Goal: Transaction & Acquisition: Purchase product/service

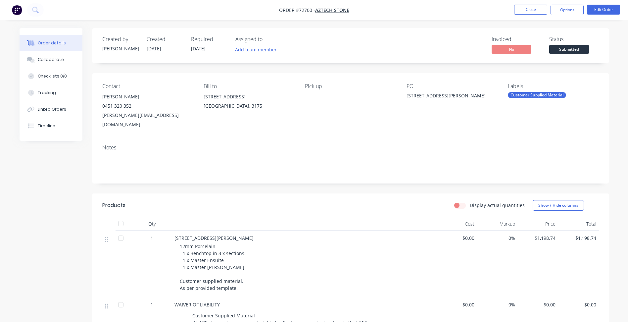
click at [229, 166] on div "Notes" at bounding box center [350, 161] width 517 height 44
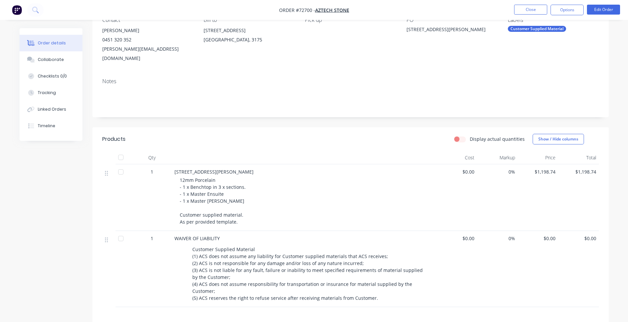
scroll to position [33, 0]
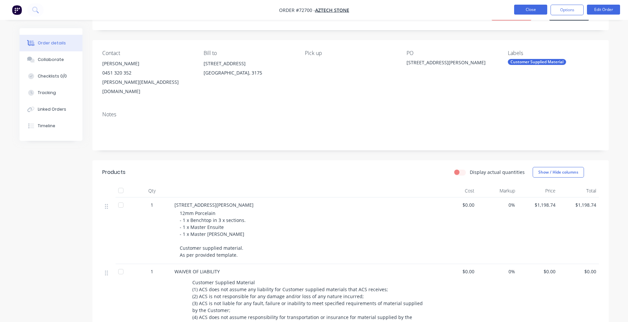
click at [531, 12] on button "Close" at bounding box center [530, 10] width 33 height 10
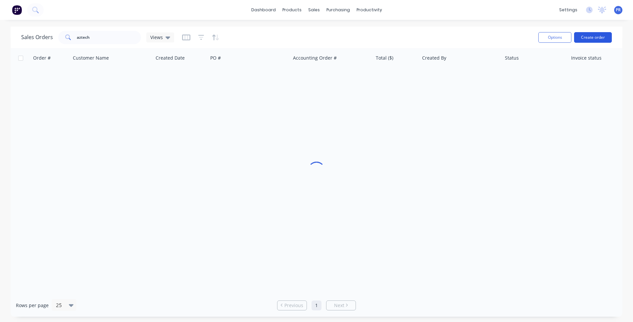
click at [598, 39] on button "Create order" at bounding box center [593, 37] width 38 height 11
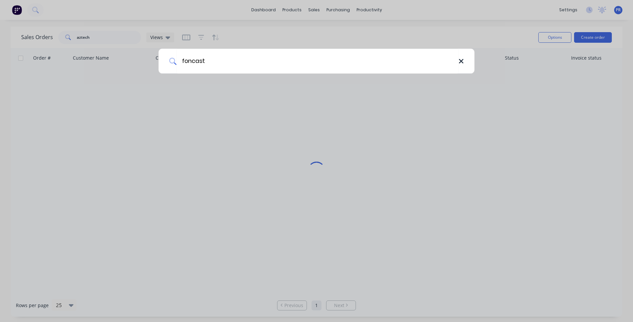
type input "foncast"
click at [459, 58] on icon at bounding box center [461, 61] width 5 height 7
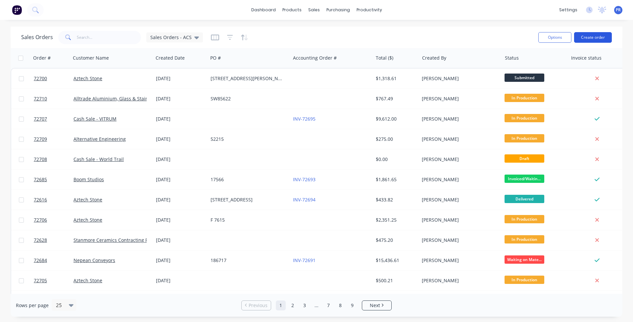
click at [608, 34] on button "Create order" at bounding box center [593, 37] width 38 height 11
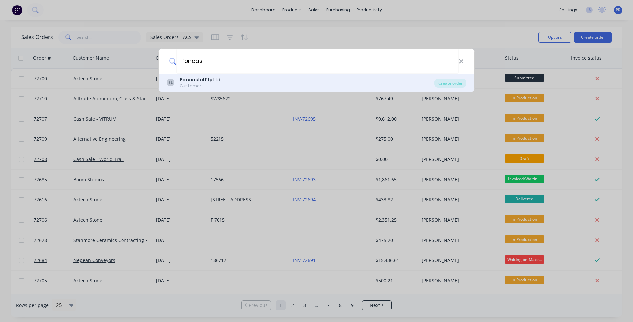
type input "foncas"
click at [204, 83] on div "Foncas tel Pty Ltd" at bounding box center [200, 79] width 41 height 7
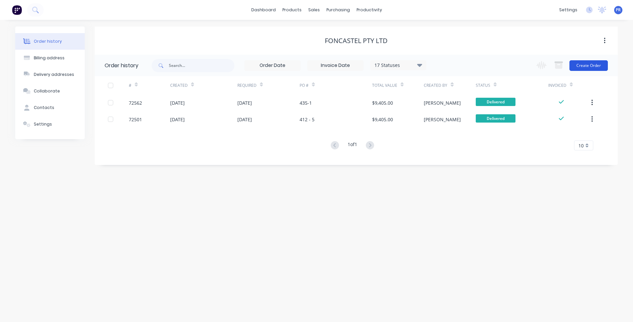
click at [590, 61] on button "Create Order" at bounding box center [589, 65] width 38 height 11
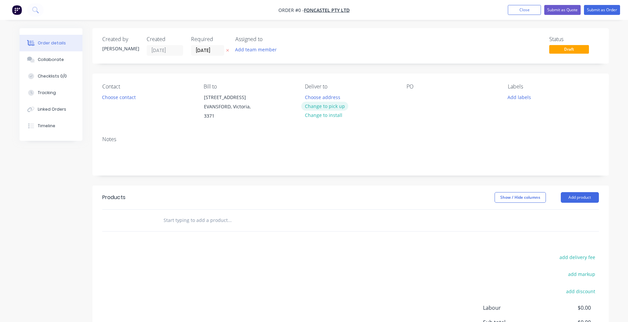
click at [330, 107] on button "Change to pick up" at bounding box center [324, 106] width 47 height 9
click at [215, 53] on input "[DATE]" at bounding box center [207, 50] width 32 height 10
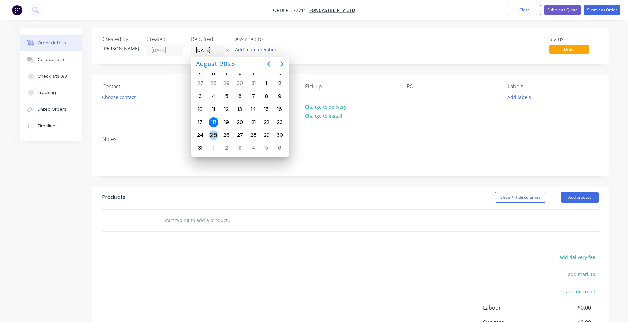
click at [216, 132] on div "25" at bounding box center [214, 135] width 10 height 10
type input "[DATE]"
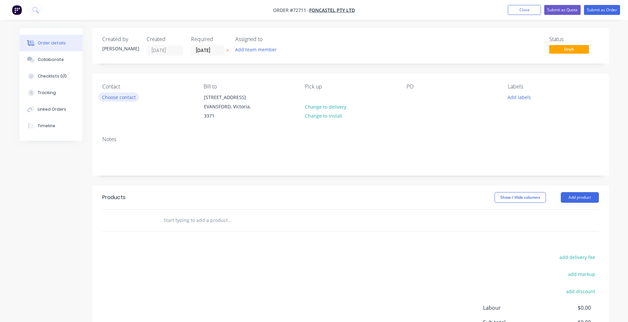
click at [129, 100] on button "Choose contact" at bounding box center [118, 96] width 41 height 9
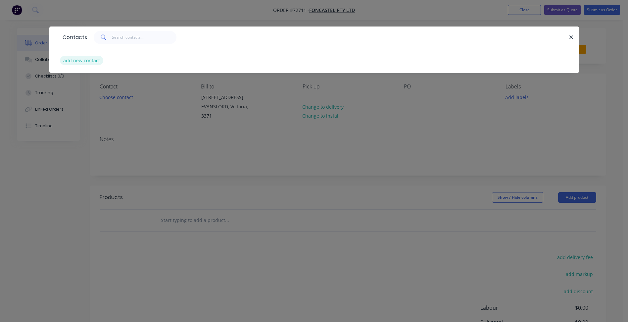
click at [92, 59] on button "add new contact" at bounding box center [82, 60] width 44 height 9
select select "AU"
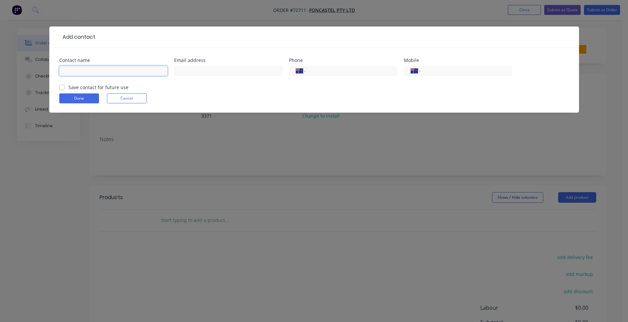
click at [91, 71] on input "text" at bounding box center [113, 71] width 108 height 10
type input "[PERSON_NAME]"
drag, startPoint x: 186, startPoint y: 75, endPoint x: 180, endPoint y: 80, distance: 8.5
click at [186, 75] on input "text" at bounding box center [228, 71] width 108 height 10
click at [164, 91] on form "Contact name [PERSON_NAME] address Phone International [GEOGRAPHIC_DATA] [GEOGR…" at bounding box center [314, 85] width 510 height 55
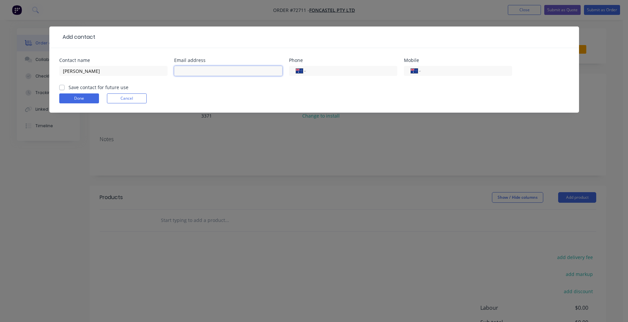
click at [194, 73] on input "text" at bounding box center [228, 71] width 108 height 10
click at [180, 71] on input "text" at bounding box center [228, 71] width 108 height 10
click at [184, 69] on input "text" at bounding box center [228, 71] width 108 height 10
click at [170, 93] on div "Done Cancel" at bounding box center [314, 98] width 510 height 10
click at [187, 69] on input "text" at bounding box center [228, 71] width 108 height 10
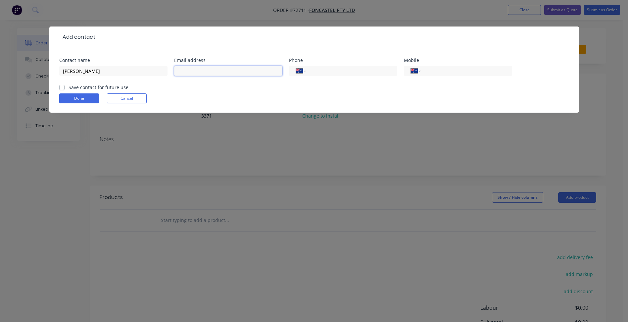
drag, startPoint x: 199, startPoint y: 69, endPoint x: 204, endPoint y: 73, distance: 6.4
click at [199, 69] on input "text" at bounding box center [228, 71] width 108 height 10
paste input "[EMAIL_ADDRESS][DOMAIN_NAME]'"
drag, startPoint x: 179, startPoint y: 70, endPoint x: 154, endPoint y: 71, distance: 24.5
click at [155, 70] on div "Contact name [PERSON_NAME] address [EMAIL_ADDRESS][GEOGRAPHIC_DATA][DOMAIN_NAME…" at bounding box center [314, 71] width 510 height 26
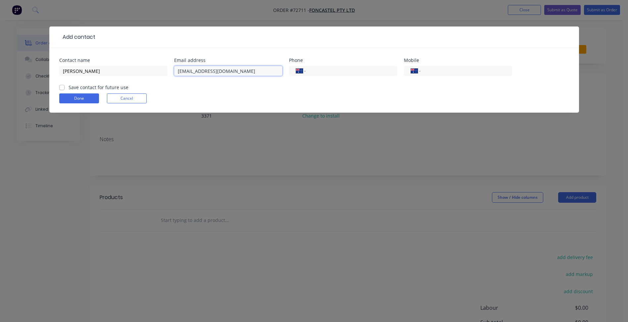
type input "[EMAIL_ADDRESS][DOMAIN_NAME]"
click at [437, 65] on div "International [GEOGRAPHIC_DATA] [GEOGRAPHIC_DATA] [GEOGRAPHIC_DATA] [GEOGRAPHIC…" at bounding box center [458, 74] width 108 height 20
click at [436, 73] on input "tel" at bounding box center [465, 71] width 79 height 8
paste input "0429324490"
drag, startPoint x: 469, startPoint y: 72, endPoint x: 316, endPoint y: 72, distance: 153.0
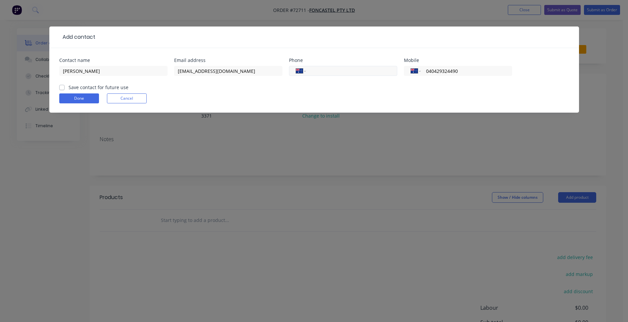
click at [344, 68] on div "Contact name [PERSON_NAME] address [EMAIL_ADDRESS][DOMAIN_NAME] Phone Internati…" at bounding box center [314, 71] width 510 height 26
paste input "29 324"
type input "0429 324 490"
click at [72, 88] on label "Save contact for future use" at bounding box center [99, 87] width 60 height 7
click at [65, 88] on input "Save contact for future use" at bounding box center [61, 87] width 5 height 6
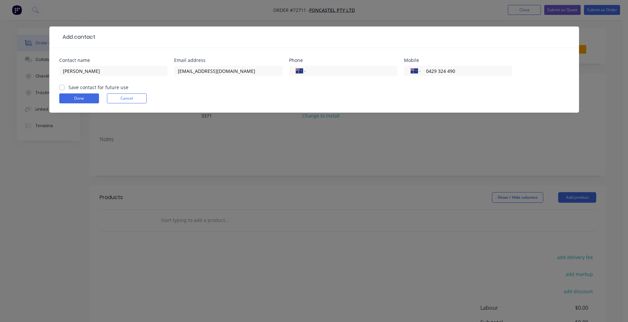
checkbox input "true"
click at [74, 96] on button "Done" at bounding box center [79, 98] width 40 height 10
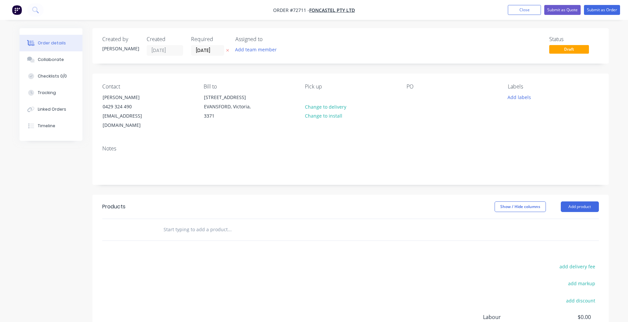
drag, startPoint x: 200, startPoint y: 213, endPoint x: 199, endPoint y: 222, distance: 8.4
click at [199, 223] on input "text" at bounding box center [229, 229] width 132 height 13
click at [574, 201] on button "Add product" at bounding box center [580, 206] width 38 height 11
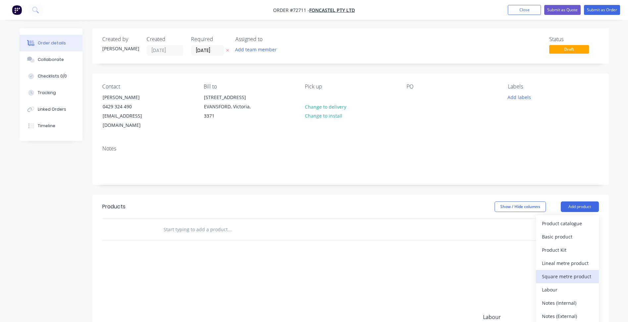
scroll to position [33, 0]
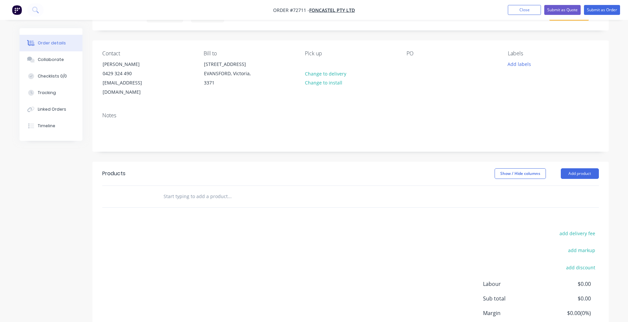
click at [473, 217] on div "Products Show / Hide columns Add product add delivery fee add markup add discou…" at bounding box center [350, 264] width 517 height 205
click at [581, 168] on button "Add product" at bounding box center [580, 173] width 38 height 11
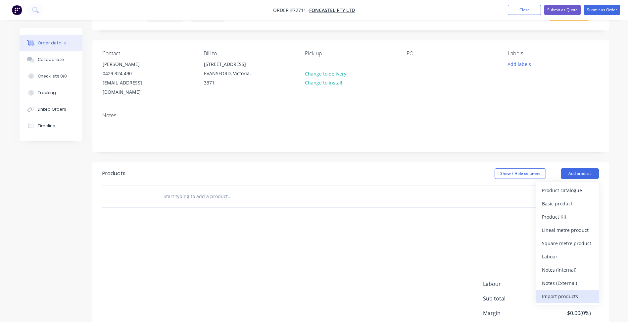
click at [555, 291] on div "Import products" at bounding box center [567, 296] width 51 height 10
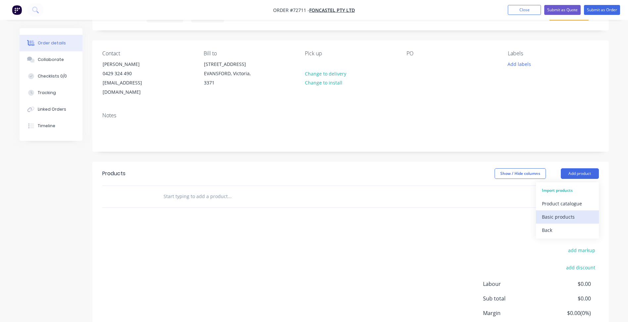
click at [559, 212] on div "Basic products" at bounding box center [567, 217] width 51 height 10
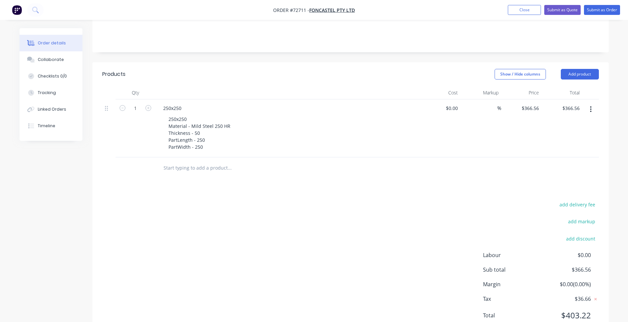
scroll to position [0, 0]
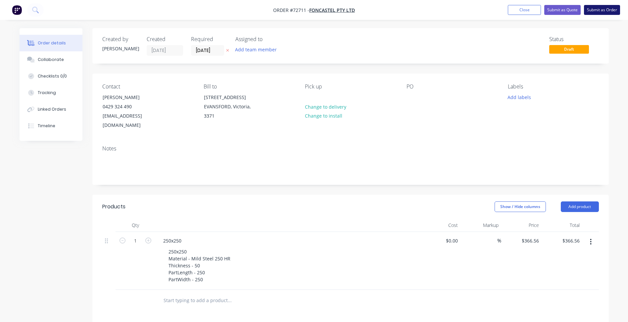
click at [601, 9] on button "Submit as Order" at bounding box center [602, 10] width 36 height 10
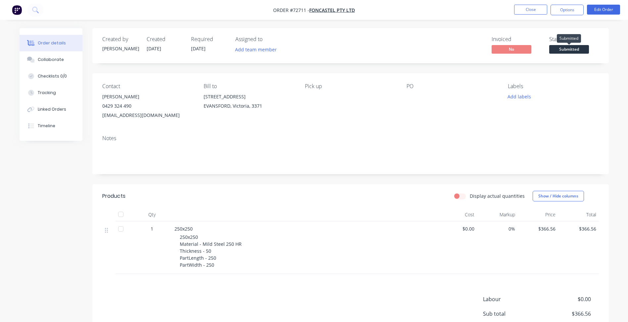
click at [558, 49] on span "Submitted" at bounding box center [570, 49] width 40 height 8
click at [534, 11] on button "Close" at bounding box center [530, 10] width 33 height 10
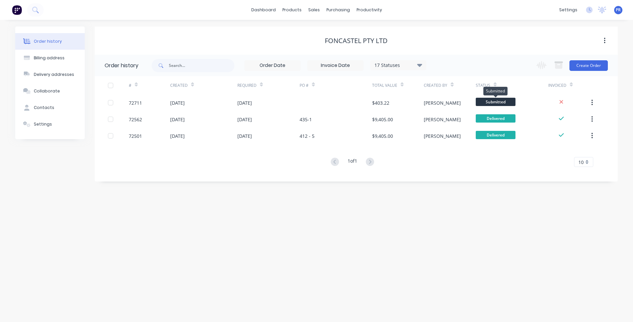
click at [497, 97] on span at bounding box center [496, 96] width 4 height 2
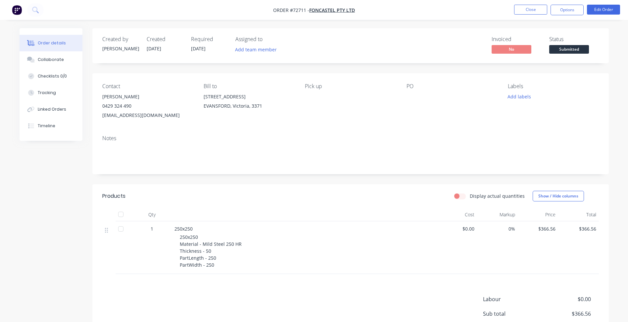
click at [562, 50] on span "Submitted" at bounding box center [570, 49] width 40 height 8
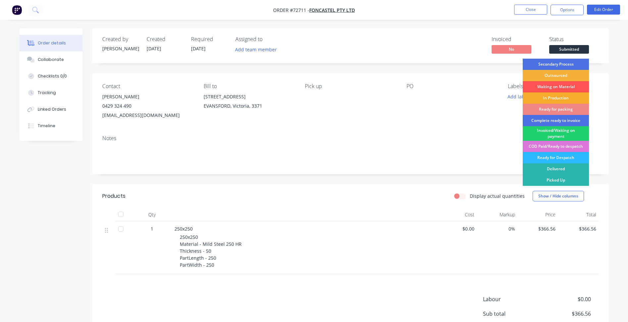
click at [551, 97] on div "In Production" at bounding box center [556, 97] width 66 height 11
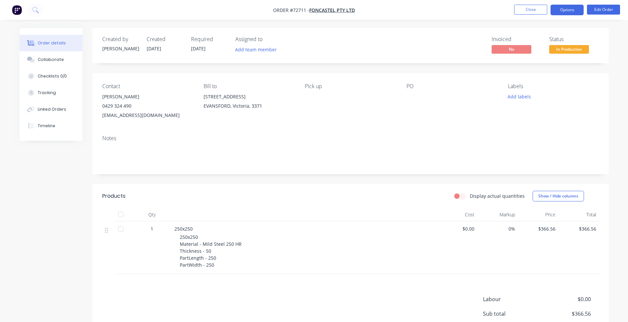
click at [573, 10] on button "Options" at bounding box center [567, 10] width 33 height 11
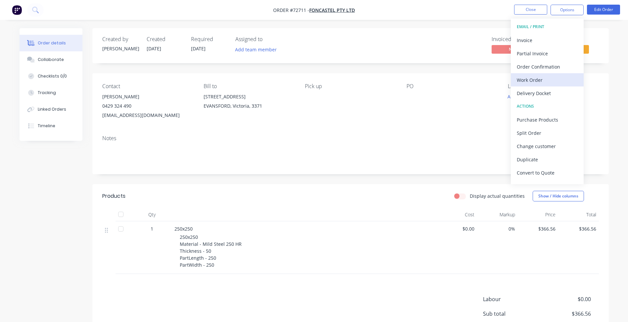
click at [545, 82] on div "Work Order" at bounding box center [547, 80] width 61 height 10
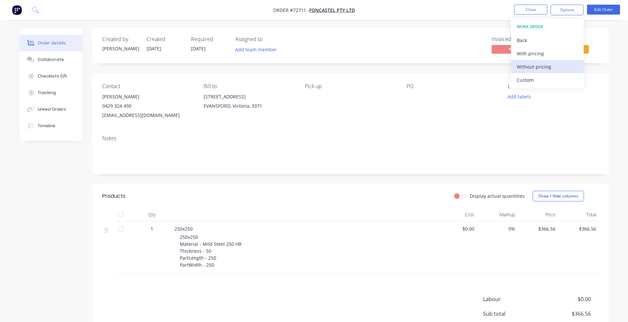
click at [537, 65] on div "Without pricing" at bounding box center [547, 67] width 61 height 10
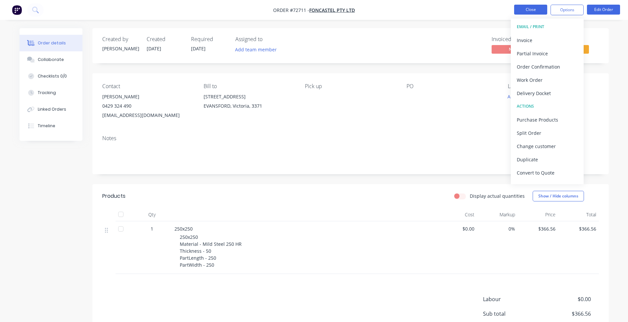
click at [520, 7] on button "Close" at bounding box center [530, 10] width 33 height 10
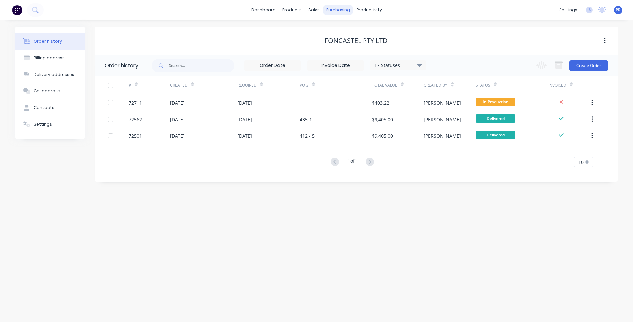
drag, startPoint x: 235, startPoint y: 206, endPoint x: 341, endPoint y: 13, distance: 219.7
click at [237, 205] on div "Order history Billing address Delivery addresses Collaborate Contacts Settings …" at bounding box center [316, 171] width 633 height 302
click at [381, 31] on div "Workflow" at bounding box center [381, 32] width 20 height 6
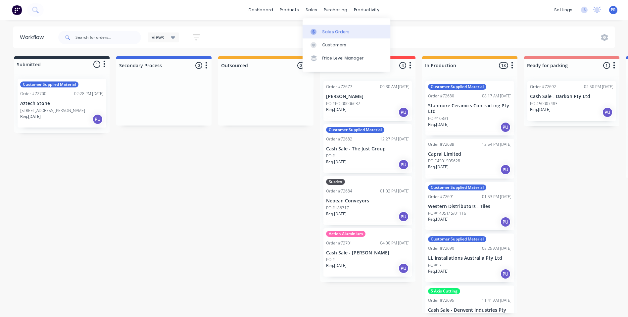
click at [325, 36] on link "Sales Orders" at bounding box center [347, 31] width 88 height 13
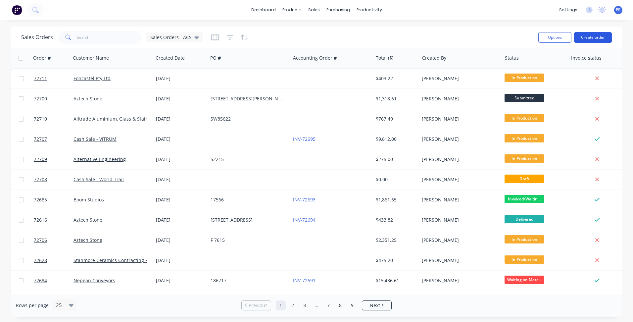
click at [596, 40] on button "Create order" at bounding box center [593, 37] width 38 height 11
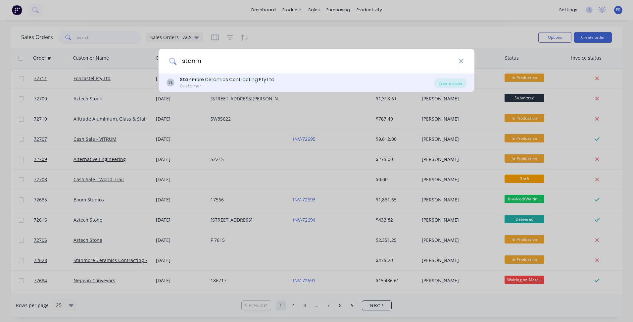
type input "stanm"
click at [224, 83] on div "Stanm ore Ceramics Contracting Pty Ltd" at bounding box center [227, 79] width 95 height 7
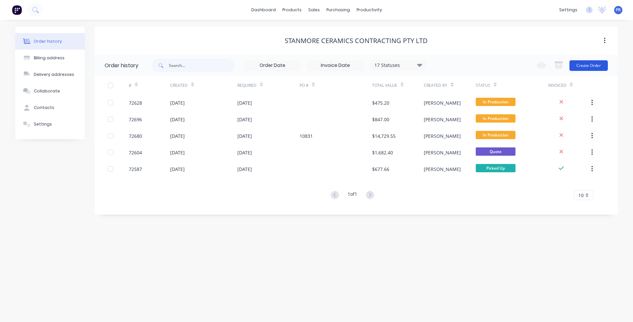
click at [590, 65] on button "Create Order" at bounding box center [589, 65] width 38 height 11
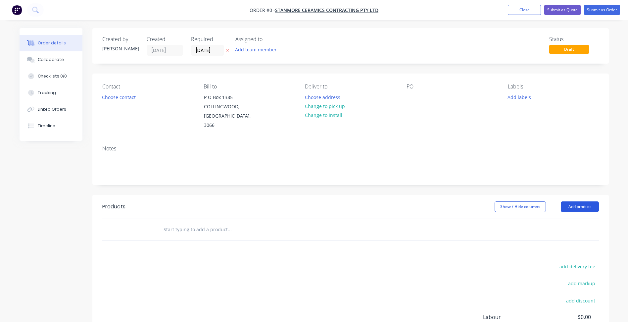
click at [573, 201] on button "Add product" at bounding box center [580, 206] width 38 height 11
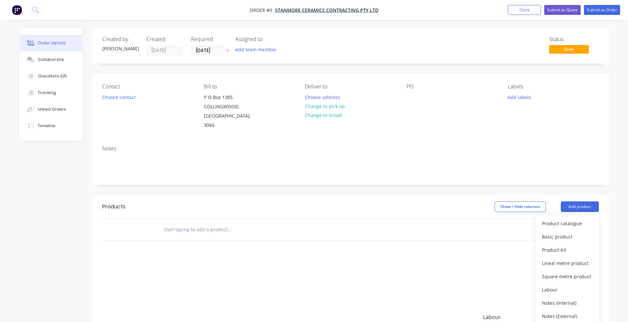
click at [189, 223] on input "text" at bounding box center [229, 229] width 132 height 13
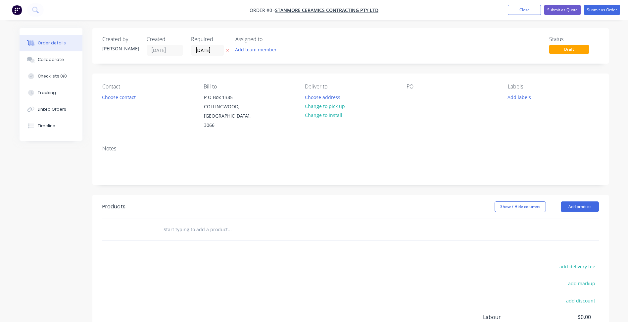
click at [183, 223] on input "text" at bounding box center [229, 229] width 132 height 13
paste input "JLC Chadstone"
type input "JLC Chadstone"
click at [184, 234] on div "Products Show / Hide columns Add product JLC Chadstone add delivery fee add mar…" at bounding box center [350, 297] width 517 height 205
click at [177, 223] on input "JLC Chadstone" at bounding box center [229, 229] width 132 height 13
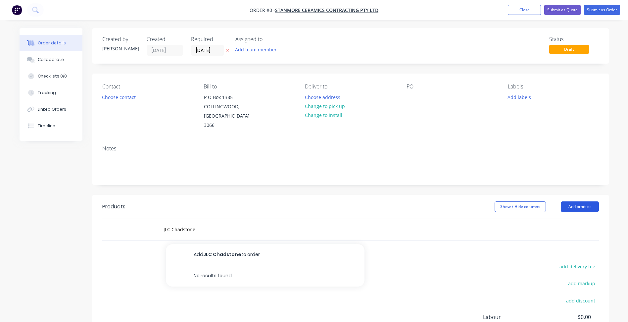
click at [574, 201] on button "Add product" at bounding box center [580, 206] width 38 height 11
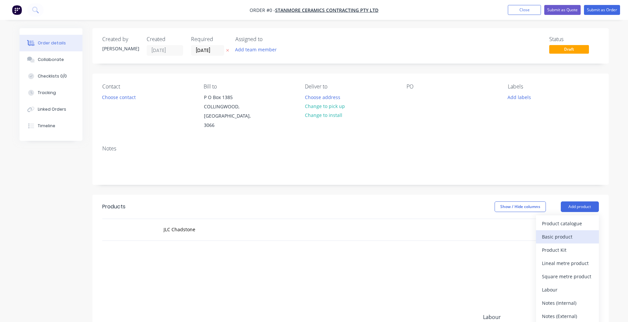
click at [555, 232] on div "Basic product" at bounding box center [567, 237] width 51 height 10
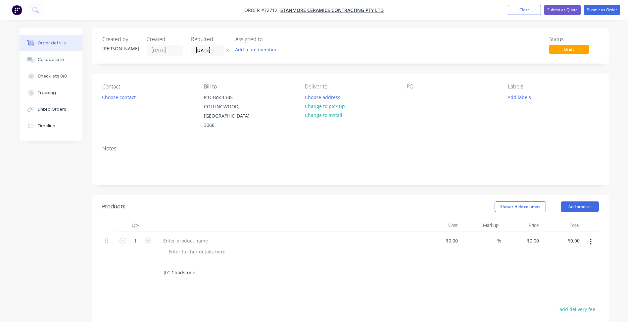
scroll to position [33, 0]
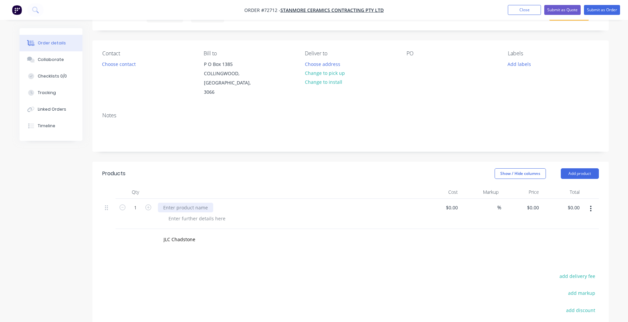
click at [185, 203] on div at bounding box center [185, 208] width 55 height 10
paste div
click at [186, 214] on div at bounding box center [197, 219] width 68 height 10
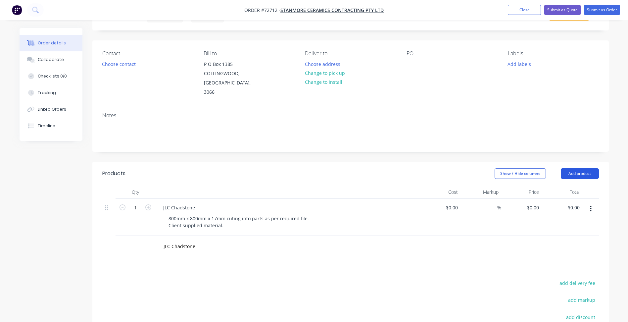
click at [582, 168] on button "Add product" at bounding box center [580, 173] width 38 height 11
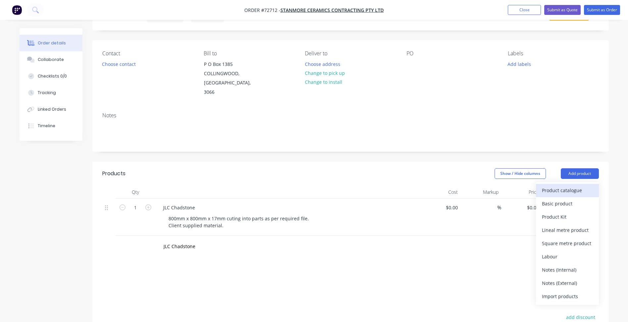
click at [561, 185] on div "Product catalogue" at bounding box center [567, 190] width 51 height 10
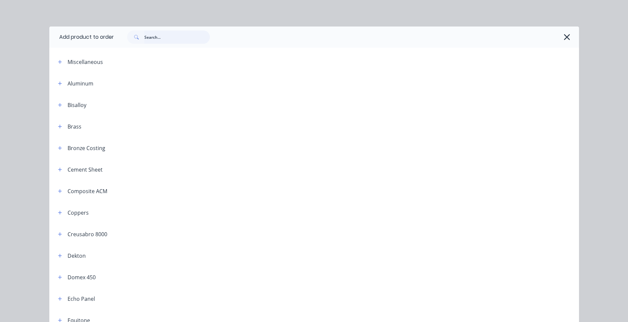
click at [185, 34] on input "text" at bounding box center [177, 36] width 66 height 13
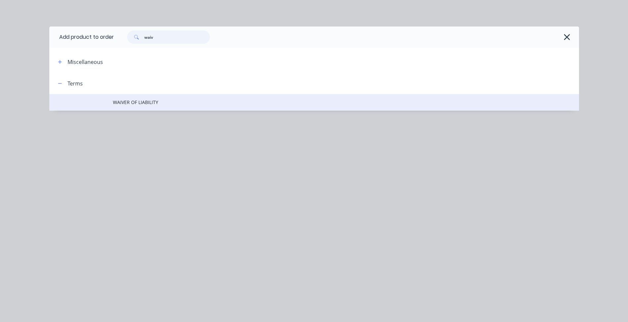
type input "waiv"
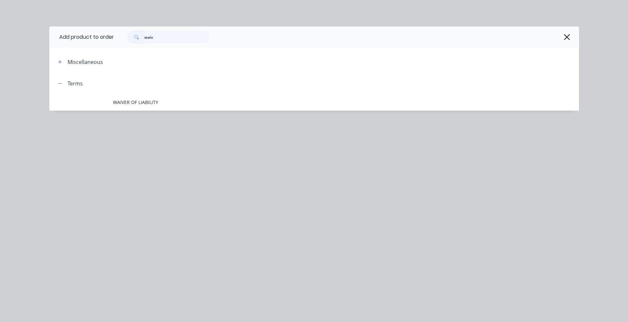
drag, startPoint x: 152, startPoint y: 96, endPoint x: 156, endPoint y: 103, distance: 8.8
click at [152, 97] on td "WAIVER OF LIABILITY" at bounding box center [346, 102] width 466 height 17
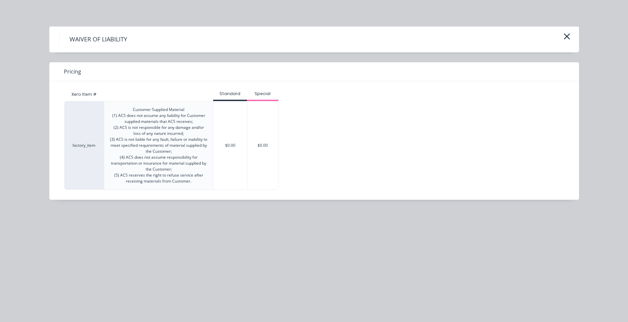
click at [232, 125] on div "$0.00" at bounding box center [230, 145] width 33 height 88
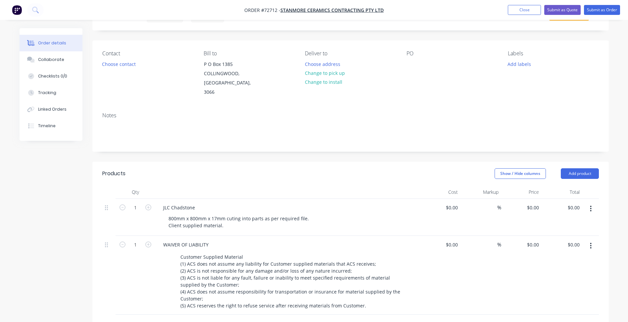
scroll to position [166, 0]
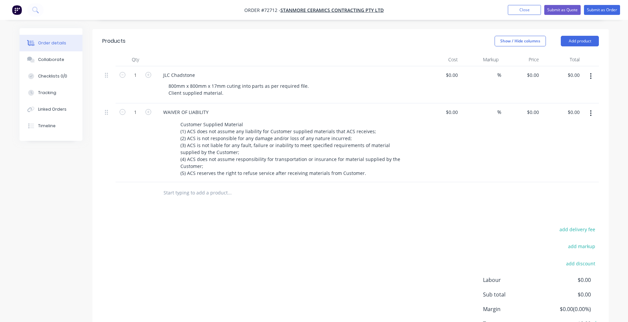
click at [275, 225] on div "add delivery fee add markup add discount Labour $0.00 Sub total $0.00 Margin $0…" at bounding box center [350, 289] width 497 height 128
click at [513, 8] on button "Close" at bounding box center [524, 10] width 33 height 10
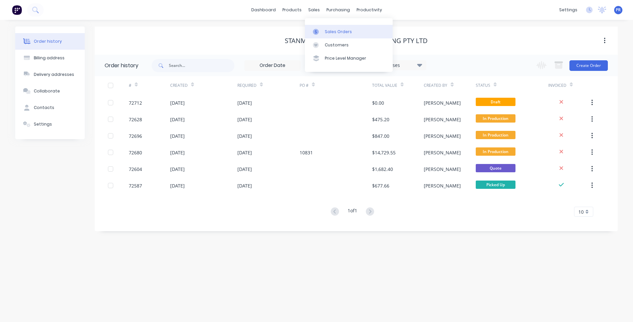
click at [330, 32] on div "Sales Orders" at bounding box center [338, 32] width 27 height 6
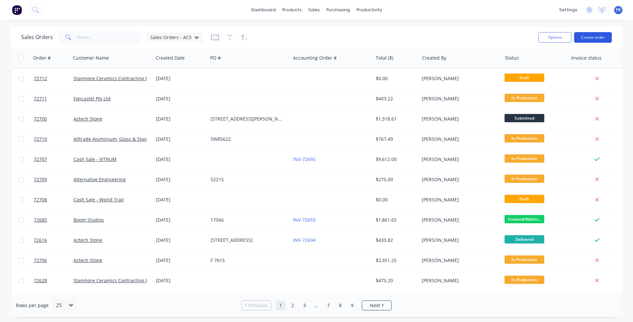
click at [597, 34] on button "Create order" at bounding box center [593, 37] width 38 height 11
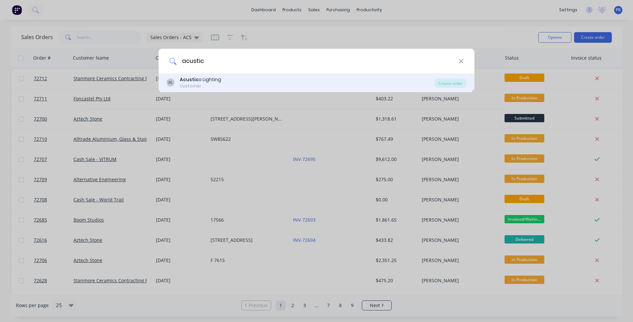
type input "acustic"
click at [216, 79] on div "Acustic o Lighting" at bounding box center [200, 79] width 41 height 7
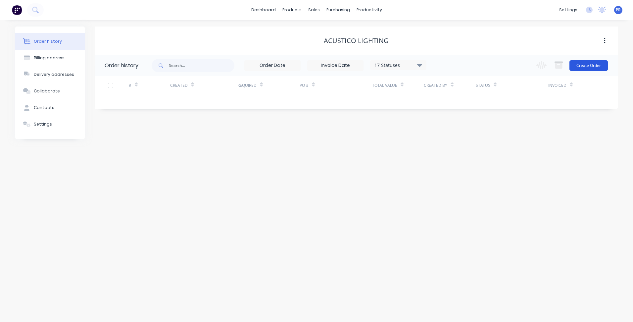
click at [586, 64] on button "Create Order" at bounding box center [589, 65] width 38 height 11
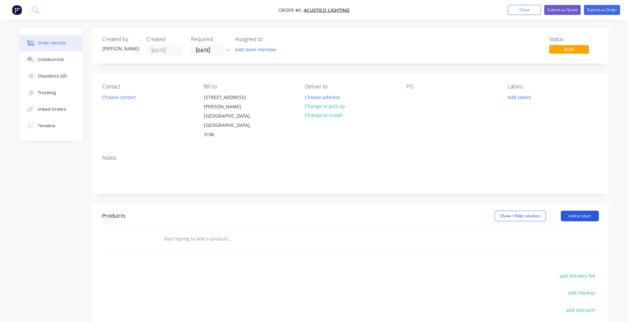
drag, startPoint x: 584, startPoint y: 204, endPoint x: 581, endPoint y: 201, distance: 4.0
click at [582, 204] on header "Products Show / Hide columns Add product" at bounding box center [350, 216] width 517 height 24
click at [579, 211] on button "Add product" at bounding box center [580, 216] width 38 height 11
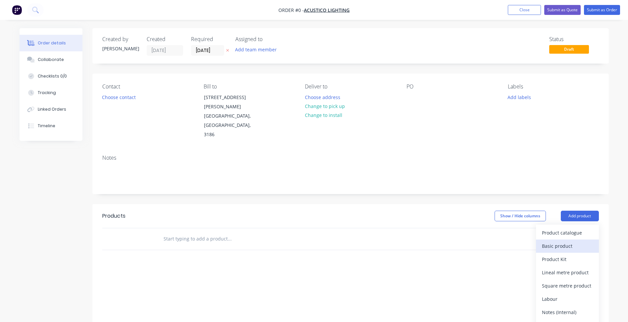
click at [571, 241] on div "Basic product" at bounding box center [567, 246] width 51 height 10
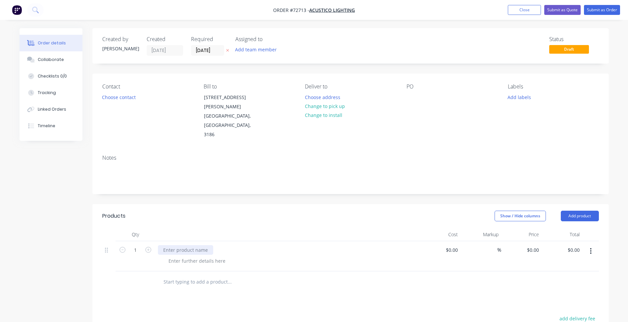
click at [193, 245] on div at bounding box center [185, 250] width 55 height 10
paste div
click at [190, 256] on div at bounding box center [197, 261] width 68 height 10
click at [184, 256] on div at bounding box center [197, 261] width 68 height 10
paste div
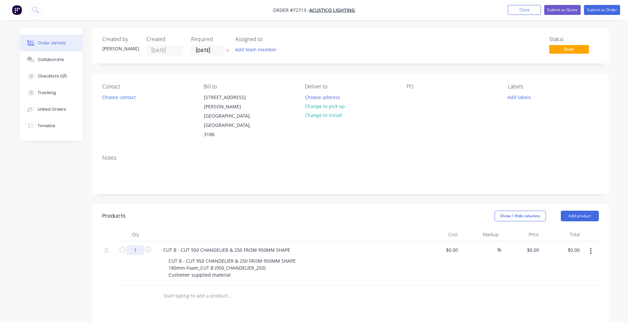
click at [134, 245] on input "1" at bounding box center [135, 250] width 17 height 10
type input "8"
click at [456, 245] on input at bounding box center [453, 250] width 15 height 10
type input "3"
type input "$204.55"
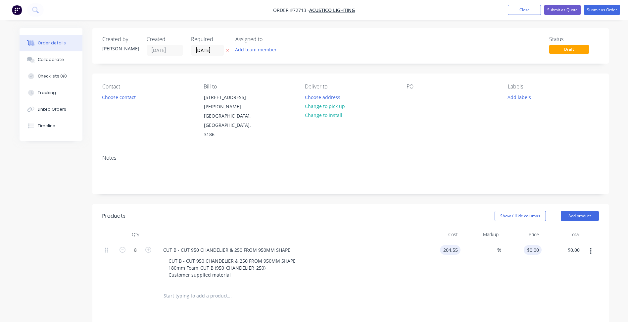
type input "204.55"
type input "$1,636.40"
click at [528, 245] on input "204.55" at bounding box center [534, 250] width 15 height 10
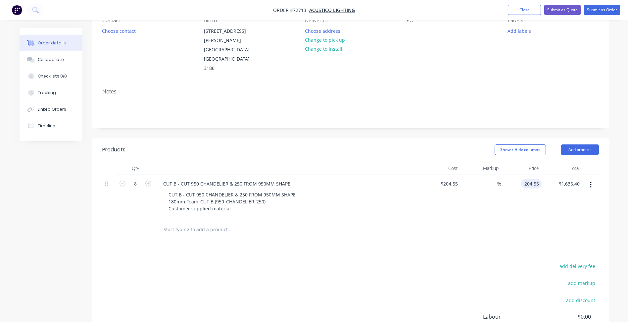
scroll to position [132, 0]
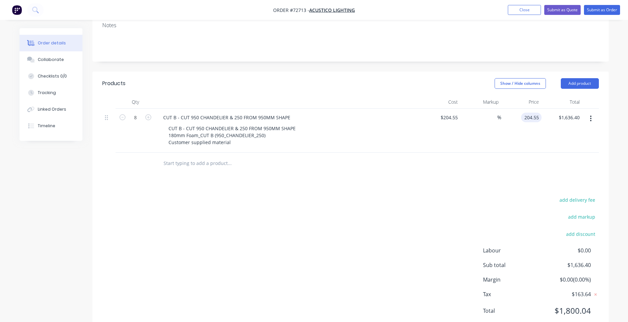
type input "$204.55"
click at [365, 241] on div "add delivery fee add markup add discount Labour $0.00 Sub total $1,636.40 Margi…" at bounding box center [350, 259] width 497 height 128
click at [594, 113] on button "button" at bounding box center [591, 119] width 16 height 12
click at [438, 207] on div "add delivery fee add markup add discount Labour $0.00 Sub total $1,636.40 Margi…" at bounding box center [350, 259] width 497 height 128
click at [578, 195] on button "add delivery fee" at bounding box center [577, 199] width 43 height 9
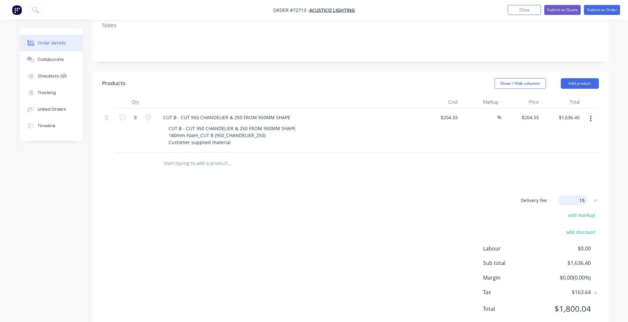
type input "150"
click at [578, 79] on button "Add product" at bounding box center [580, 84] width 38 height 11
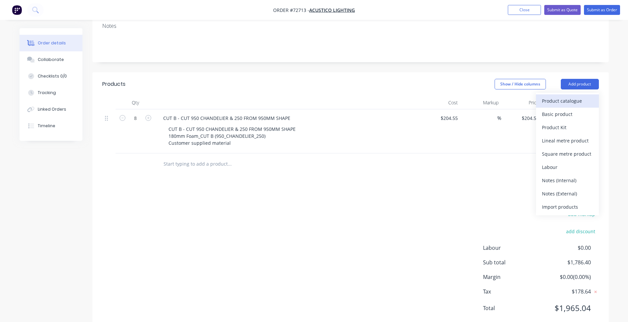
click at [566, 96] on div "Product catalogue" at bounding box center [567, 101] width 51 height 10
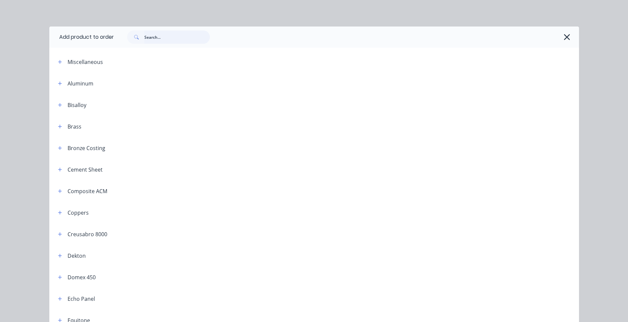
click at [164, 40] on input "text" at bounding box center [177, 36] width 66 height 13
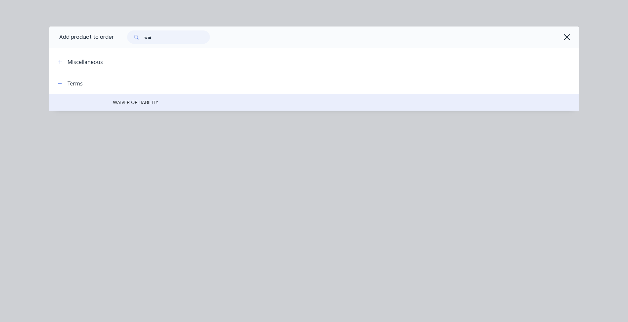
type input "wai"
click at [149, 104] on span "WAIVER OF LIABILITY" at bounding box center [299, 102] width 373 height 7
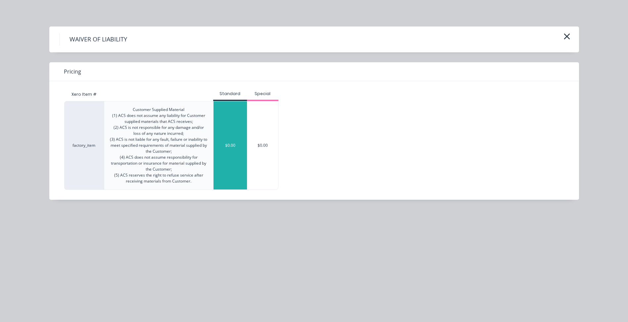
click at [227, 133] on div "$0.00" at bounding box center [230, 145] width 33 height 88
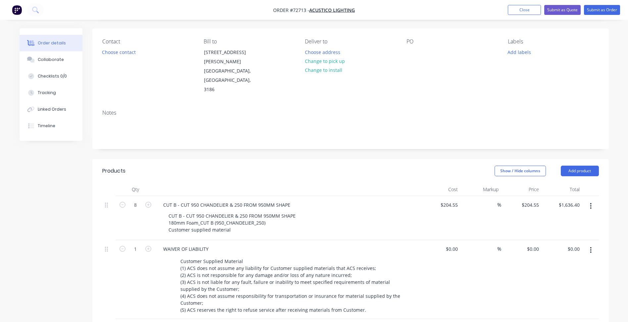
scroll to position [12, 0]
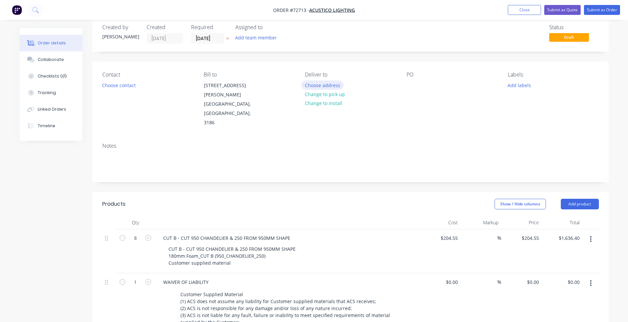
click at [327, 83] on button "Choose address" at bounding box center [322, 84] width 42 height 9
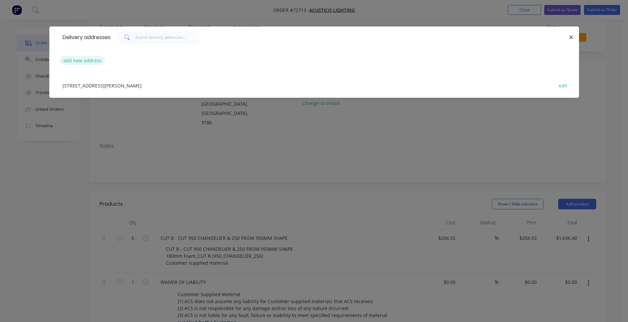
click at [75, 59] on button "add new address" at bounding box center [82, 60] width 45 height 9
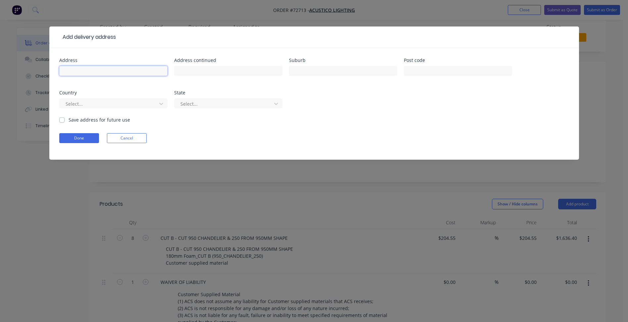
click at [79, 73] on input "text" at bounding box center [113, 71] width 108 height 10
click at [87, 74] on input "text" at bounding box center [113, 71] width 108 height 10
type input "[STREET_ADDRESS]"
type input "D"
type input "Dandenong South"
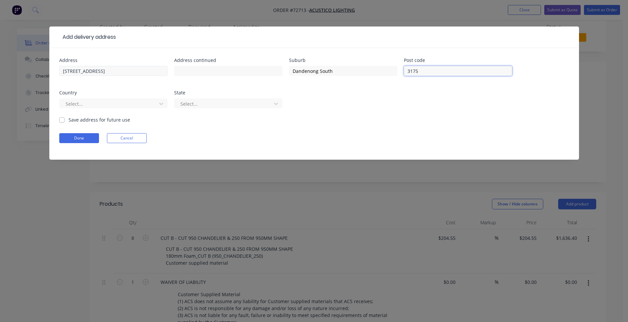
type input "3175"
type input "V"
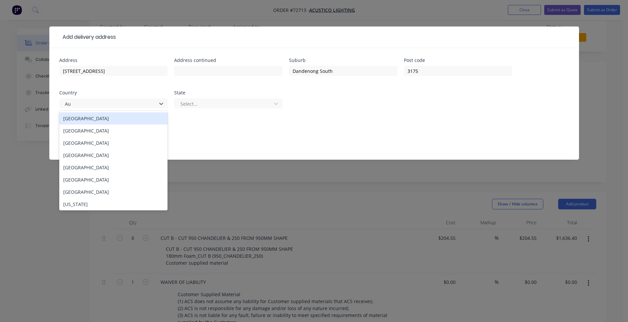
type input "Aus"
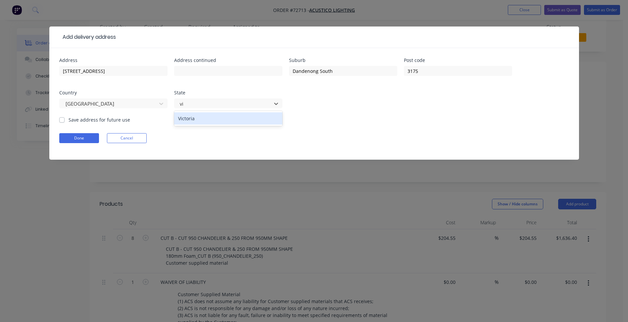
type input "vic"
click at [99, 123] on label "Save address for future use" at bounding box center [100, 119] width 62 height 7
click at [65, 123] on input "Save address for future use" at bounding box center [61, 119] width 5 height 6
checkbox input "true"
drag, startPoint x: 93, startPoint y: 74, endPoint x: 49, endPoint y: 68, distance: 44.4
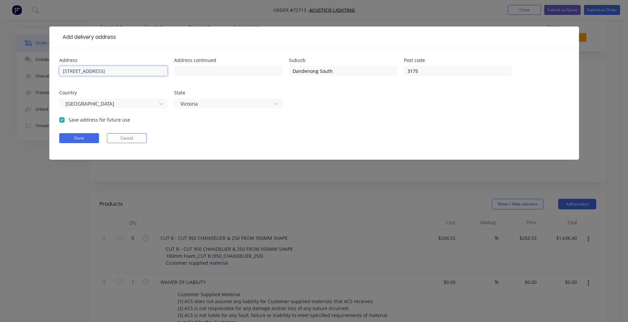
click at [49, 68] on div "Address [STREET_ADDRESS] State [GEOGRAPHIC_DATA] Save address for future use Do…" at bounding box center [314, 104] width 530 height 112
drag, startPoint x: 209, startPoint y: 69, endPoint x: 176, endPoint y: 69, distance: 33.1
click at [207, 70] on input "text" at bounding box center [228, 71] width 108 height 10
paste input "[STREET_ADDRESS]"
type input "[STREET_ADDRESS]"
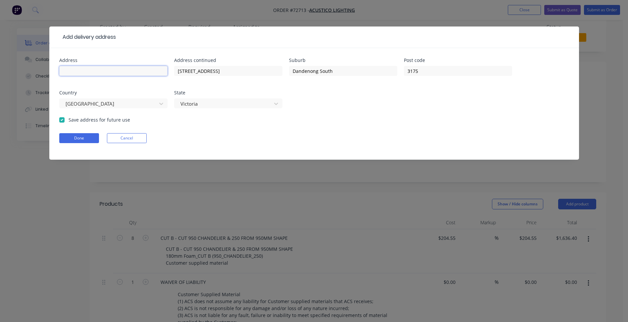
click at [97, 67] on input "text" at bounding box center [113, 71] width 108 height 10
type input "Flock Finishers"
click at [76, 145] on form "Address Flock Finishers Address continued [STREET_ADDRESS] [GEOGRAPHIC_DATA] Sa…" at bounding box center [314, 109] width 510 height 102
click at [78, 138] on button "Done" at bounding box center [79, 138] width 40 height 10
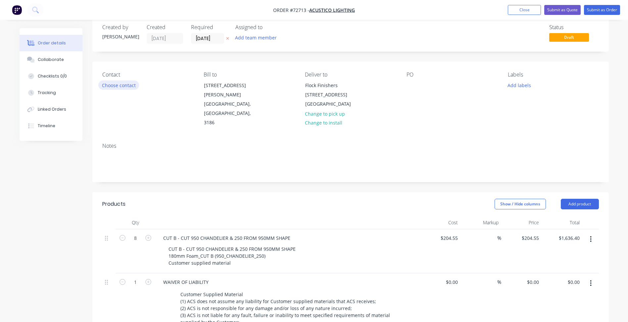
click at [128, 88] on button "Choose contact" at bounding box center [118, 84] width 41 height 9
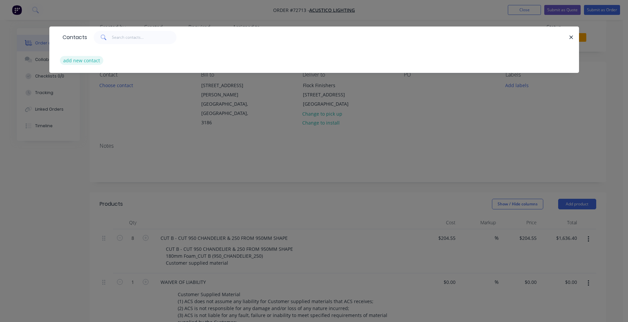
click at [84, 58] on button "add new contact" at bounding box center [82, 60] width 44 height 9
select select "AU"
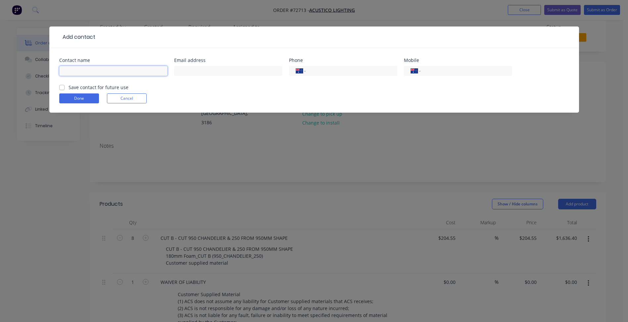
click at [79, 68] on input "text" at bounding box center [113, 71] width 108 height 10
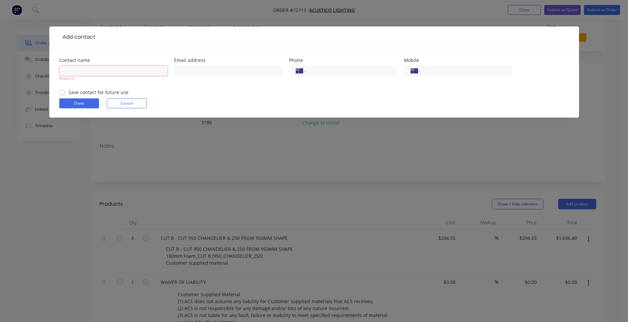
click at [83, 71] on input "text" at bounding box center [113, 71] width 108 height 10
type input "[PERSON_NAME]"
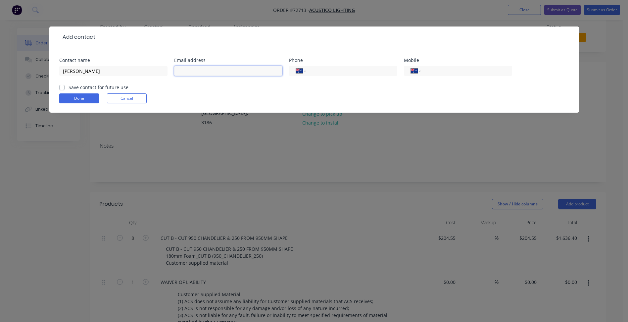
click at [222, 72] on input "text" at bounding box center [228, 71] width 108 height 10
paste input "[PERSON_NAME][EMAIL_ADDRESS][DOMAIN_NAME]"
type input "[PERSON_NAME][EMAIL_ADDRESS][DOMAIN_NAME]"
click at [320, 70] on input "tel" at bounding box center [350, 71] width 79 height 8
type input "[PHONE_NUMBER]"
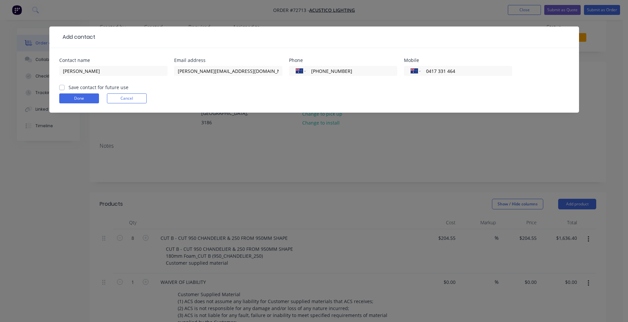
type input "0417 331 464"
click at [90, 89] on label "Save contact for future use" at bounding box center [99, 87] width 60 height 7
click at [65, 89] on input "Save contact for future use" at bounding box center [61, 87] width 5 height 6
checkbox input "true"
click at [87, 97] on button "Done" at bounding box center [79, 98] width 40 height 10
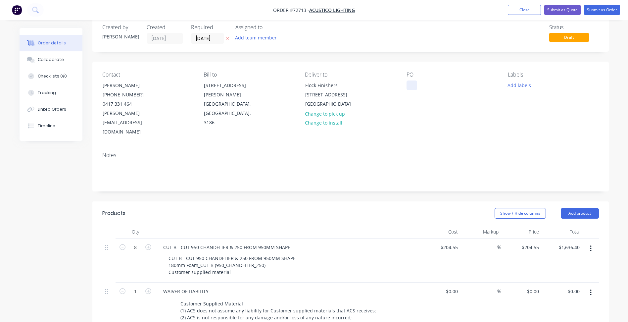
click at [415, 81] on div at bounding box center [412, 85] width 11 height 10
click at [411, 84] on div at bounding box center [412, 85] width 11 height 10
paste div
click at [204, 38] on input "[DATE]" at bounding box center [207, 38] width 32 height 10
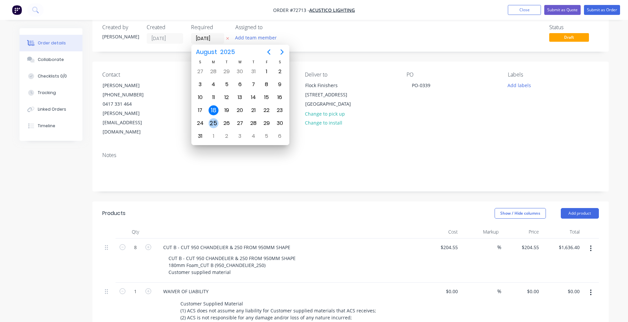
click at [214, 123] on div "25" at bounding box center [214, 123] width 10 height 10
type input "[DATE]"
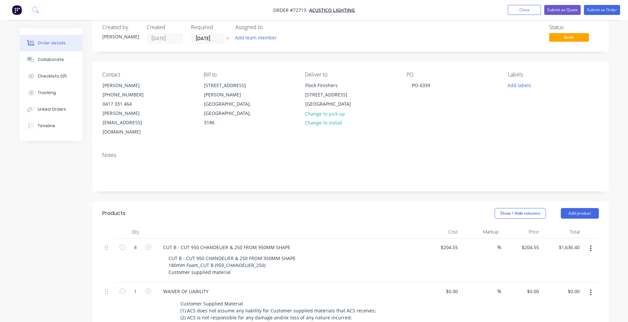
click at [351, 201] on header "Products Show / Hide columns Add product" at bounding box center [350, 213] width 517 height 24
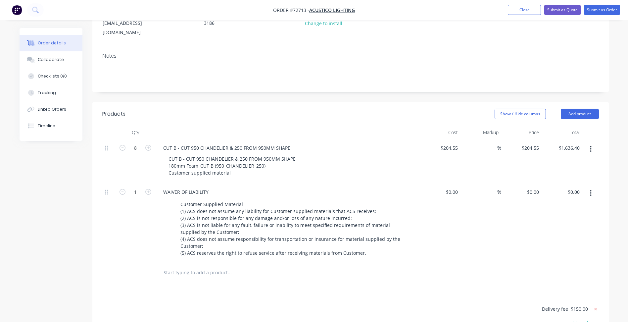
scroll to position [178, 0]
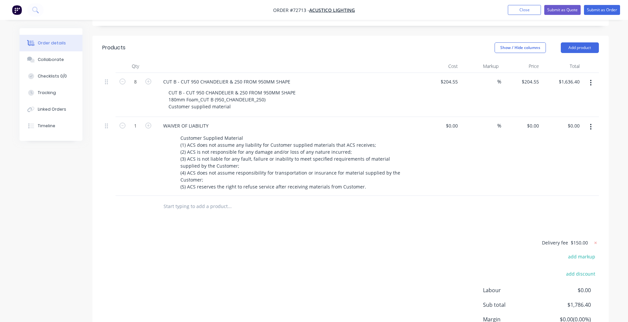
click at [166, 200] on input "text" at bounding box center [229, 206] width 132 height 13
click at [587, 42] on button "Add product" at bounding box center [580, 47] width 38 height 11
click at [424, 11] on nav "Order #72713 - Acustico Lighting Add product Close Submit as Quote Submit as Or…" at bounding box center [314, 10] width 628 height 20
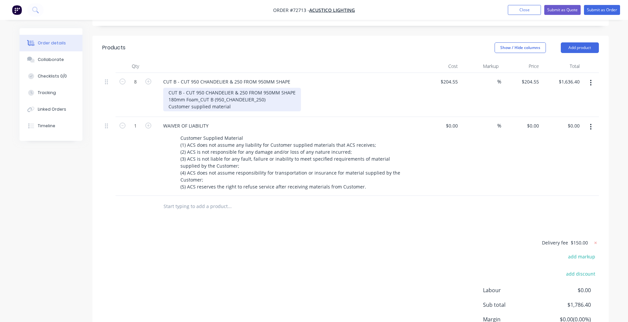
click at [232, 88] on div "CUT B - CUT 950 CHANDELIER & 250 FROM 950MM SHAPE 180mm Foam_CUT B (950_CHANDEL…" at bounding box center [232, 100] width 138 height 24
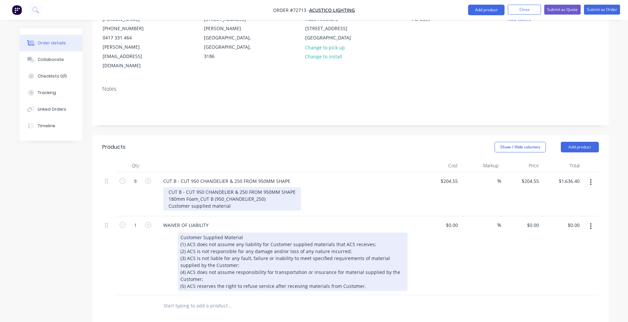
scroll to position [211, 0]
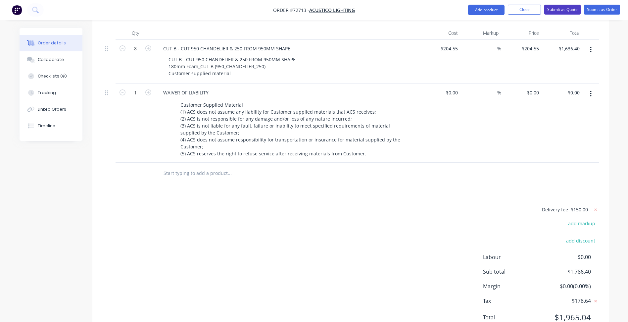
click at [564, 11] on button "Submit as Quote" at bounding box center [563, 10] width 36 height 10
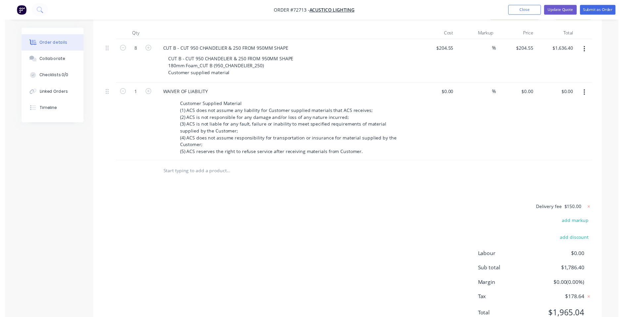
scroll to position [0, 0]
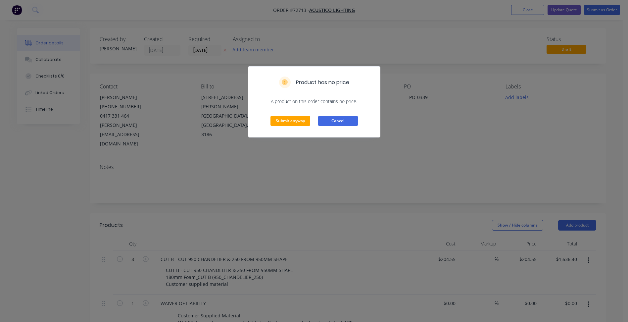
click at [330, 122] on button "Cancel" at bounding box center [338, 121] width 40 height 10
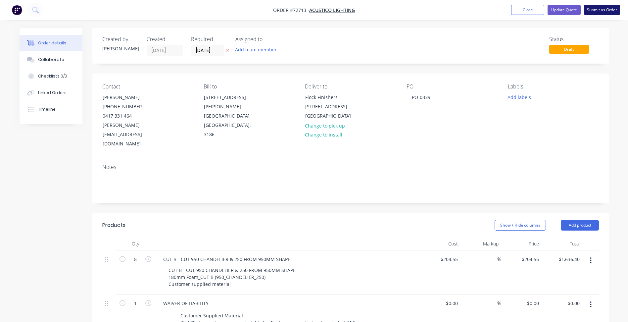
click at [602, 7] on button "Submit as Order" at bounding box center [602, 10] width 36 height 10
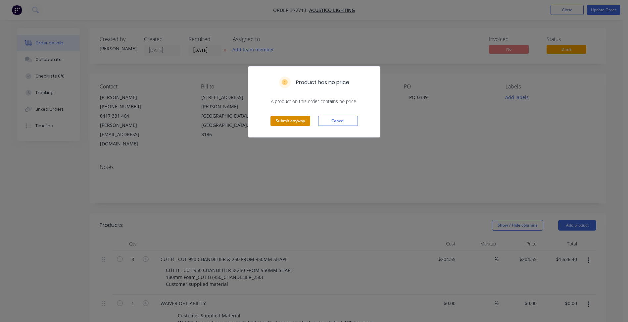
click at [299, 124] on button "Submit anyway" at bounding box center [291, 121] width 40 height 10
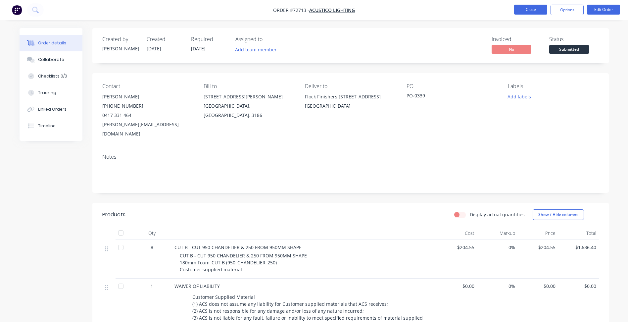
click at [529, 11] on button "Close" at bounding box center [530, 10] width 33 height 10
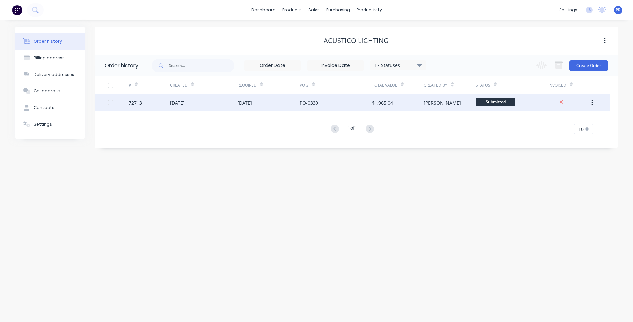
click at [501, 100] on span "Submitted" at bounding box center [496, 102] width 40 height 8
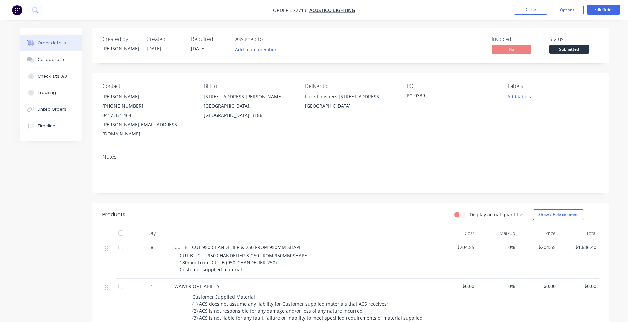
click at [572, 50] on span "Submitted" at bounding box center [570, 49] width 40 height 8
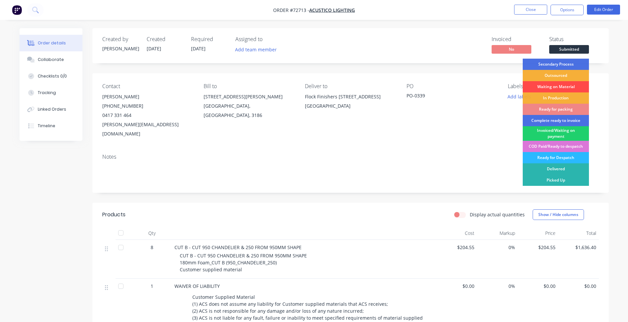
click at [554, 87] on div "Waiting on Material" at bounding box center [556, 86] width 66 height 11
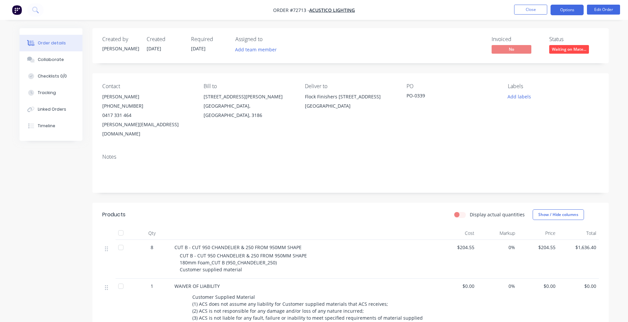
click at [569, 12] on button "Options" at bounding box center [567, 10] width 33 height 11
click at [535, 10] on button "Close" at bounding box center [530, 10] width 33 height 10
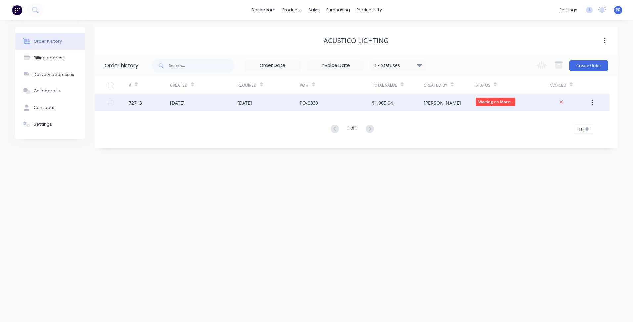
click at [485, 103] on span "Waiting on Mate..." at bounding box center [496, 102] width 40 height 8
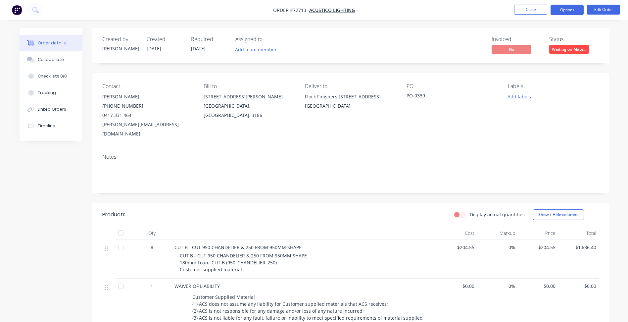
click at [568, 11] on button "Options" at bounding box center [567, 10] width 33 height 11
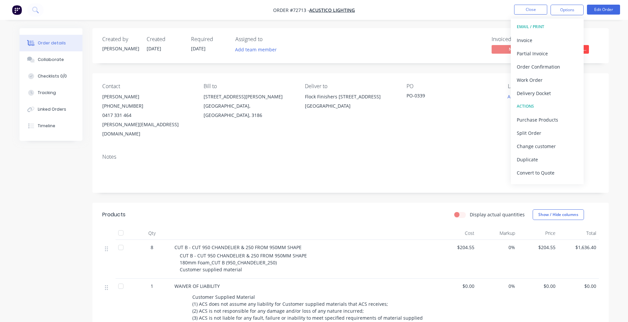
click at [599, 57] on div "Created by [PERSON_NAME] Created [DATE] Required [DATE] Assigned to Add team me…" at bounding box center [350, 45] width 517 height 35
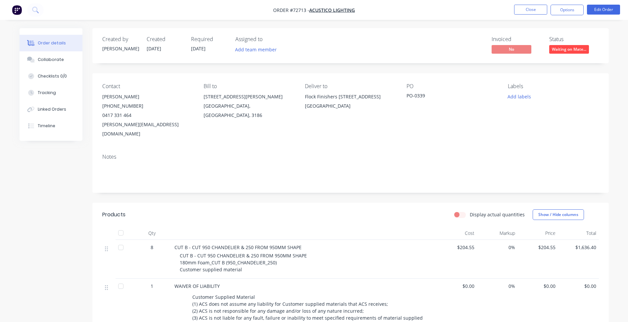
click at [609, 4] on nav "Order #72713 - Acustico Lighting Close Options Edit Order" at bounding box center [314, 10] width 628 height 20
click at [606, 9] on button "Edit Order" at bounding box center [603, 10] width 33 height 10
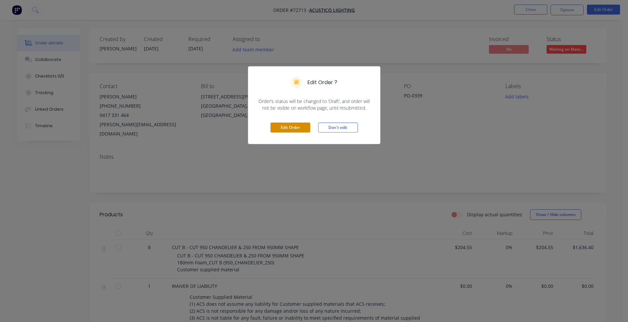
click at [290, 130] on button "Edit Order" at bounding box center [291, 128] width 40 height 10
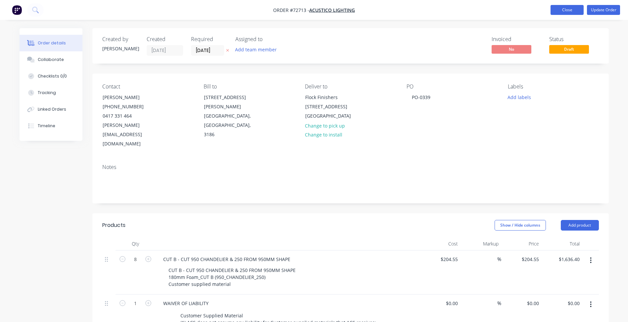
click at [567, 11] on button "Close" at bounding box center [567, 10] width 33 height 10
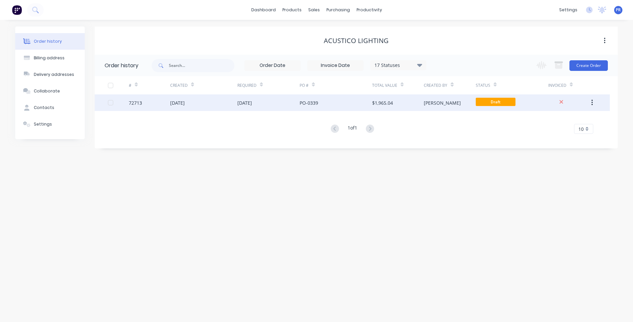
click at [499, 103] on span "Draft" at bounding box center [496, 102] width 40 height 8
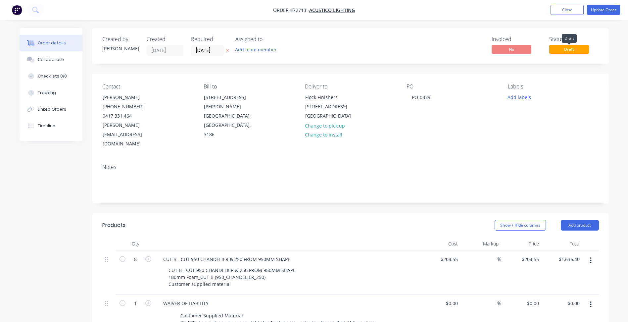
click at [569, 46] on span "Draft" at bounding box center [570, 49] width 40 height 8
click at [569, 51] on span "Draft" at bounding box center [570, 49] width 40 height 8
click at [569, 5] on button "Close" at bounding box center [567, 10] width 33 height 10
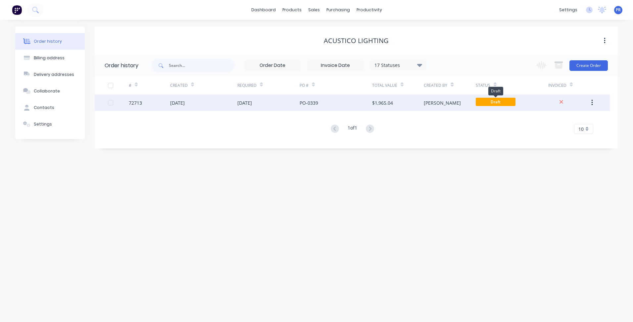
click at [485, 101] on span "Draft" at bounding box center [496, 102] width 40 height 8
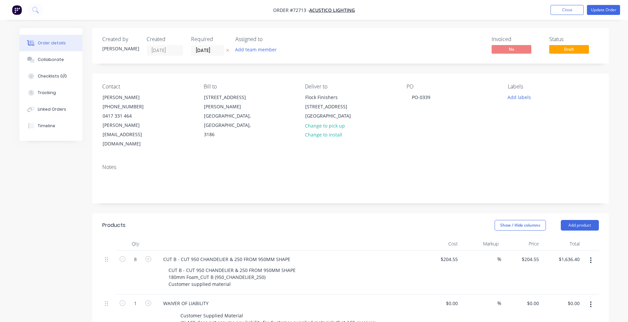
click at [571, 51] on span "Draft" at bounding box center [570, 49] width 40 height 8
click at [600, 8] on button "Update Order" at bounding box center [603, 10] width 33 height 10
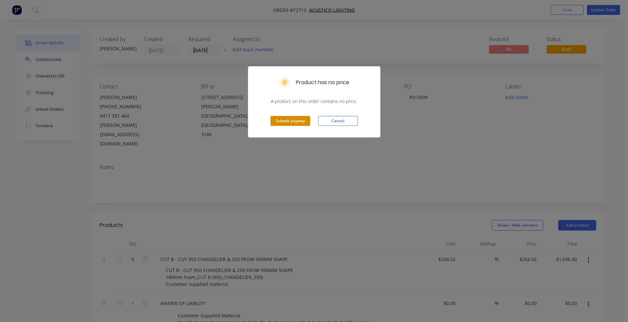
click at [288, 121] on button "Submit anyway" at bounding box center [291, 121] width 40 height 10
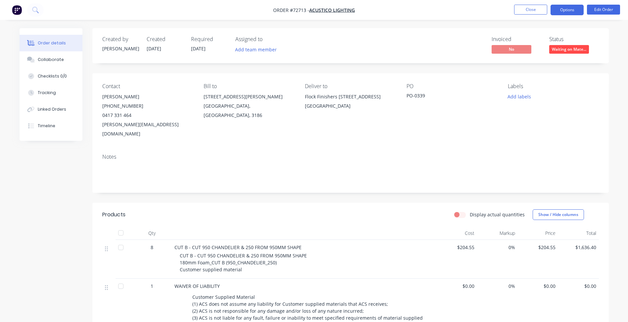
click at [567, 8] on button "Options" at bounding box center [567, 10] width 33 height 11
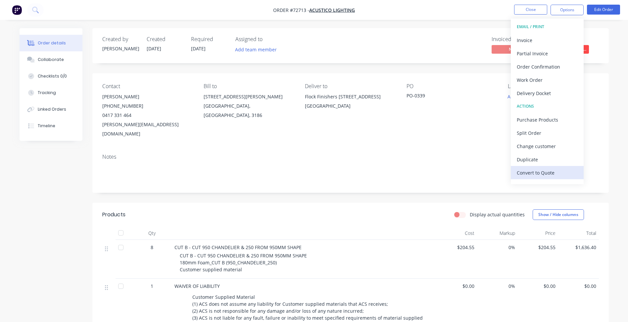
click at [542, 177] on div "Convert to Quote" at bounding box center [547, 173] width 61 height 10
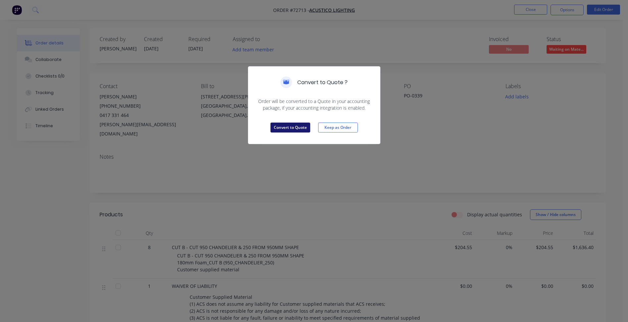
click at [289, 128] on button "Convert to Quote" at bounding box center [291, 128] width 40 height 10
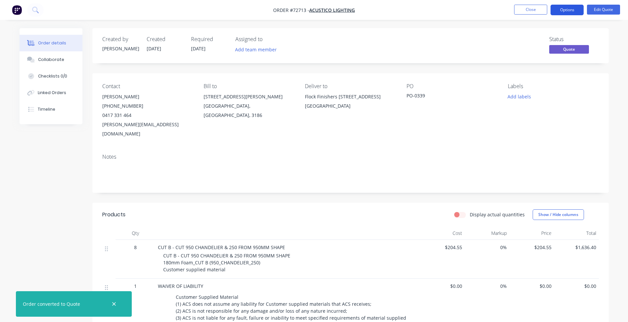
click at [561, 11] on button "Options" at bounding box center [567, 10] width 33 height 11
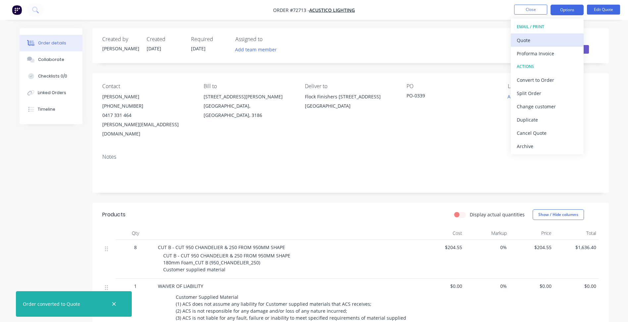
click at [533, 38] on div "Quote" at bounding box center [547, 40] width 61 height 10
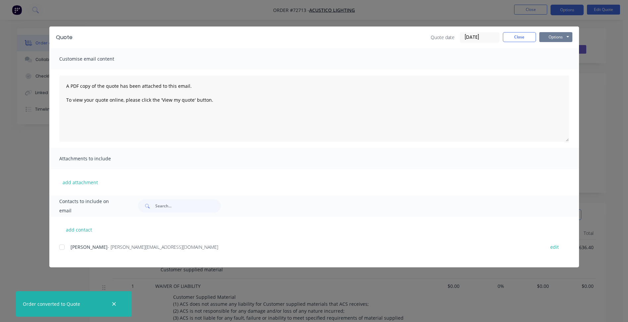
click at [556, 39] on button "Options" at bounding box center [556, 37] width 33 height 10
click at [545, 52] on button "Preview" at bounding box center [561, 48] width 42 height 11
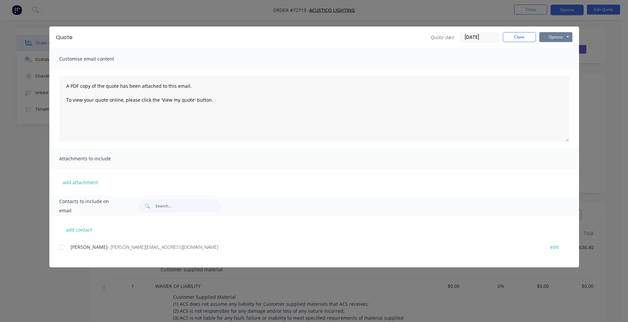
click at [554, 37] on button "Options" at bounding box center [556, 37] width 33 height 10
click at [555, 49] on button "Preview" at bounding box center [561, 48] width 42 height 11
click at [518, 33] on button "Close" at bounding box center [519, 37] width 33 height 10
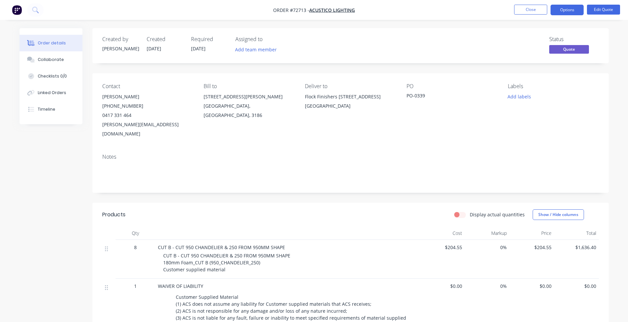
click at [550, 10] on ul "Close Options Edit Quote" at bounding box center [567, 10] width 122 height 11
click at [555, 11] on button "Options" at bounding box center [567, 10] width 33 height 11
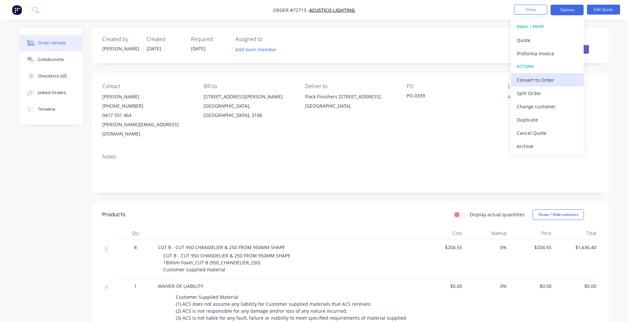
click at [549, 81] on div "Convert to Order" at bounding box center [547, 80] width 61 height 10
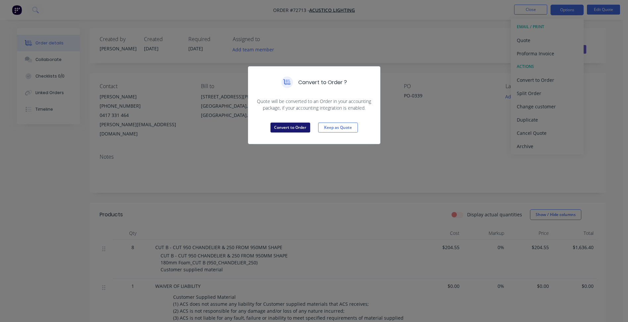
click at [304, 132] on button "Convert to Order" at bounding box center [291, 128] width 40 height 10
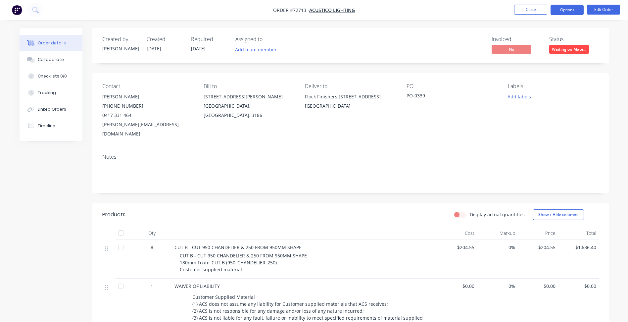
click at [568, 13] on button "Options" at bounding box center [567, 10] width 33 height 11
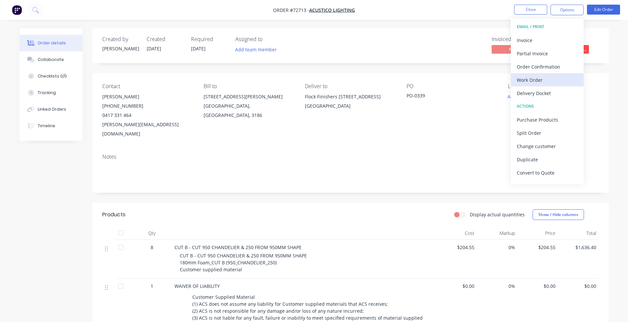
click at [535, 80] on div "Work Order" at bounding box center [547, 80] width 61 height 10
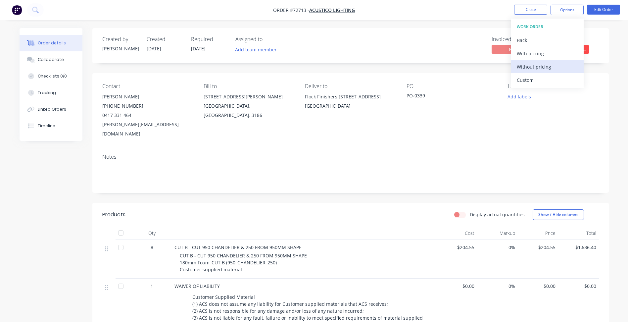
click at [539, 68] on div "Without pricing" at bounding box center [547, 67] width 61 height 10
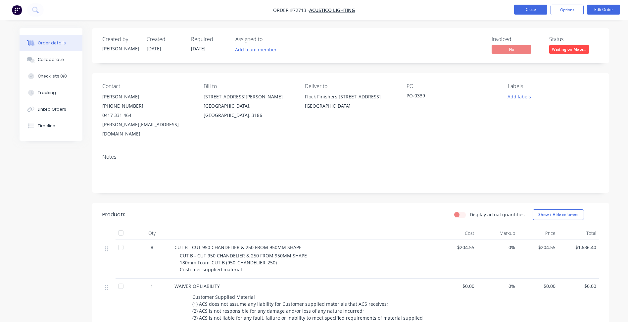
click at [525, 11] on button "Close" at bounding box center [530, 10] width 33 height 10
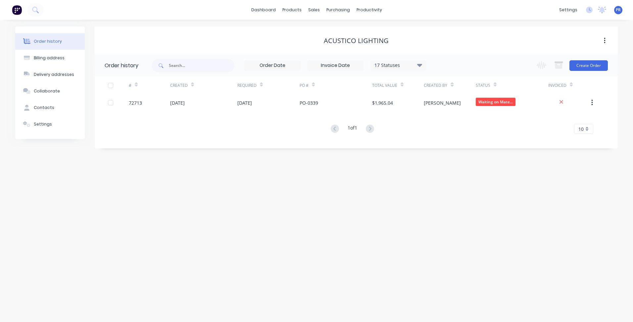
click at [206, 158] on div "Order history Billing address Delivery addresses Collaborate Contacts Settings …" at bounding box center [316, 171] width 633 height 302
click at [330, 32] on div "Sales Orders" at bounding box center [338, 32] width 27 height 6
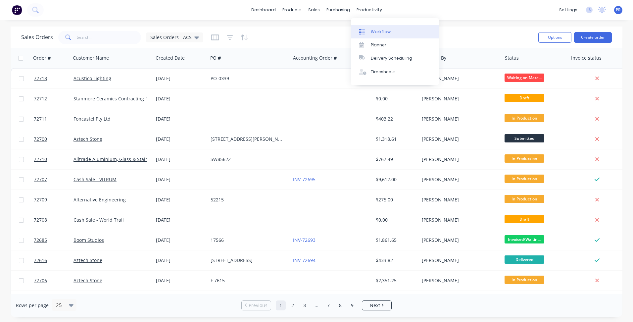
click at [372, 31] on div "Workflow" at bounding box center [381, 32] width 20 height 6
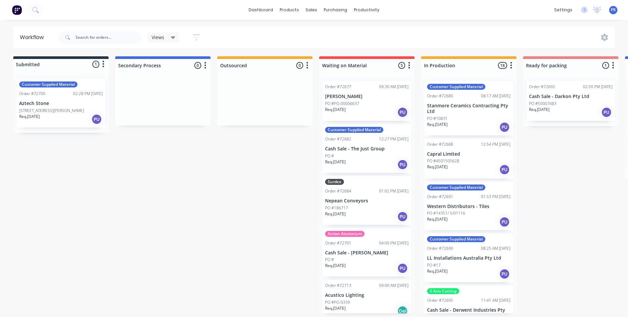
drag, startPoint x: 563, startPoint y: 182, endPoint x: 571, endPoint y: 187, distance: 9.7
click at [510, 63] on icon "button" at bounding box center [511, 65] width 2 height 7
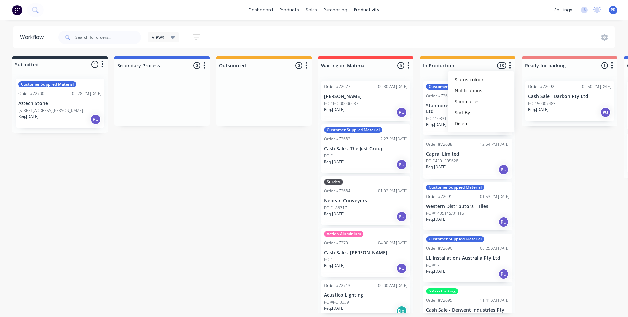
click at [511, 63] on icon "button" at bounding box center [511, 65] width 2 height 7
click at [510, 66] on icon "button" at bounding box center [511, 65] width 2 height 7
click at [511, 114] on button "Sort By" at bounding box center [481, 112] width 66 height 11
click at [535, 125] on date "Required date" at bounding box center [549, 126] width 66 height 11
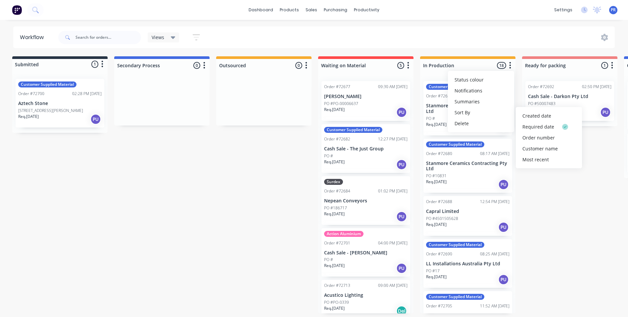
drag, startPoint x: 530, startPoint y: 204, endPoint x: 527, endPoint y: 166, distance: 37.9
click at [530, 201] on div "Submitted 1 Status colour #273444 hex #273444 Save Cancel Summaries Total order…" at bounding box center [593, 184] width 1201 height 257
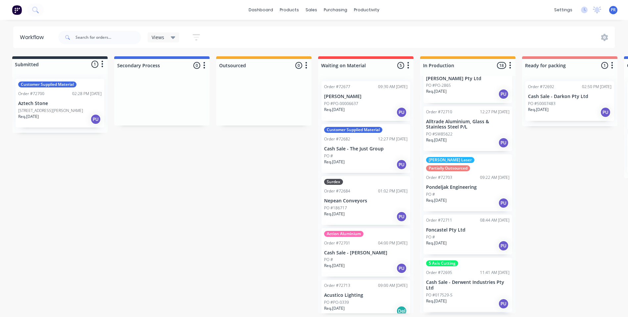
scroll to position [629, 0]
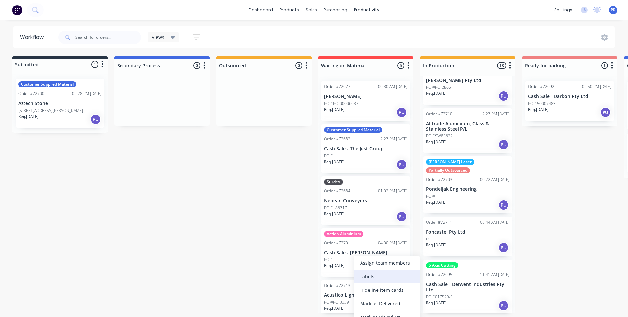
click at [369, 277] on div "Labels" at bounding box center [387, 277] width 67 height 14
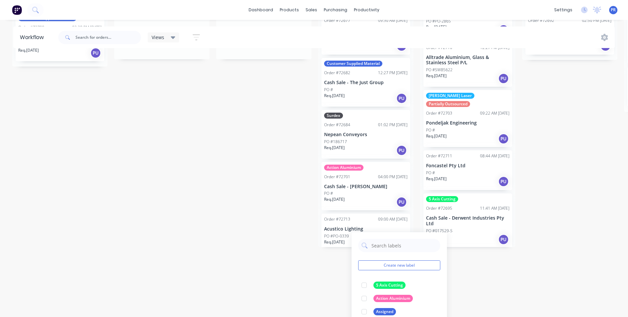
scroll to position [66, 0]
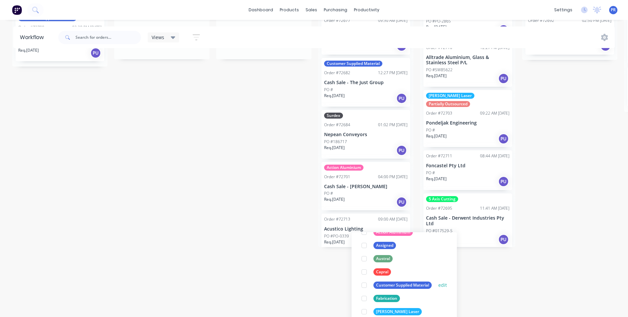
click at [364, 287] on div at bounding box center [364, 285] width 13 height 13
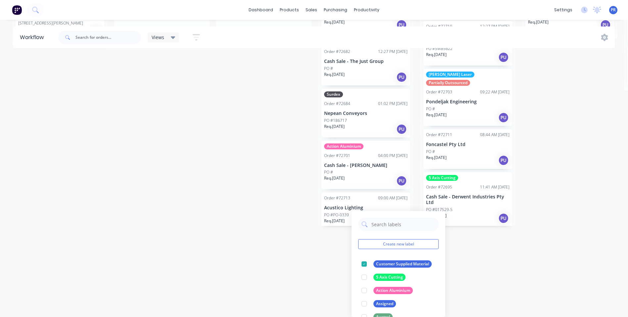
click at [259, 190] on html "dashboard products sales purchasing productivity dashboard products Product Cat…" at bounding box center [312, 51] width 628 height 277
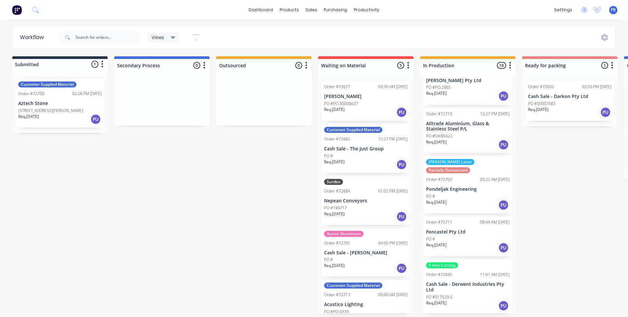
scroll to position [0, 2]
click at [255, 205] on div "Submitted 1 Status colour #273444 hex #273444 Save Cancel Summaries Total order…" at bounding box center [593, 184] width 1201 height 257
click at [313, 31] on div "Product Catalogue" at bounding box center [318, 32] width 41 height 6
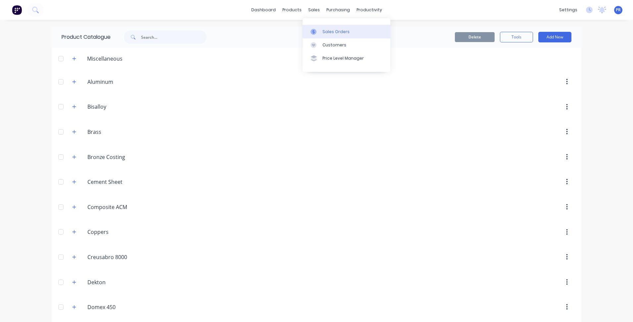
click at [324, 28] on link "Sales Orders" at bounding box center [347, 31] width 88 height 13
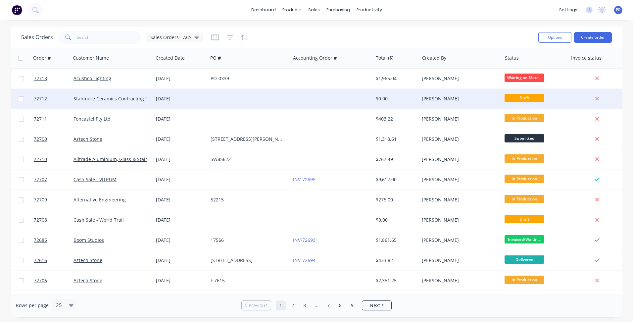
click at [435, 101] on div "[PERSON_NAME]" at bounding box center [459, 98] width 74 height 7
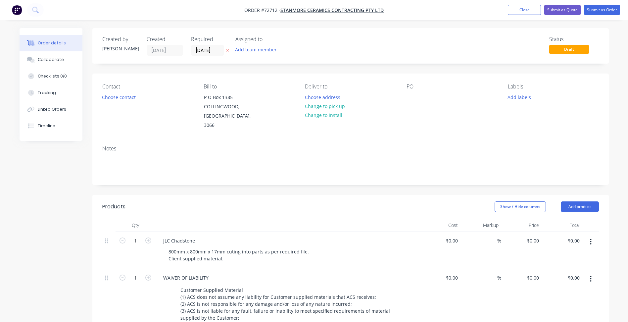
click at [273, 13] on span "Order #72712 -" at bounding box center [262, 10] width 36 height 6
copy span "72712"
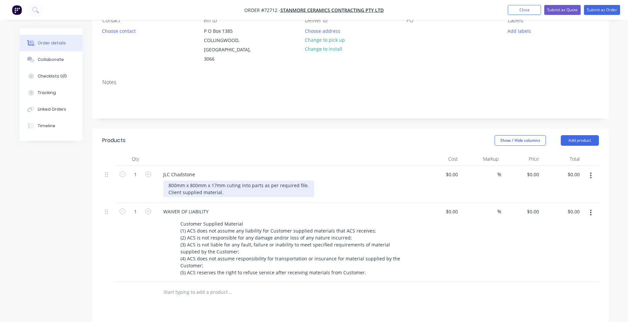
click at [206, 182] on div "800mm x 800mm x 17mm cuting into parts as per required file. Client supplied ma…" at bounding box center [238, 189] width 151 height 17
click at [306, 181] on div "800mm x 800mm x 17mm cuting into parts as per required file. Client supplied ma…" at bounding box center [238, 189] width 151 height 17
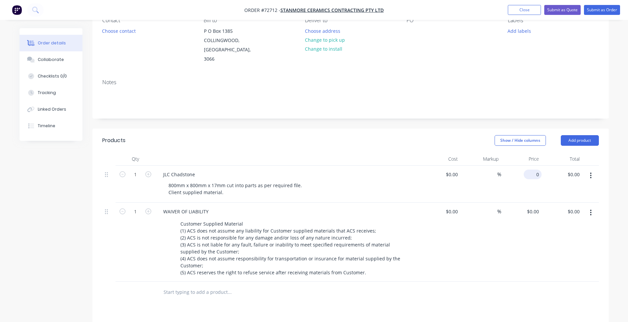
click at [538, 170] on input "0" at bounding box center [534, 175] width 15 height 10
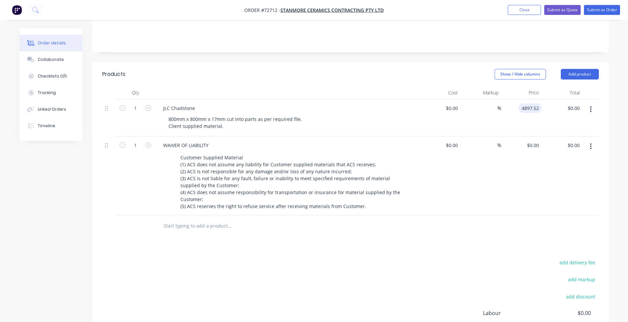
type input "$4,897.52"
click at [267, 258] on div "add delivery fee add markup add discount Labour $0.00 Sub total $4,897.52 Margi…" at bounding box center [350, 322] width 497 height 128
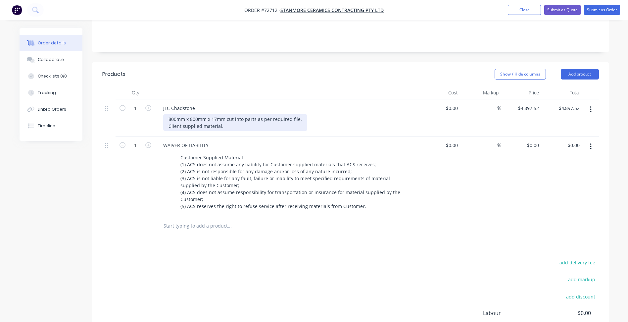
click at [227, 114] on div "800mm x 800mm x 17mm cut into parts as per required file. Client supplied mater…" at bounding box center [235, 122] width 144 height 17
click at [288, 114] on div "800mm x 800mm x 17mm tiles cut into parts as per required file. Client supplied…" at bounding box center [240, 122] width 155 height 17
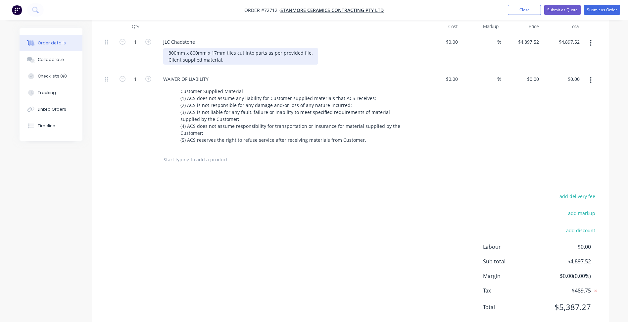
scroll to position [99, 0]
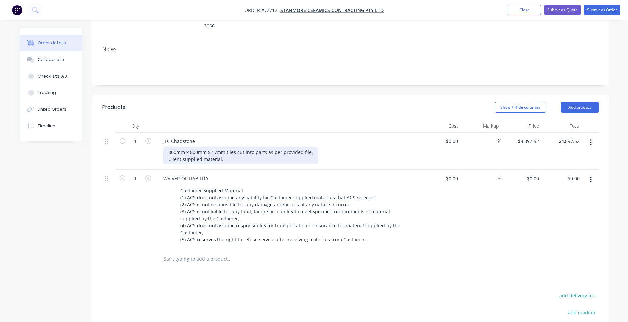
click at [310, 147] on div "800mm x 800mm x 17mm tiles cut into parts as per provided file. Client supplied…" at bounding box center [240, 155] width 155 height 17
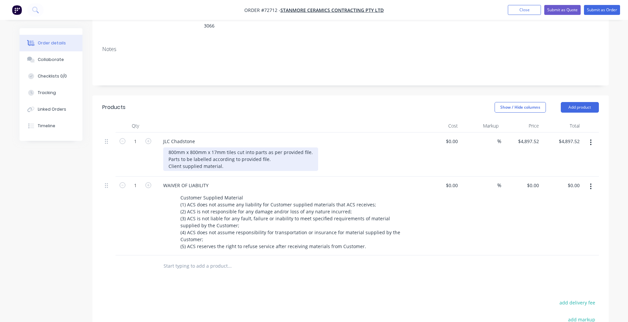
scroll to position [132, 0]
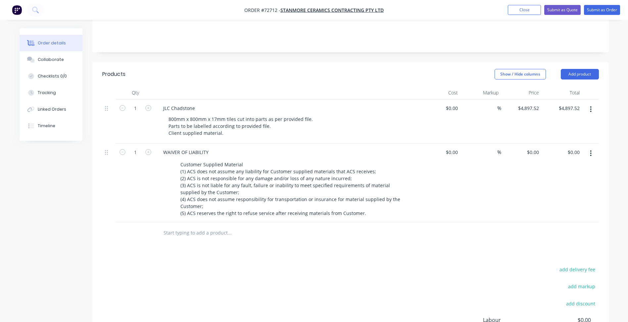
click at [564, 11] on button "Submit as Quote" at bounding box center [563, 10] width 36 height 10
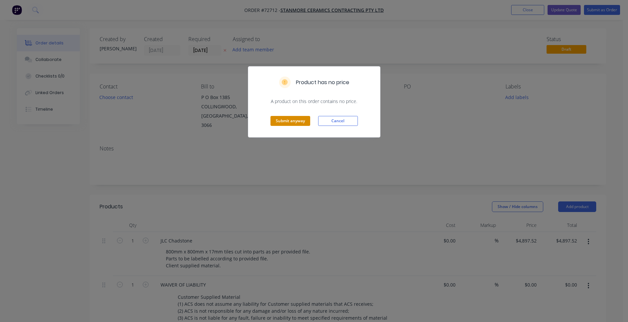
click at [288, 119] on button "Submit anyway" at bounding box center [291, 121] width 40 height 10
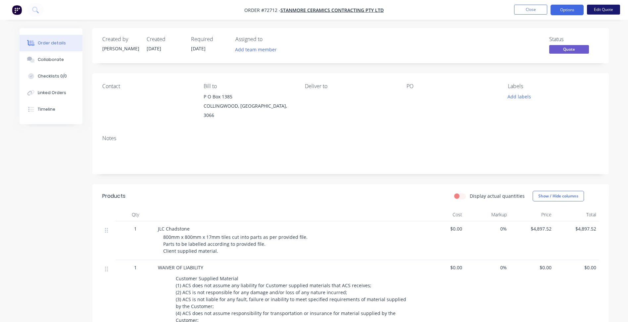
click at [602, 14] on li "Edit Quote" at bounding box center [603, 10] width 33 height 11
click at [602, 14] on button "Edit Quote" at bounding box center [603, 10] width 33 height 10
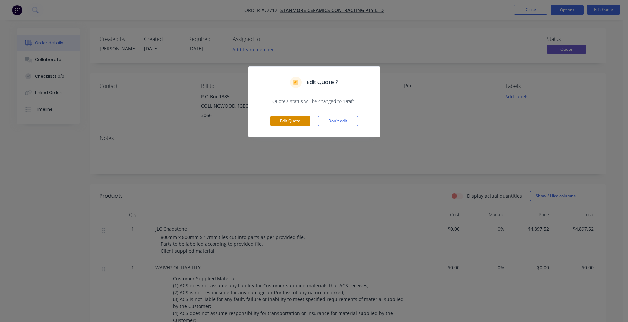
click at [291, 120] on button "Edit Quote" at bounding box center [291, 121] width 40 height 10
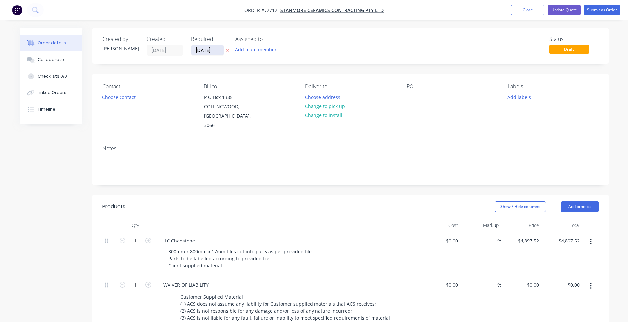
click at [201, 50] on input "[DATE]" at bounding box center [207, 50] width 32 height 10
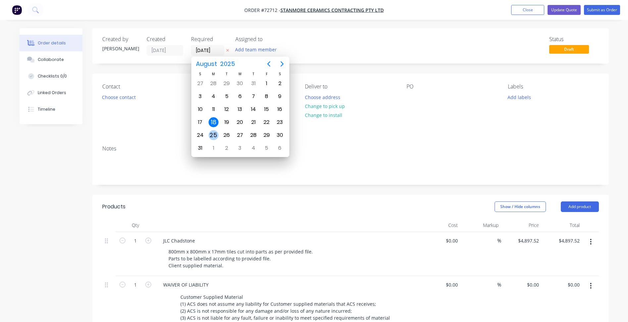
click at [213, 133] on div "25" at bounding box center [214, 135] width 10 height 10
type input "[DATE]"
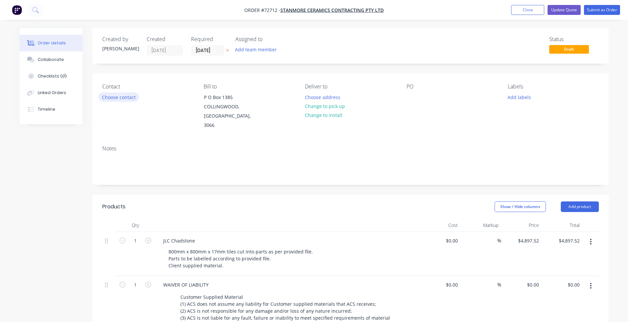
click at [113, 98] on button "Choose contact" at bounding box center [118, 96] width 41 height 9
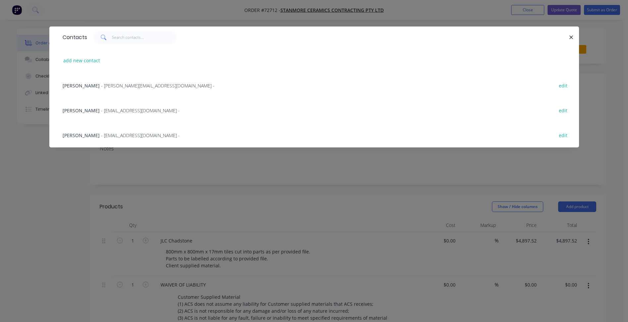
click at [79, 136] on span "[PERSON_NAME]" at bounding box center [81, 135] width 37 height 6
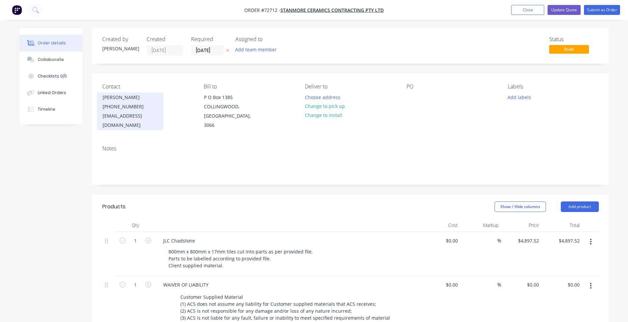
click at [131, 112] on div "[EMAIL_ADDRESS][DOMAIN_NAME]" at bounding box center [130, 120] width 55 height 19
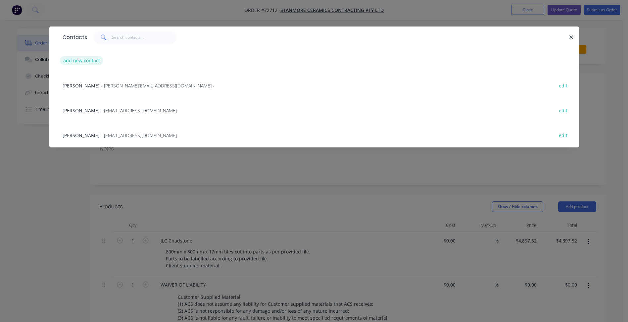
click at [92, 60] on button "add new contact" at bounding box center [82, 60] width 44 height 9
select select "AU"
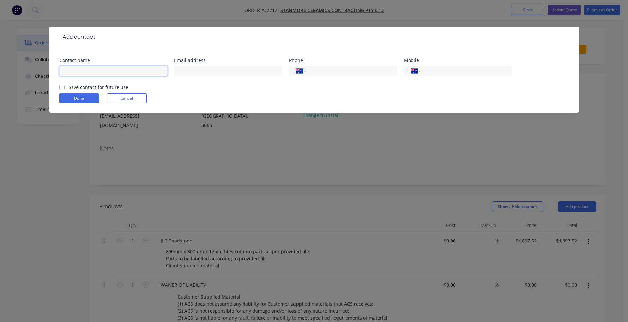
click at [94, 74] on input "text" at bounding box center [113, 71] width 108 height 10
type input "[PERSON_NAME]"
click at [252, 79] on div at bounding box center [228, 74] width 108 height 20
click at [243, 73] on input "text" at bounding box center [228, 71] width 108 height 10
drag, startPoint x: 182, startPoint y: 72, endPoint x: 188, endPoint y: 73, distance: 5.6
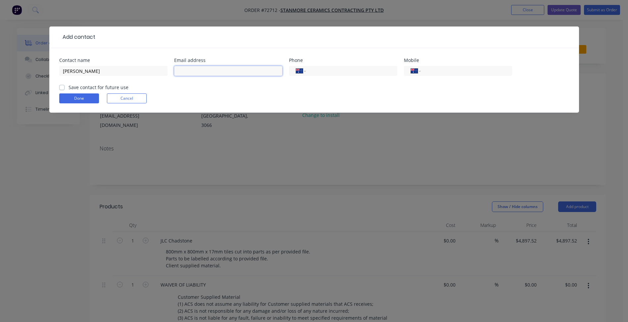
click at [182, 72] on input "text" at bounding box center [228, 71] width 108 height 10
paste input "[EMAIL_ADDRESS][DOMAIN_NAME]"
type input "[EMAIL_ADDRESS][DOMAIN_NAME]"
click at [334, 72] on input "tel" at bounding box center [350, 71] width 79 height 8
type input "[PHONE_NUMBER]"
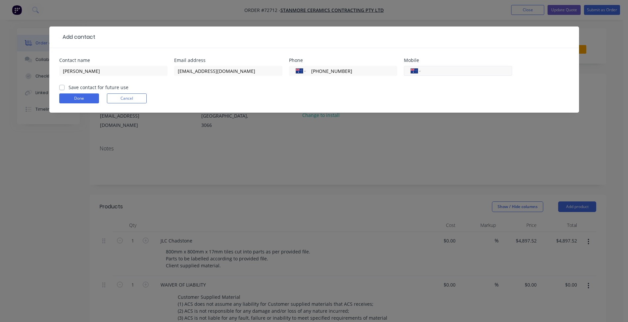
drag, startPoint x: 435, startPoint y: 71, endPoint x: 431, endPoint y: 72, distance: 4.4
click at [435, 71] on input "tel" at bounding box center [465, 71] width 79 height 8
type input "0410 012 379"
click at [97, 83] on div "[PERSON_NAME]" at bounding box center [113, 74] width 108 height 20
click at [97, 88] on label "Save contact for future use" at bounding box center [99, 87] width 60 height 7
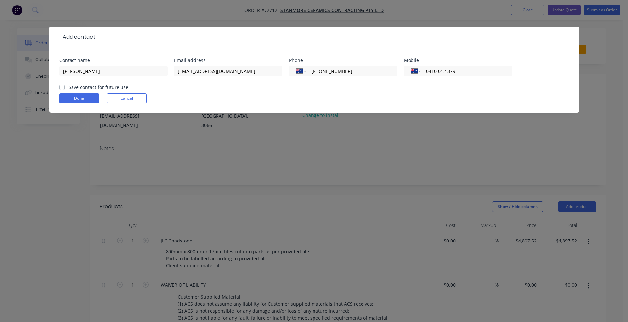
click at [65, 88] on input "Save contact for future use" at bounding box center [61, 87] width 5 height 6
checkbox input "true"
click at [89, 94] on button "Done" at bounding box center [79, 98] width 40 height 10
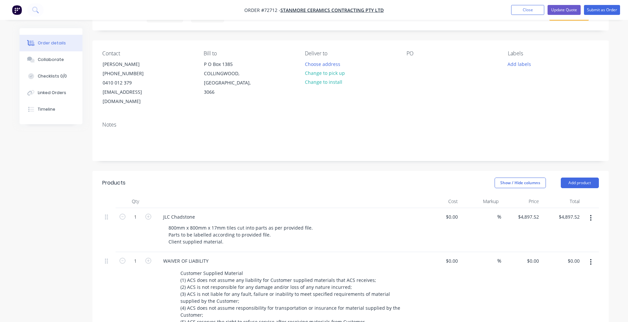
scroll to position [199, 0]
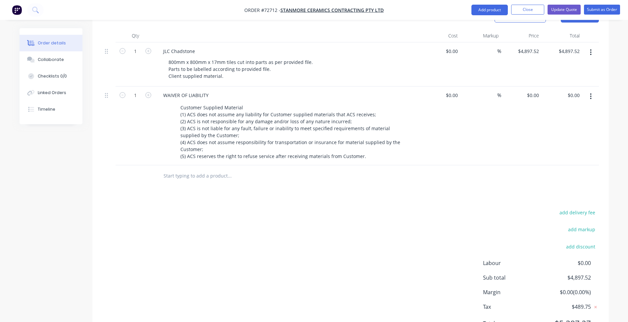
click at [295, 272] on div "add delivery fee add markup add discount Labour $0.00 Sub total $4,897.52 Margi…" at bounding box center [350, 272] width 497 height 128
click at [558, 12] on button "Update Quote" at bounding box center [564, 10] width 33 height 10
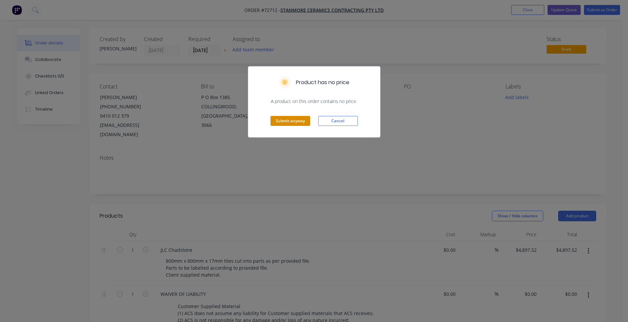
click at [290, 121] on button "Submit anyway" at bounding box center [291, 121] width 40 height 10
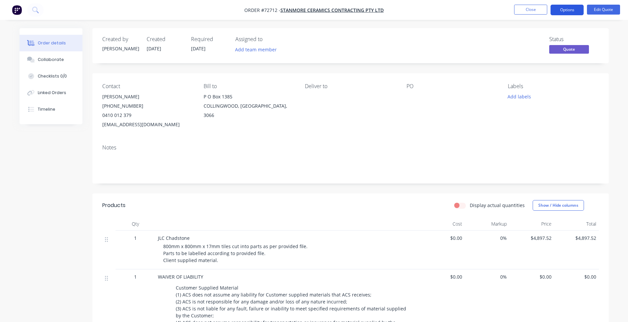
click at [564, 9] on button "Options" at bounding box center [567, 10] width 33 height 11
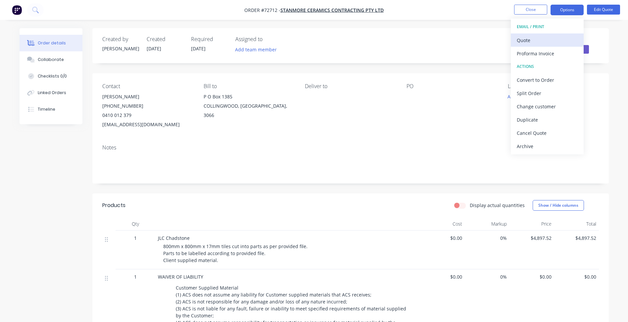
click at [537, 43] on div "Quote" at bounding box center [547, 40] width 61 height 10
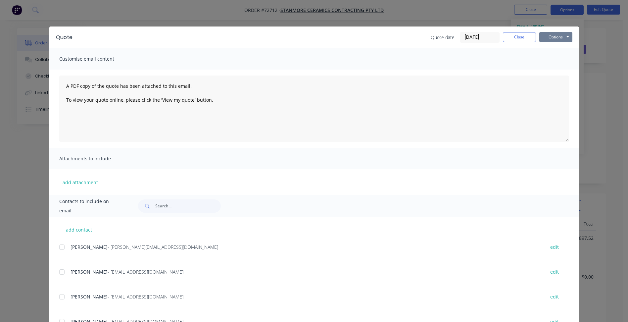
click at [548, 36] on button "Options" at bounding box center [556, 37] width 33 height 10
click at [550, 47] on button "Preview" at bounding box center [561, 48] width 42 height 11
click at [525, 36] on button "Close" at bounding box center [519, 37] width 33 height 10
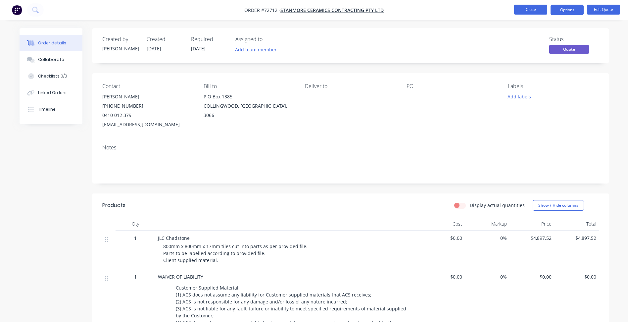
click at [531, 11] on button "Close" at bounding box center [530, 10] width 33 height 10
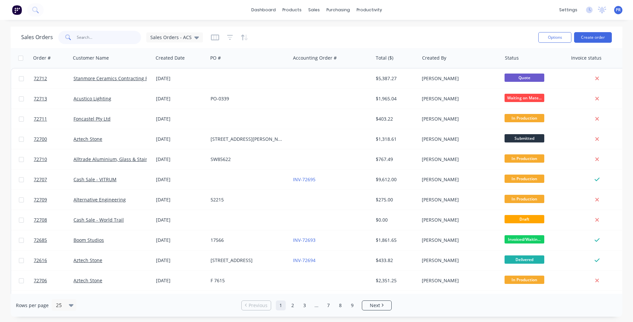
click at [89, 37] on input "text" at bounding box center [109, 37] width 65 height 13
click at [589, 40] on button "Create order" at bounding box center [593, 37] width 38 height 11
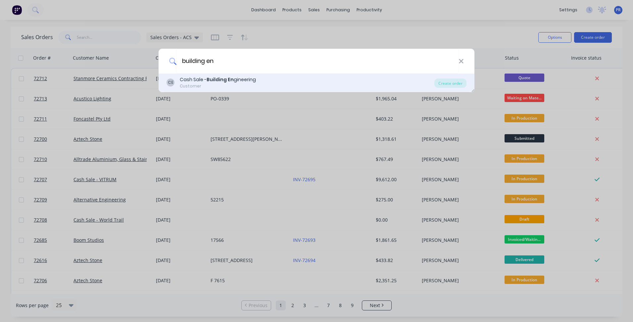
type input "building en"
click at [213, 86] on div "Customer" at bounding box center [218, 86] width 76 height 6
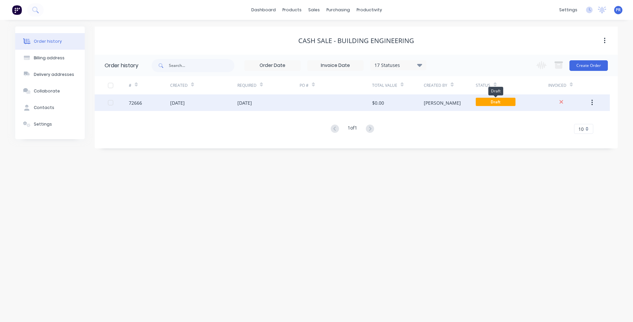
click at [493, 102] on span "Draft" at bounding box center [496, 102] width 40 height 8
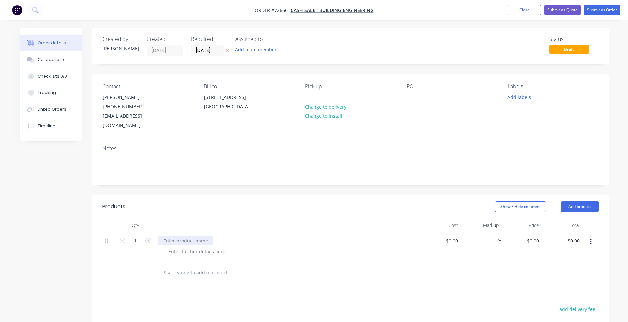
click at [188, 236] on div at bounding box center [185, 241] width 55 height 10
click at [214, 247] on div at bounding box center [197, 252] width 68 height 10
click at [183, 247] on div at bounding box center [197, 252] width 68 height 10
paste div
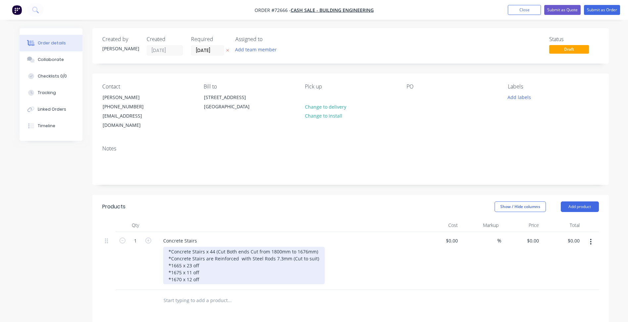
click at [226, 247] on div "*Concrete Stairs x 44 (Cut Both ends Cut from 1800mm to 1676mm) *Concrete Stair…" at bounding box center [244, 265] width 162 height 37
click at [203, 251] on div "*Concrete Stairs x 44 (Cut Both ends Cut from 1800mm to 1676mm) *Concrete Stair…" at bounding box center [244, 265] width 162 height 37
click at [316, 250] on div "*Concrete Stairs x 44 (Cut Both ends Cut from 1800mm to 1676mm) *Concrete Stair…" at bounding box center [244, 265] width 162 height 37
click at [212, 247] on div "*Concrete Stairs x 44 (Cut Both ends Cut from 1800mm to 1676mm) *Concrete Stair…" at bounding box center [244, 265] width 162 height 37
drag, startPoint x: 211, startPoint y: 241, endPoint x: 218, endPoint y: 243, distance: 7.2
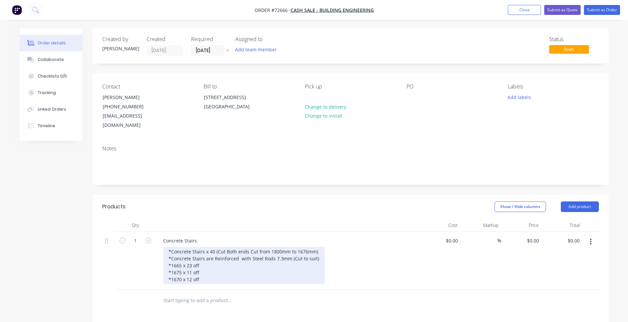
click at [211, 247] on div "*Concrete Stairs x 40 (Cut Both ends Cut from 1800mm to 1676mm) *Concrete Stair…" at bounding box center [244, 265] width 162 height 37
drag, startPoint x: 217, startPoint y: 241, endPoint x: 221, endPoint y: 240, distance: 3.7
click at [217, 247] on div "*Concrete Stairs x 44 (Cut Both ends Cut from 1800mm to 1676mm) *Concrete Stair…" at bounding box center [244, 265] width 162 height 37
click at [254, 247] on div "*Concrete Stairs x 44 (Cut Both ends Cut from 1800mm to 1676mm) *Concrete Stair…" at bounding box center [244, 265] width 162 height 37
drag, startPoint x: 257, startPoint y: 242, endPoint x: 312, endPoint y: 243, distance: 55.3
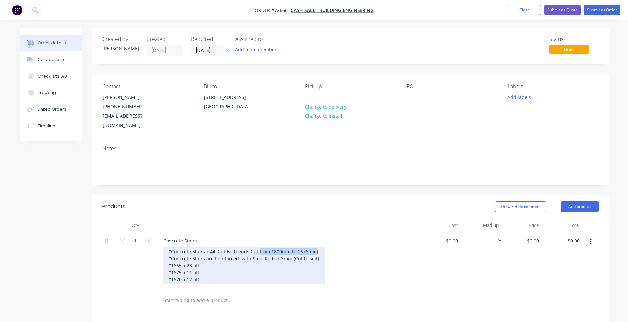
click at [312, 247] on div "*Concrete Stairs x 44 (Cut Both ends Cut from 1800mm to 1676mm) *Concrete Stair…" at bounding box center [244, 265] width 162 height 37
click at [207, 266] on div "*Concrete Stairs x 44 (Cut Both ends Cut to size as required) *Concrete Stairs …" at bounding box center [243, 265] width 161 height 37
click at [201, 259] on div "*Concrete Stairs x 44 (Cut Both ends Cut to size as required) *Concrete Stairs …" at bounding box center [243, 265] width 161 height 37
drag, startPoint x: 200, startPoint y: 274, endPoint x: 168, endPoint y: 258, distance: 35.3
click at [168, 258] on div "*Concrete Stairs x 44 (Cut Both ends Cut to size as required) *Concrete Stairs …" at bounding box center [243, 265] width 161 height 37
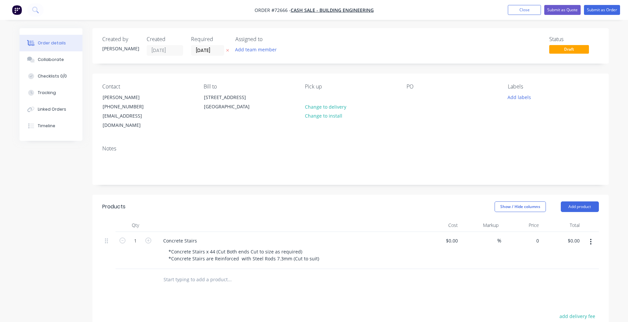
click at [528, 232] on div "0 $0.00" at bounding box center [522, 250] width 41 height 37
paste input "174.950"
type input "$174.95"
drag, startPoint x: 136, startPoint y: 232, endPoint x: 145, endPoint y: 234, distance: 8.8
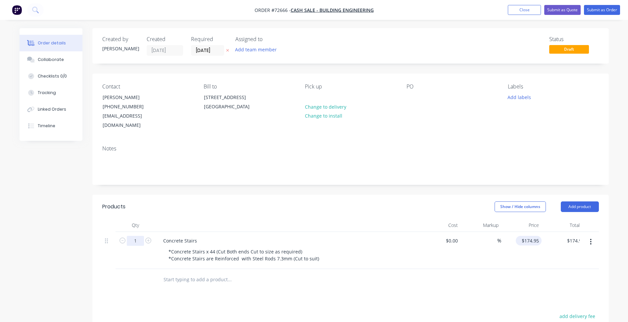
click at [136, 236] on input "1" at bounding box center [135, 241] width 17 height 10
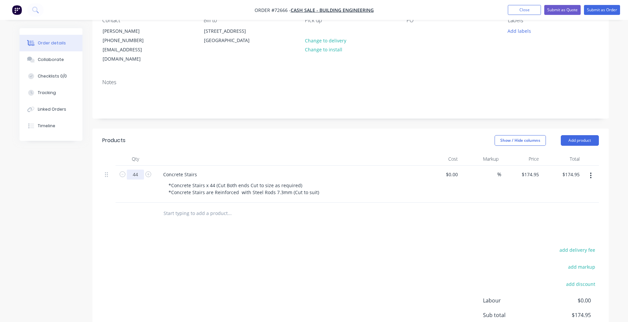
type input "44"
type input "$7,697.80"
drag, startPoint x: 318, startPoint y: 240, endPoint x: 566, endPoint y: 151, distance: 263.6
click at [325, 245] on div "add delivery fee add markup add discount Labour $0.00 Sub total $7,697.80 Margi…" at bounding box center [350, 309] width 497 height 128
click at [576, 135] on button "Add product" at bounding box center [580, 140] width 38 height 11
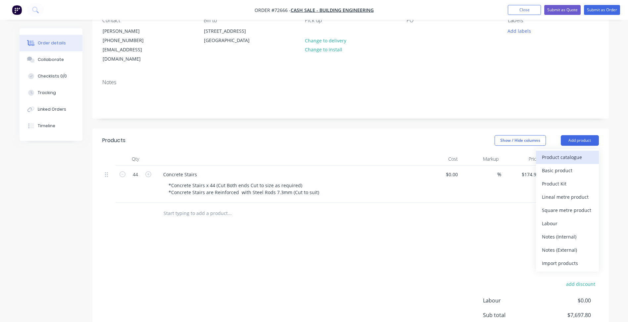
click at [569, 152] on div "Product catalogue" at bounding box center [567, 157] width 51 height 10
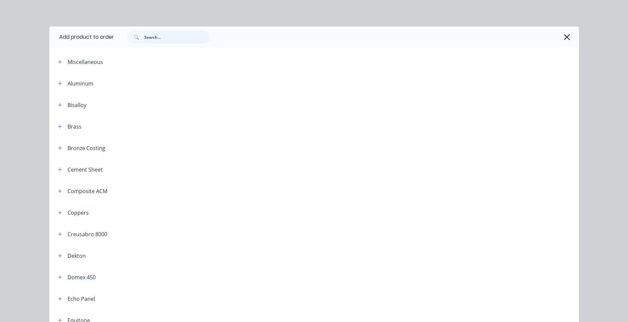
click at [168, 35] on input "text" at bounding box center [177, 36] width 66 height 13
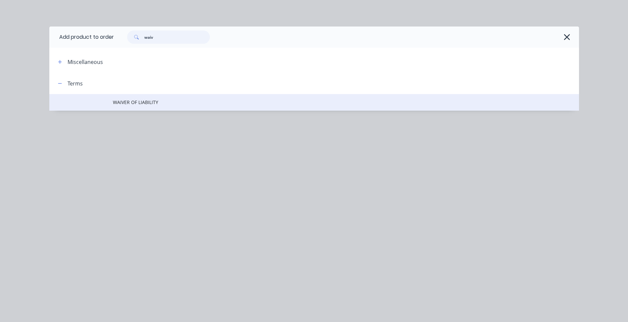
type input "waiv"
click at [139, 104] on span "WAIVER OF LIABILITY" at bounding box center [299, 102] width 373 height 7
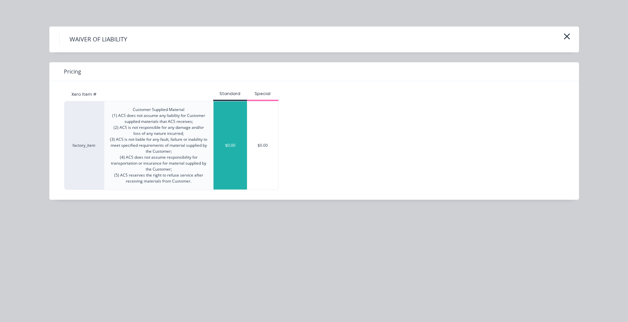
click at [223, 128] on div "$0.00" at bounding box center [230, 145] width 33 height 88
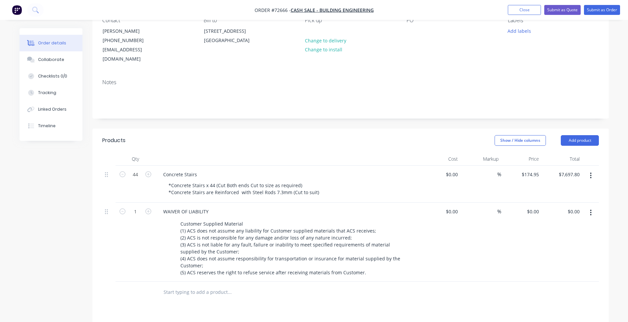
click at [79, 243] on div "Created by [PERSON_NAME] Created [DATE] Required [DATE] Assigned to Add team me…" at bounding box center [315, 217] width 590 height 510
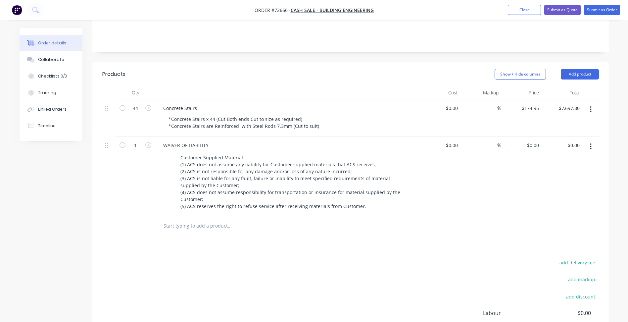
click at [260, 244] on div "Products Show / Hide columns Add product Qty Cost Markup Price Total 44 Concret…" at bounding box center [350, 229] width 517 height 334
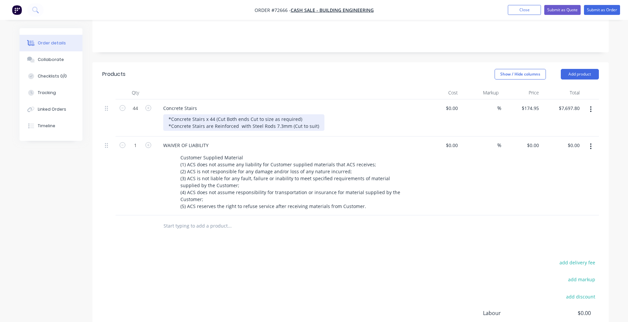
click at [202, 116] on div "*Concrete Stairs x 44 (Cut Both ends Cut to size as required) *Concrete Stairs …" at bounding box center [243, 122] width 161 height 17
click at [316, 117] on div "*Concrete Stairs x 44 (Cut Both ends Cut to size as required) *Concrete Stairs …" at bounding box center [243, 122] width 161 height 17
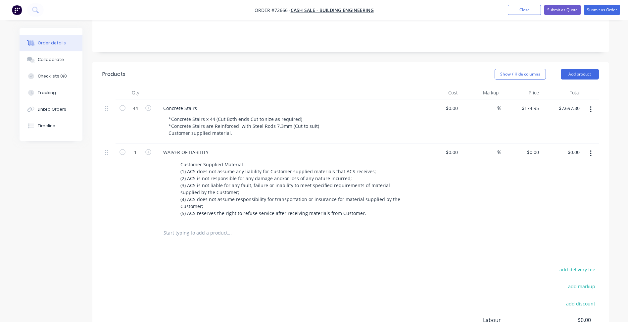
click at [263, 248] on div "Products Show / Hide columns Add product Qty Cost Markup Price Total 44 Concret…" at bounding box center [350, 232] width 517 height 341
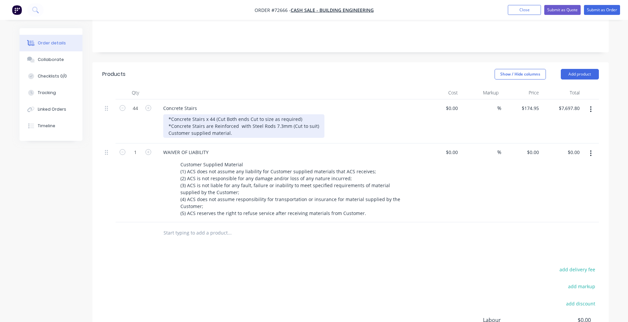
click at [239, 116] on div "*Concrete Stairs x 44 (Cut Both ends Cut to size as required) *Concrete Stairs …" at bounding box center [243, 126] width 161 height 24
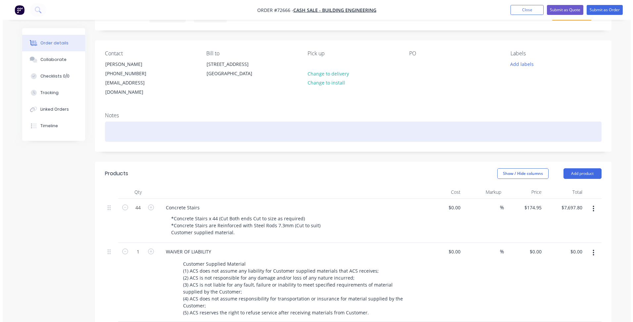
scroll to position [0, 0]
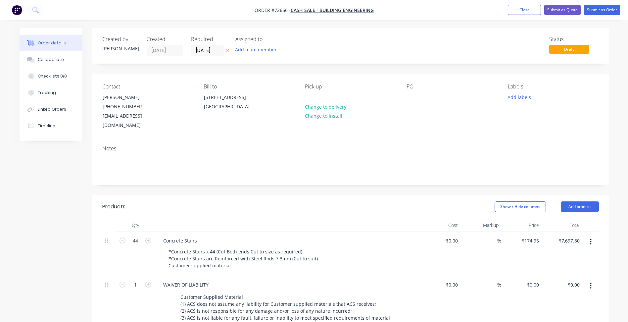
click at [313, 202] on div "Show / Hide columns Add product" at bounding box center [403, 206] width 391 height 11
click at [205, 50] on input "[DATE]" at bounding box center [207, 50] width 32 height 10
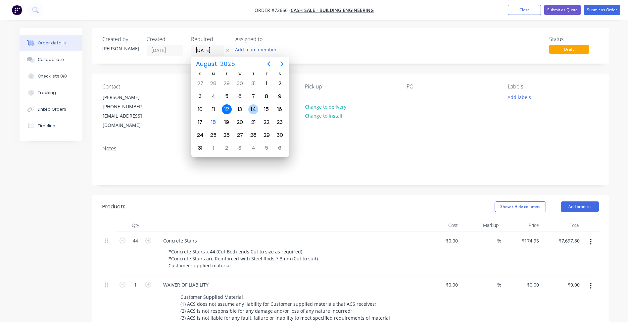
click at [254, 113] on div "14" at bounding box center [253, 109] width 10 height 10
type input "[DATE]"
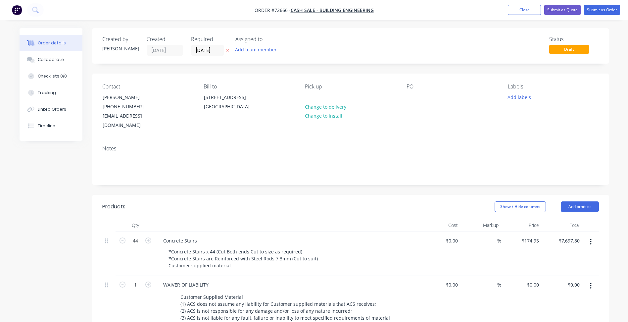
click at [446, 38] on div "Status Draft" at bounding box center [450, 46] width 297 height 20
click at [559, 14] on button "Submit as Quote" at bounding box center [563, 10] width 36 height 10
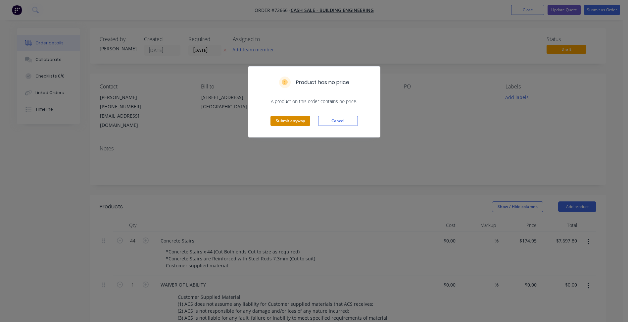
click at [298, 119] on button "Submit anyway" at bounding box center [291, 121] width 40 height 10
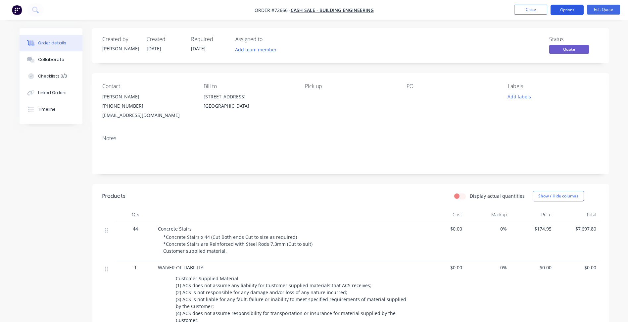
click at [563, 11] on button "Options" at bounding box center [567, 10] width 33 height 11
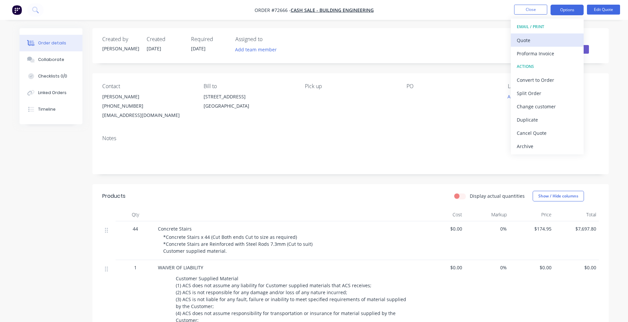
click at [548, 43] on div "Quote" at bounding box center [547, 40] width 61 height 10
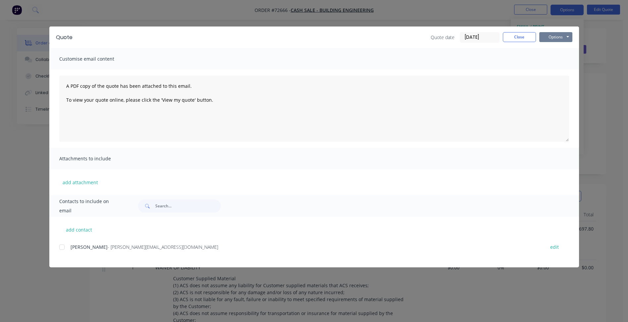
click at [562, 41] on button "Options" at bounding box center [556, 37] width 33 height 10
click at [557, 49] on button "Preview" at bounding box center [561, 48] width 42 height 11
drag, startPoint x: 514, startPoint y: 39, endPoint x: 535, endPoint y: 9, distance: 36.3
click at [514, 38] on button "Close" at bounding box center [519, 37] width 33 height 10
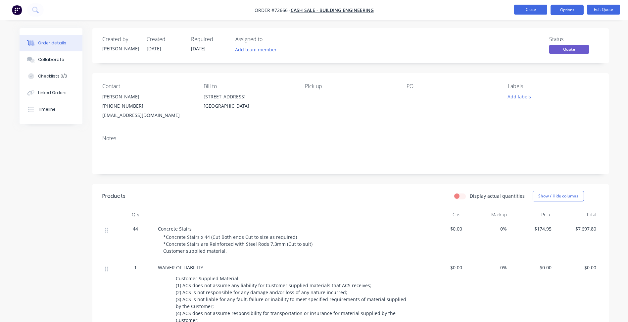
click at [535, 8] on button "Close" at bounding box center [530, 10] width 33 height 10
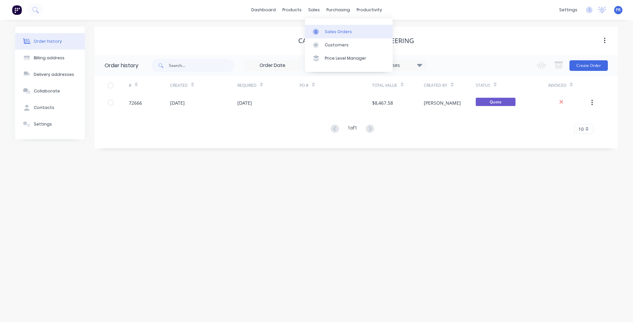
click at [329, 29] on div "Sales Orders" at bounding box center [338, 32] width 27 height 6
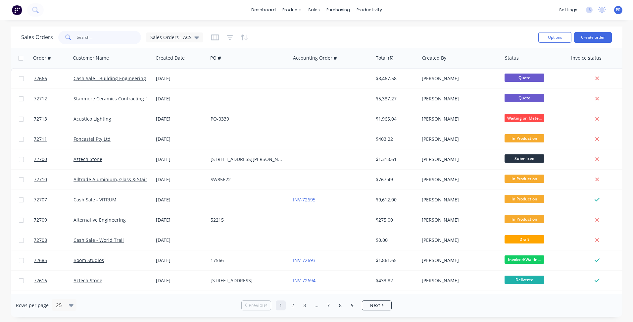
click at [81, 37] on input "text" at bounding box center [109, 37] width 65 height 13
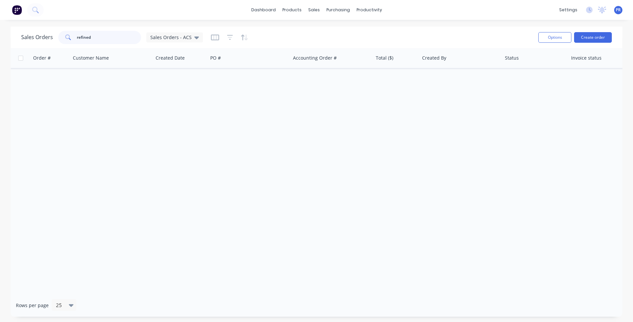
type input "refined"
click at [588, 43] on div "Options Create order" at bounding box center [574, 37] width 76 height 16
click at [589, 36] on button "Create order" at bounding box center [593, 37] width 38 height 11
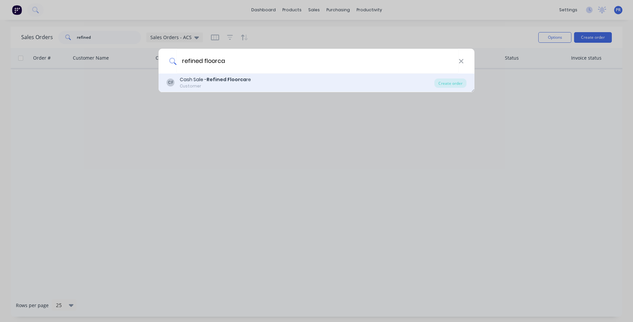
type input "refined floorca"
click at [249, 81] on div "CF Cash Sale - Refined Floorca re Customer" at bounding box center [301, 82] width 268 height 13
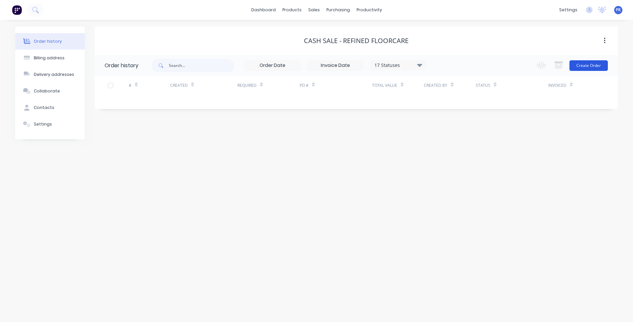
click at [588, 68] on button "Create Order" at bounding box center [589, 65] width 38 height 11
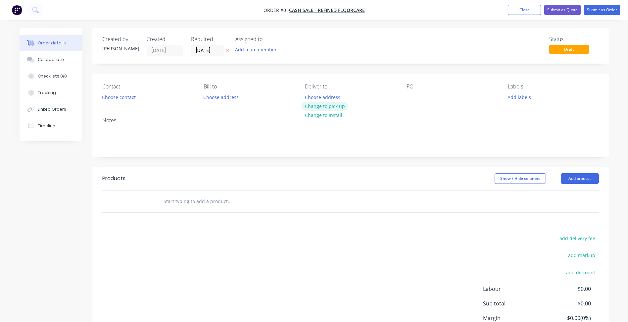
click at [325, 108] on button "Change to pick up" at bounding box center [324, 106] width 47 height 9
click at [221, 101] on button "Choose address" at bounding box center [221, 96] width 42 height 9
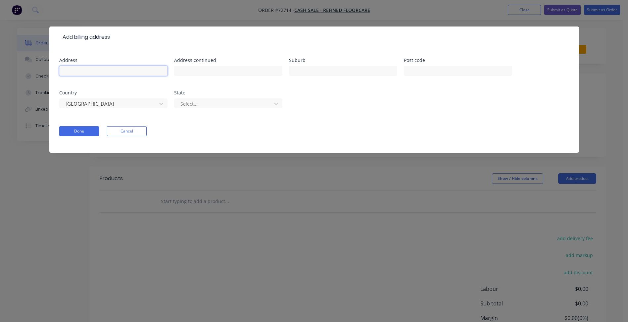
click at [85, 71] on input "text" at bounding box center [113, 71] width 108 height 10
click at [105, 66] on div at bounding box center [113, 74] width 108 height 20
click at [105, 70] on input "text" at bounding box center [113, 71] width 108 height 10
type input "[STREET_ADDRESS]"
type input "[GEOGRAPHIC_DATA]"
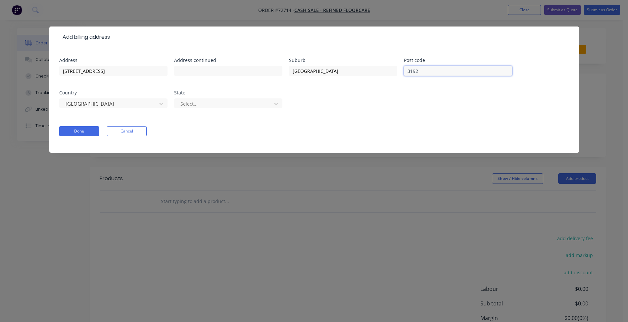
type input "3192"
click at [196, 103] on div at bounding box center [224, 104] width 88 height 8
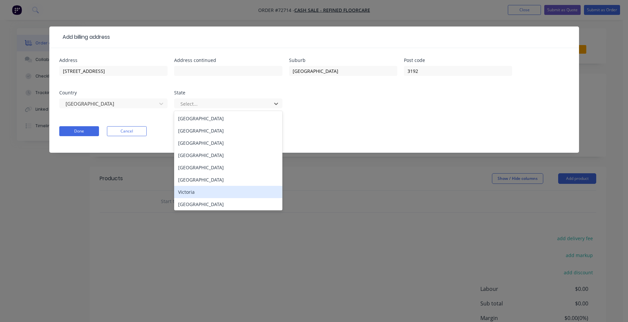
click at [197, 194] on div "Victoria" at bounding box center [228, 192] width 108 height 12
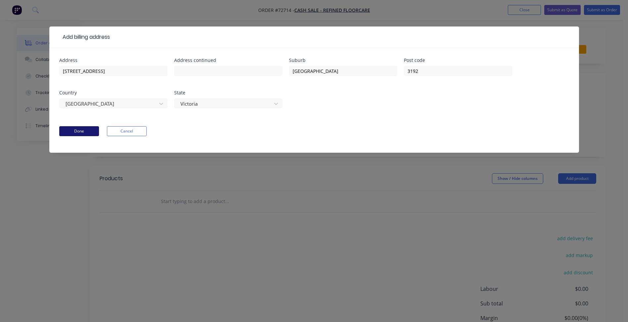
click at [82, 135] on button "Done" at bounding box center [79, 131] width 40 height 10
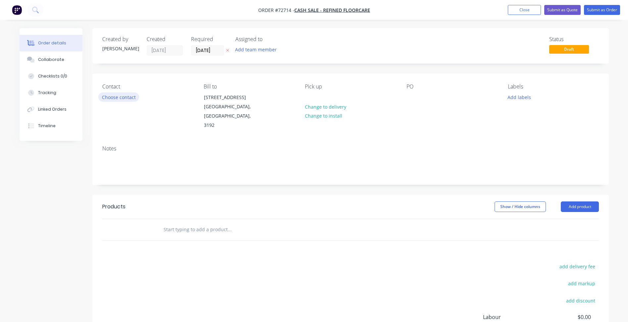
click at [130, 99] on button "Choose contact" at bounding box center [118, 96] width 41 height 9
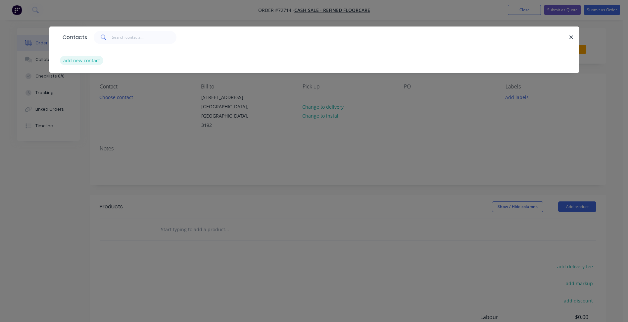
click at [74, 62] on button "add new contact" at bounding box center [82, 60] width 44 height 9
select select "AU"
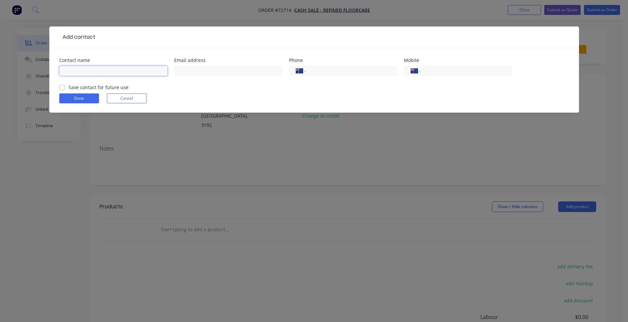
click at [81, 73] on input "text" at bounding box center [113, 71] width 108 height 10
type input "[PERSON_NAME]"
click at [209, 69] on input "text" at bounding box center [228, 71] width 108 height 10
paste input "[EMAIL_ADDRESS][DOMAIN_NAME]"
type input "[EMAIL_ADDRESS][DOMAIN_NAME]"
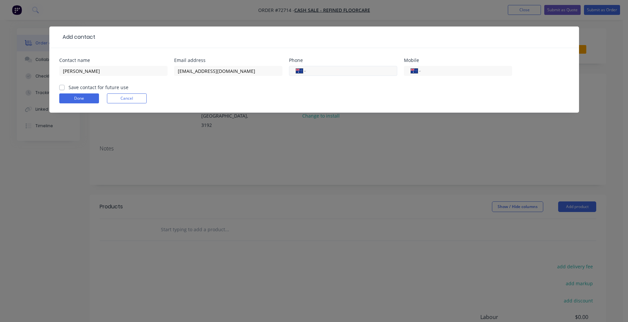
click at [327, 74] on input "tel" at bounding box center [350, 71] width 79 height 8
type input "0431 644 734"
click at [76, 88] on label "Save contact for future use" at bounding box center [99, 87] width 60 height 7
click at [65, 88] on input "Save contact for future use" at bounding box center [61, 87] width 5 height 6
checkbox input "true"
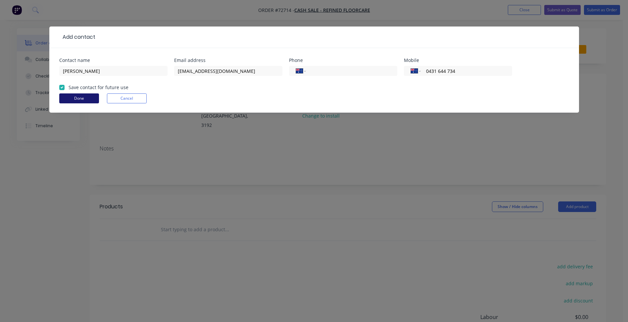
click at [78, 95] on button "Done" at bounding box center [79, 98] width 40 height 10
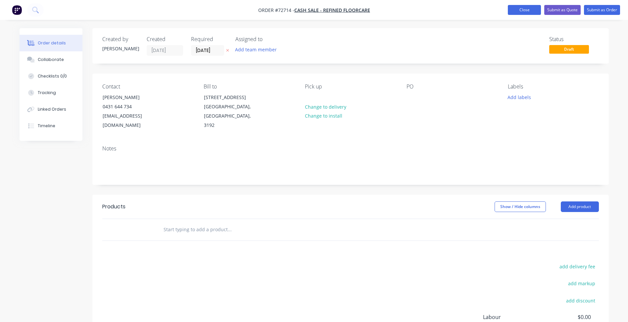
click at [529, 13] on button "Close" at bounding box center [524, 10] width 33 height 10
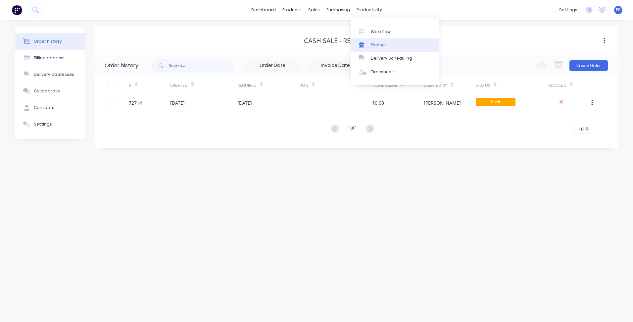
click at [370, 46] on link "Planner" at bounding box center [395, 44] width 88 height 13
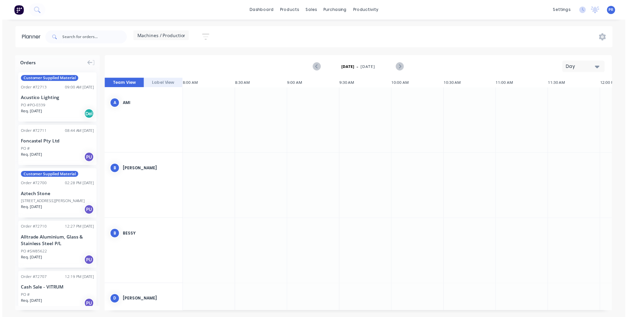
scroll to position [0, 212]
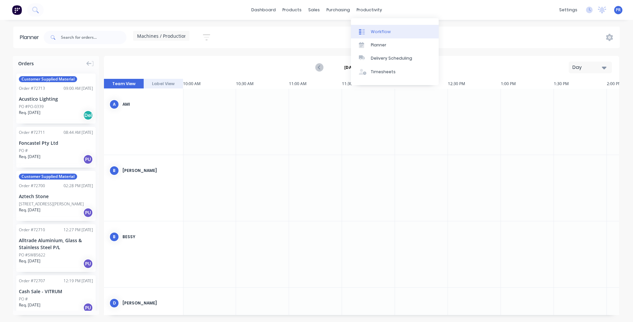
click at [380, 29] on div "Workflow" at bounding box center [381, 32] width 20 height 6
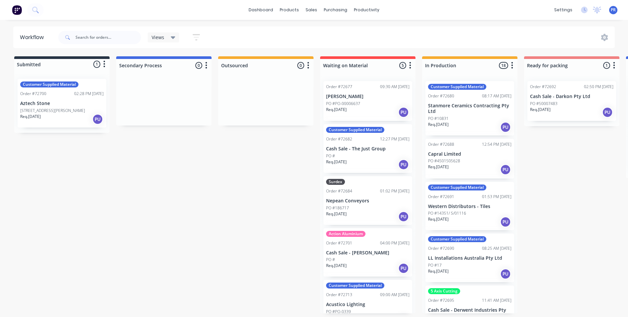
click at [436, 10] on div "dashboard products sales purchasing productivity dashboard products Product Cat…" at bounding box center [314, 10] width 628 height 20
click at [190, 35] on button "button" at bounding box center [196, 37] width 21 height 13
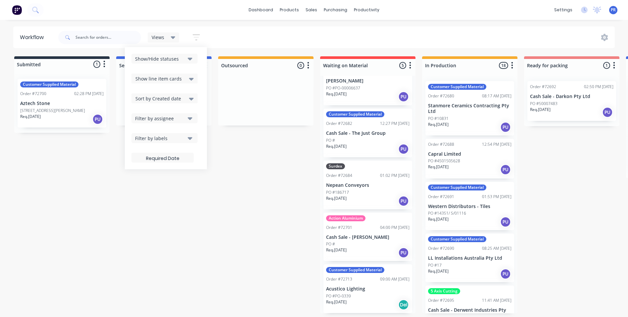
scroll to position [1, 0]
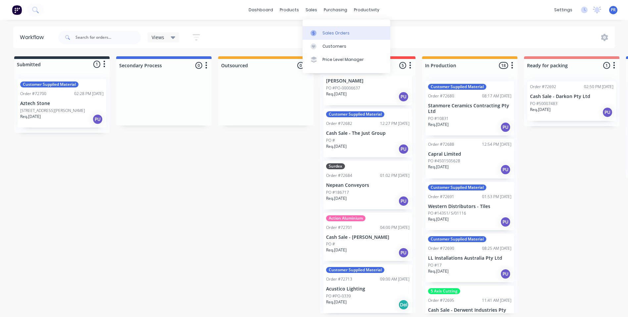
click at [332, 30] on div "Sales Orders" at bounding box center [336, 33] width 27 height 6
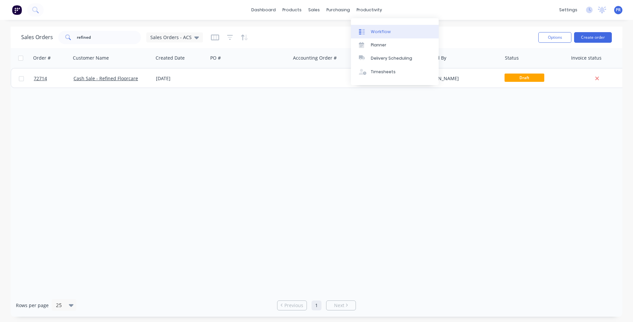
click at [368, 26] on link "Workflow" at bounding box center [395, 31] width 88 height 13
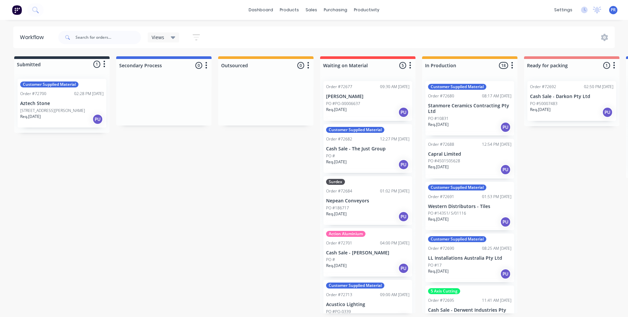
click at [130, 194] on div "Submitted 1 Status colour #273444 hex #273444 Save Cancel Summaries Total order…" at bounding box center [595, 184] width 1201 height 257
click at [286, 177] on div "Submitted 1 Status colour #273444 hex #273444 Save Cancel Summaries Total order…" at bounding box center [595, 184] width 1201 height 257
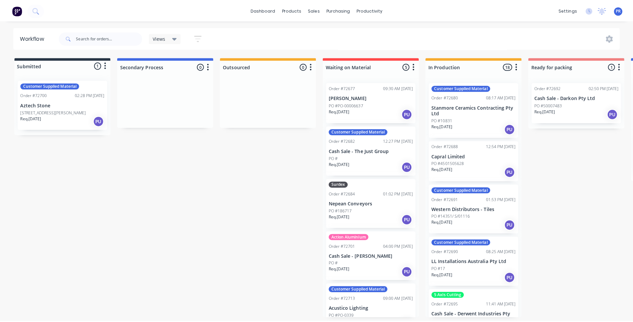
scroll to position [0, 0]
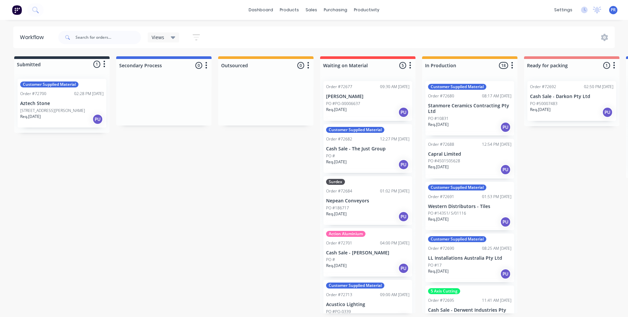
click at [291, 165] on div "Submitted 1 Status colour #273444 hex #273444 Save Cancel Summaries Total order…" at bounding box center [595, 184] width 1201 height 257
click at [316, 27] on link "Sales Orders" at bounding box center [347, 31] width 88 height 13
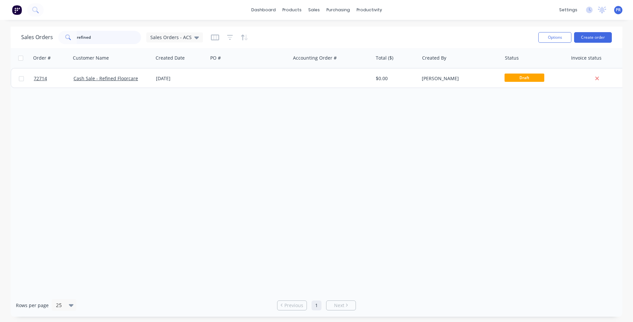
click at [94, 39] on input "refined" at bounding box center [109, 37] width 65 height 13
drag, startPoint x: 96, startPoint y: 38, endPoint x: 88, endPoint y: 37, distance: 8.0
click at [88, 37] on input "refined" at bounding box center [109, 37] width 65 height 13
type input "r"
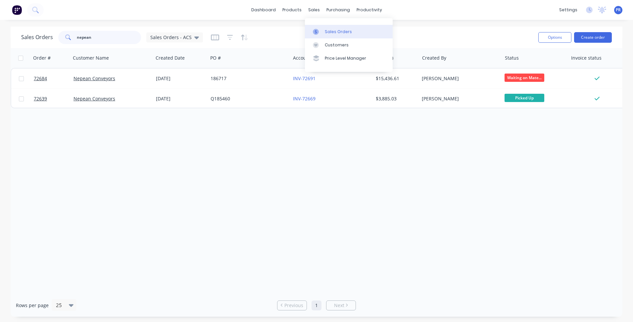
type input "nepean"
click at [332, 31] on div "Sales Orders" at bounding box center [338, 32] width 27 height 6
drag, startPoint x: 102, startPoint y: 36, endPoint x: 62, endPoint y: 35, distance: 39.4
click at [64, 35] on div "nepean" at bounding box center [99, 37] width 83 height 13
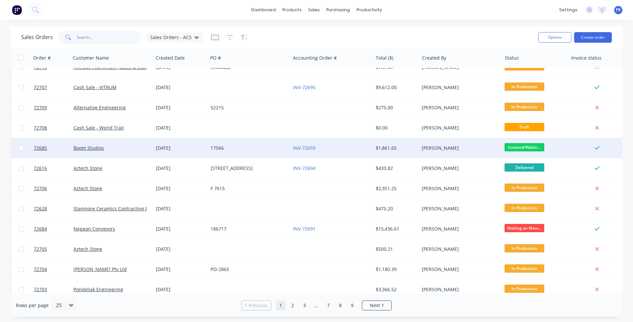
scroll to position [283, 0]
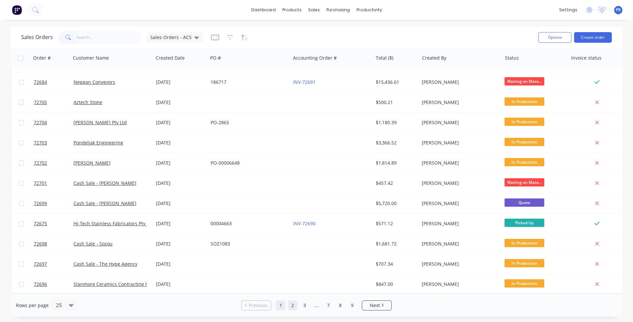
click at [292, 305] on link "2" at bounding box center [293, 305] width 10 height 10
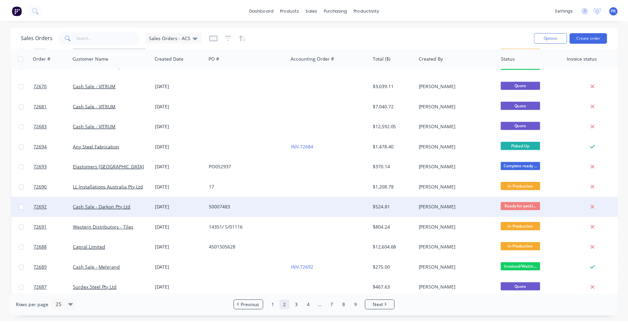
scroll to position [0, 0]
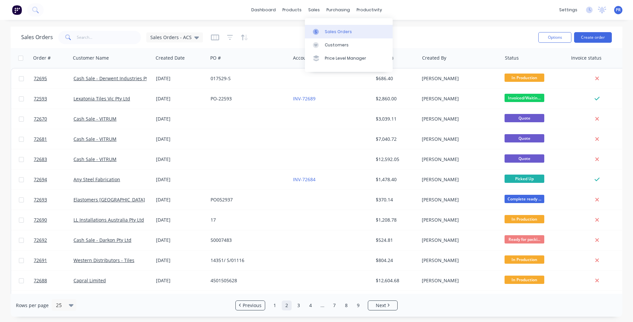
click at [327, 27] on link "Sales Orders" at bounding box center [349, 31] width 88 height 13
click at [94, 37] on input "text" at bounding box center [109, 37] width 65 height 13
drag, startPoint x: 419, startPoint y: 13, endPoint x: 438, endPoint y: 18, distance: 19.2
click at [419, 13] on div "dashboard products sales purchasing productivity dashboard products Product Cat…" at bounding box center [316, 10] width 633 height 20
click at [587, 40] on button "Create order" at bounding box center [593, 37] width 38 height 11
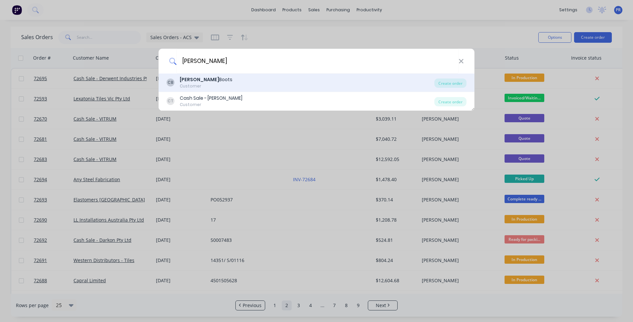
type input "[PERSON_NAME]"
click at [214, 79] on div "[PERSON_NAME]" at bounding box center [206, 79] width 53 height 7
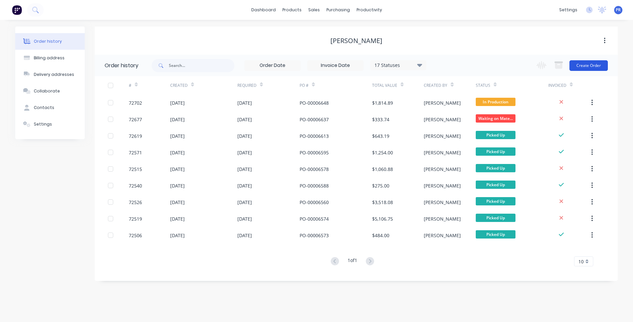
click at [591, 64] on button "Create Order" at bounding box center [589, 65] width 38 height 11
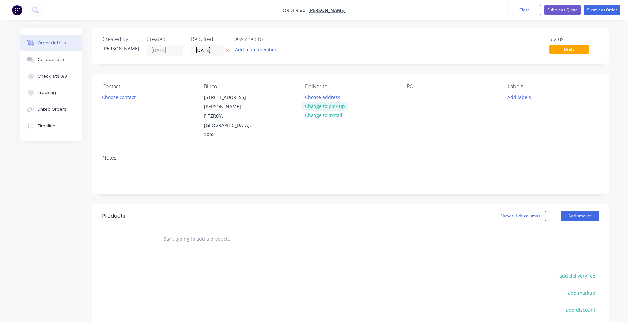
click at [315, 109] on button "Change to pick up" at bounding box center [324, 106] width 47 height 9
click at [115, 98] on button "Choose contact" at bounding box center [118, 96] width 41 height 9
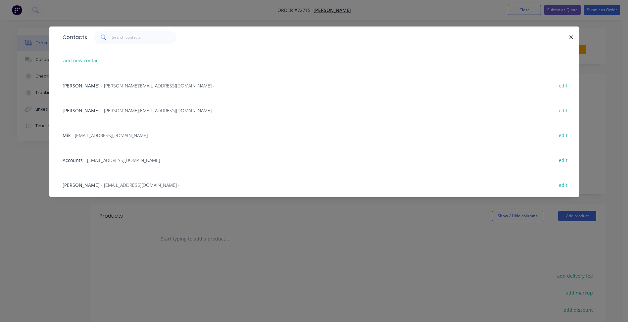
click at [95, 135] on span "- [EMAIL_ADDRESS][DOMAIN_NAME] -" at bounding box center [111, 135] width 79 height 6
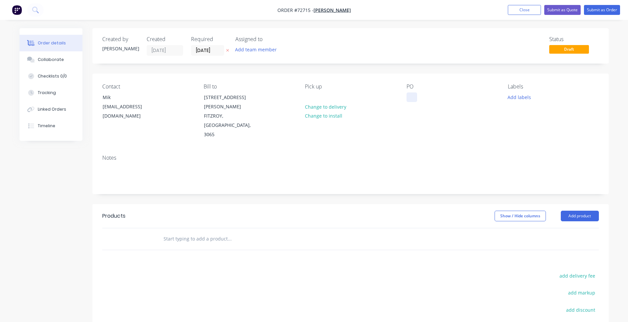
click at [416, 96] on div at bounding box center [412, 97] width 11 height 10
click at [411, 99] on div at bounding box center [412, 97] width 11 height 10
paste div
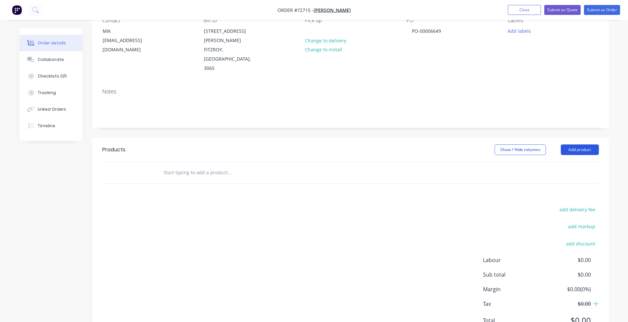
click at [582, 144] on button "Add product" at bounding box center [580, 149] width 38 height 11
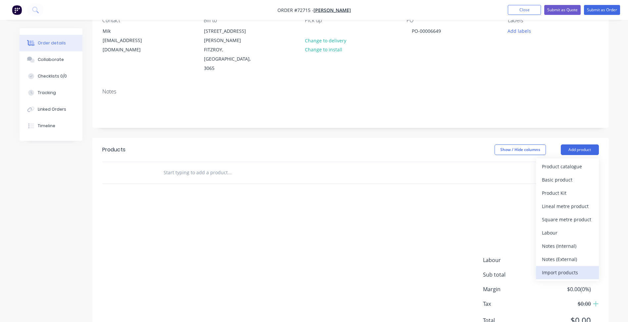
click at [555, 268] on div "Import products" at bounding box center [567, 273] width 51 height 10
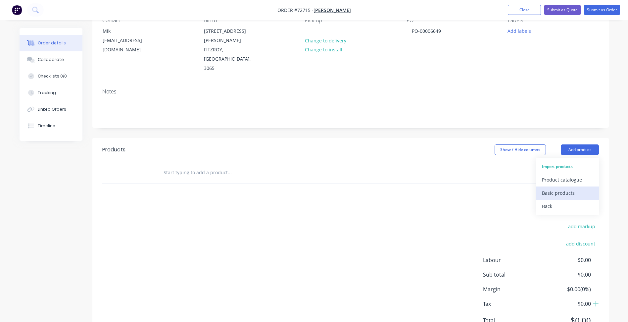
click at [553, 188] on div "Basic products" at bounding box center [567, 193] width 51 height 10
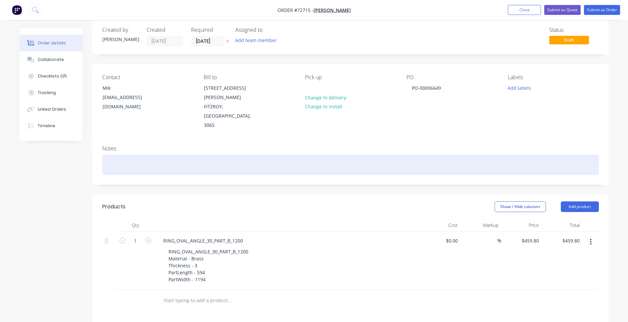
scroll to position [0, 0]
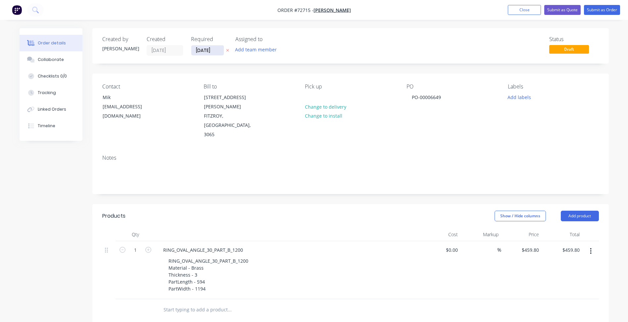
click at [207, 48] on input "[DATE]" at bounding box center [207, 50] width 32 height 10
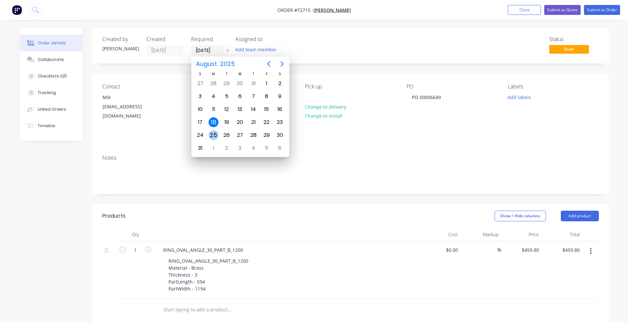
click at [213, 138] on div "25" at bounding box center [214, 135] width 10 height 10
type input "[DATE]"
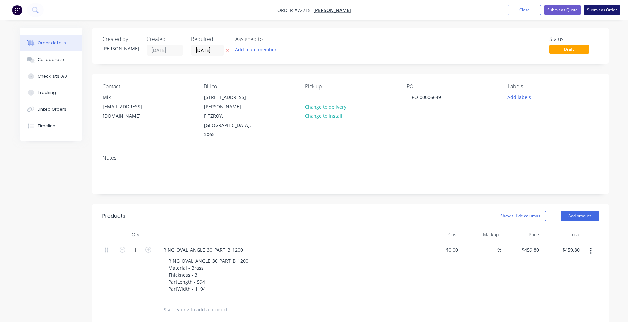
click at [588, 9] on button "Submit as Order" at bounding box center [602, 10] width 36 height 10
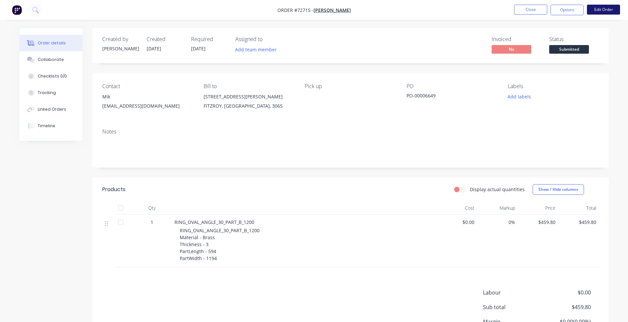
click at [595, 11] on button "Edit Order" at bounding box center [603, 10] width 33 height 10
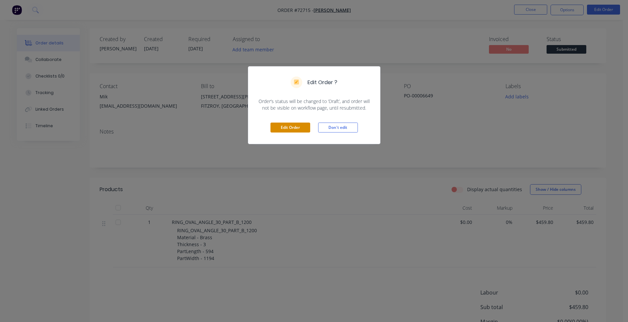
click at [293, 129] on button "Edit Order" at bounding box center [291, 128] width 40 height 10
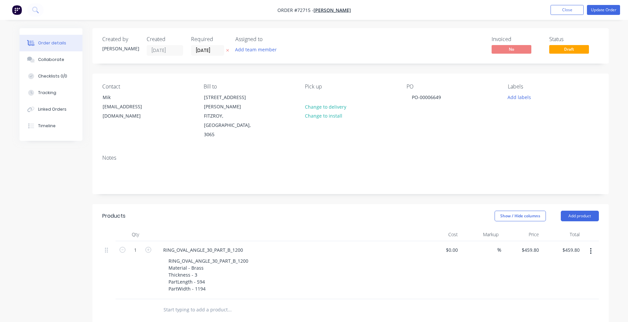
scroll to position [33, 0]
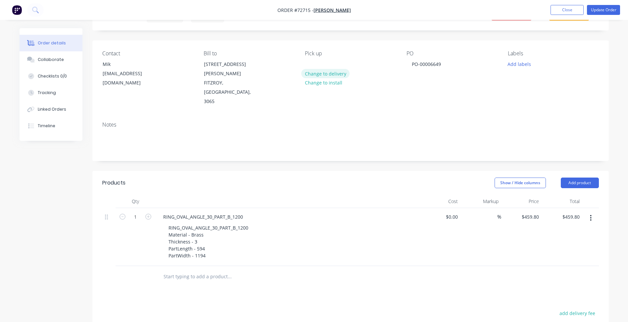
click at [317, 77] on button "Change to delivery" at bounding box center [325, 73] width 48 height 9
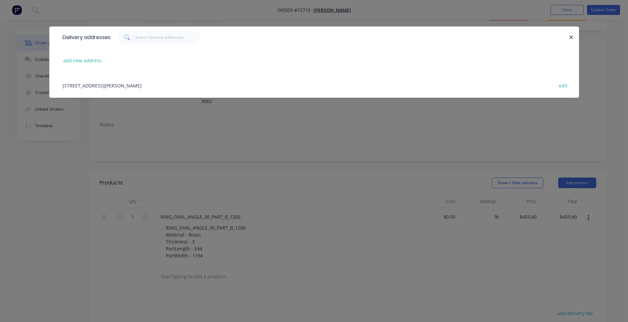
click at [94, 55] on div "add new address" at bounding box center [314, 60] width 510 height 25
click at [88, 63] on button "add new address" at bounding box center [82, 60] width 45 height 9
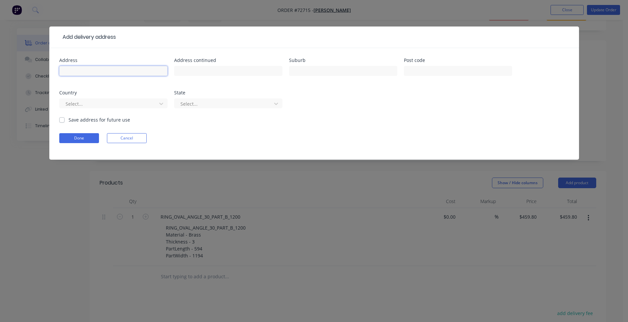
click at [70, 73] on input "text" at bounding box center [113, 71] width 108 height 10
click at [99, 72] on input "text" at bounding box center [113, 71] width 108 height 10
type input "[STREET_ADDRESS]"
click at [304, 74] on input "text" at bounding box center [343, 71] width 108 height 10
type input "Campbellfield"
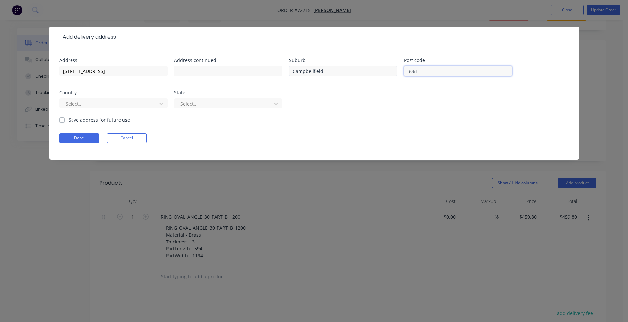
type input "3061"
type input "aus"
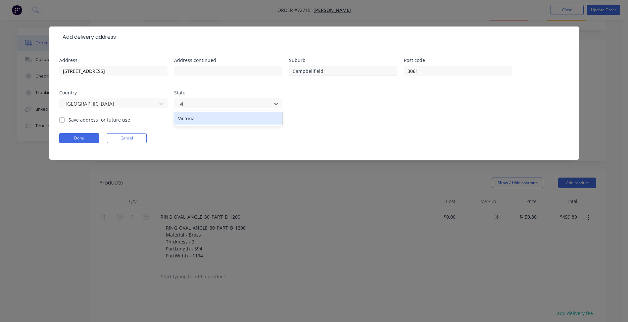
type input "vic"
click at [84, 137] on button "Done" at bounding box center [79, 138] width 40 height 10
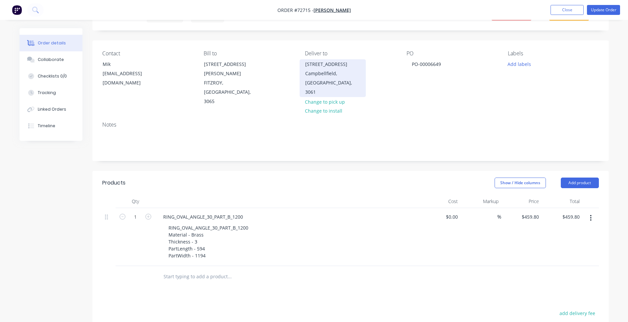
click at [325, 73] on div "Campbellfield, [GEOGRAPHIC_DATA], 3061" at bounding box center [332, 83] width 55 height 28
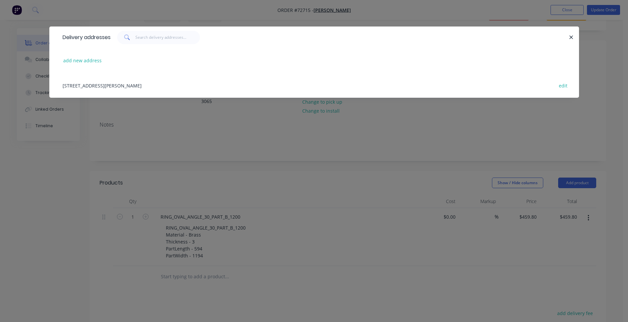
click at [100, 86] on div "[STREET_ADDRESS][PERSON_NAME] edit" at bounding box center [314, 85] width 510 height 25
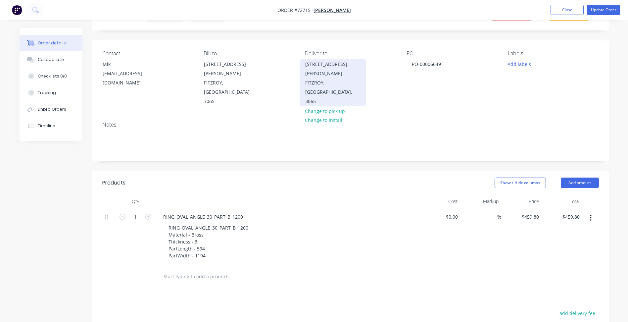
click at [322, 69] on div "[STREET_ADDRESS][PERSON_NAME]" at bounding box center [332, 69] width 55 height 19
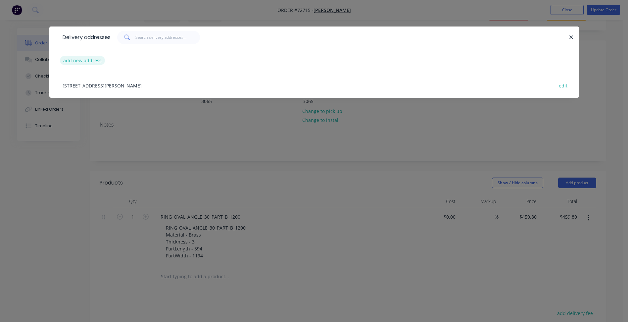
click at [88, 60] on button "add new address" at bounding box center [82, 60] width 45 height 9
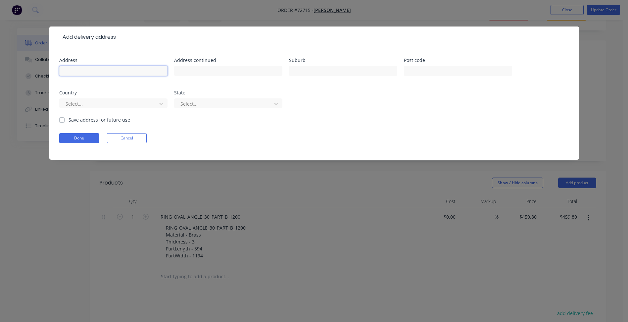
click at [75, 75] on input "text" at bounding box center [113, 71] width 108 height 10
type input "4"
type input "TIgit"
type input "[PERSON_NAME]"
type input "[STREET_ADDRESS]"
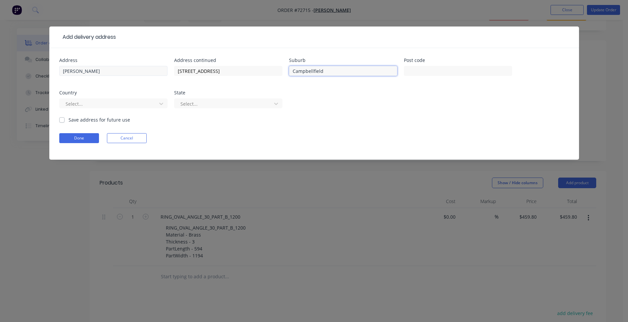
type input "Campbellfield"
type input "3061"
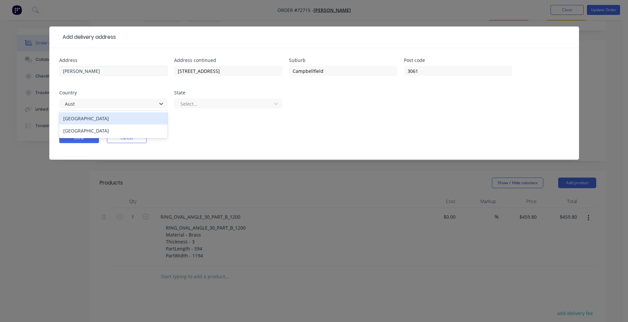
type input "Austr"
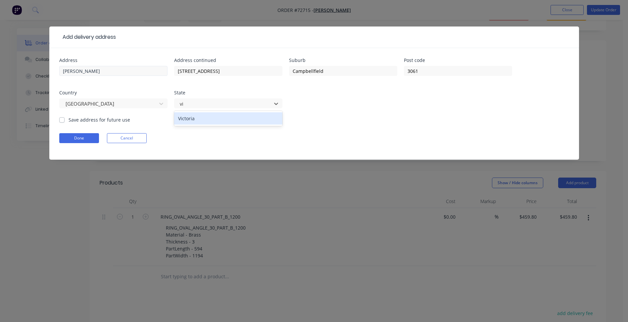
type input "vic"
click at [94, 119] on label "Save address for future use" at bounding box center [100, 119] width 62 height 7
click at [65, 119] on input "Save address for future use" at bounding box center [61, 119] width 5 height 6
checkbox input "true"
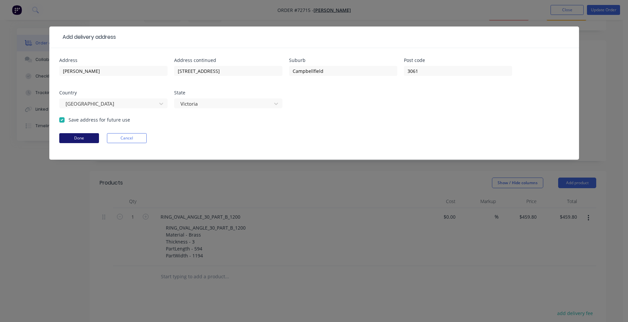
click at [86, 137] on button "Done" at bounding box center [79, 138] width 40 height 10
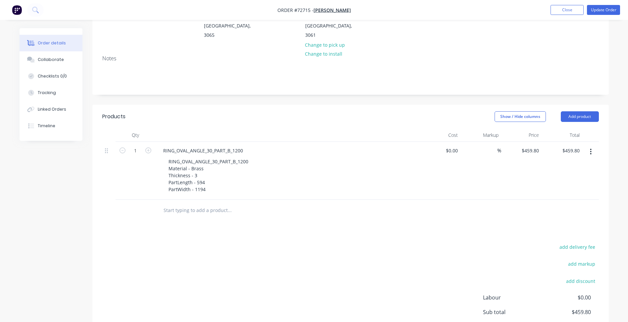
scroll to position [158, 0]
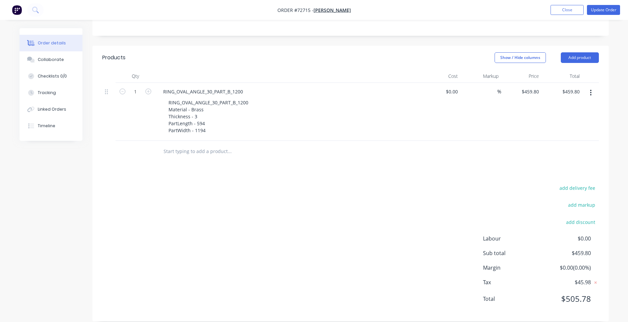
click at [394, 228] on div "add delivery fee add markup add discount Labour $0.00 Sub total $459.80 Margin …" at bounding box center [350, 248] width 497 height 128
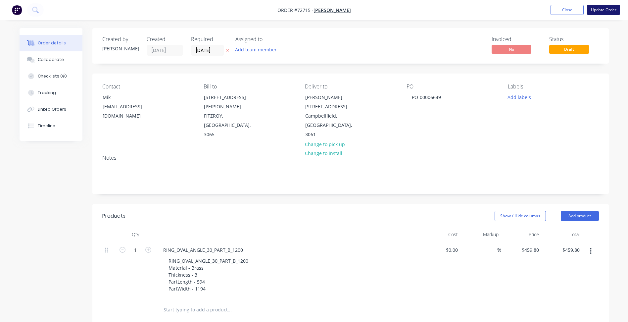
click at [599, 9] on button "Update Order" at bounding box center [603, 10] width 33 height 10
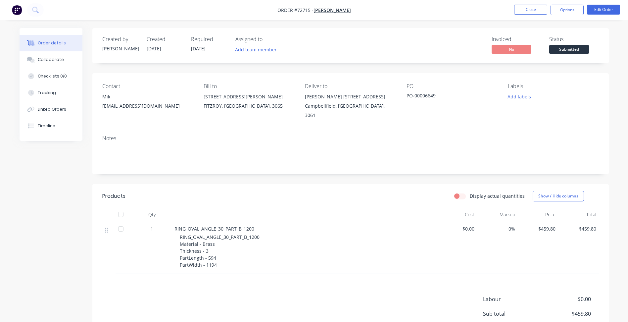
click at [570, 50] on span "Submitted" at bounding box center [570, 49] width 40 height 8
click at [535, 8] on button "Close" at bounding box center [530, 10] width 33 height 10
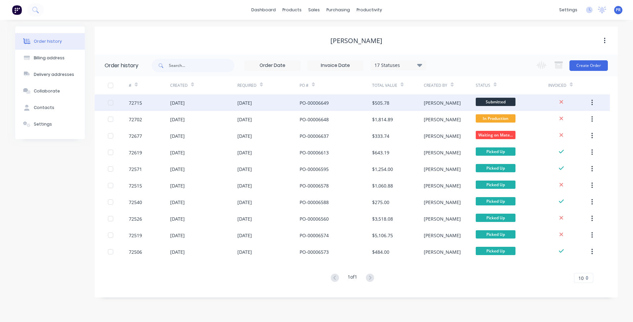
click at [494, 101] on span "Submitted" at bounding box center [496, 102] width 40 height 8
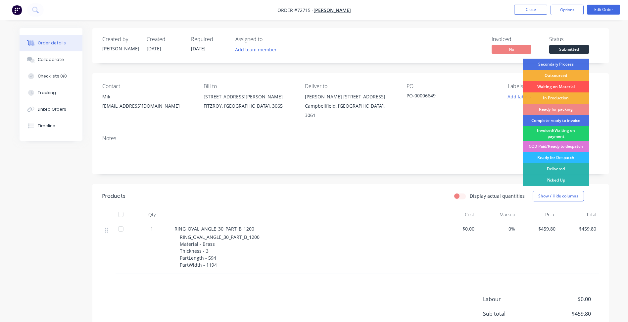
click at [572, 48] on span "Submitted" at bounding box center [570, 49] width 40 height 8
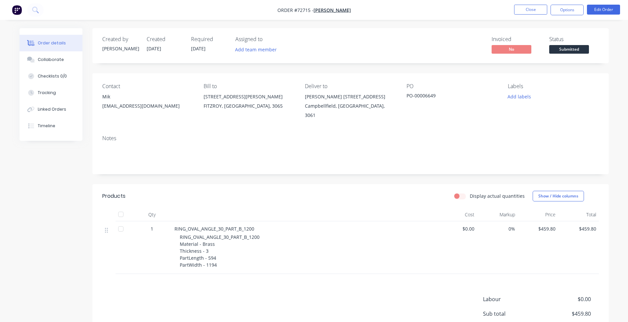
click at [571, 46] on span "Submitted" at bounding box center [570, 49] width 40 height 8
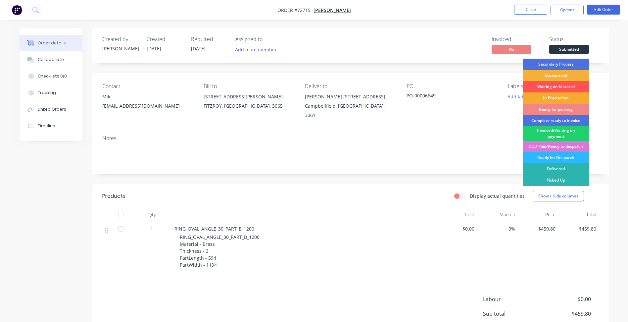
click at [554, 98] on div "In Production" at bounding box center [556, 97] width 66 height 11
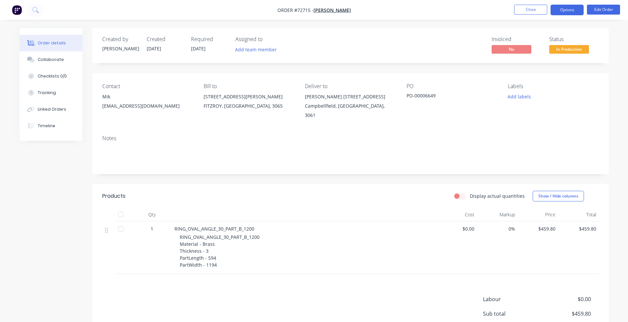
click at [562, 11] on button "Options" at bounding box center [567, 10] width 33 height 11
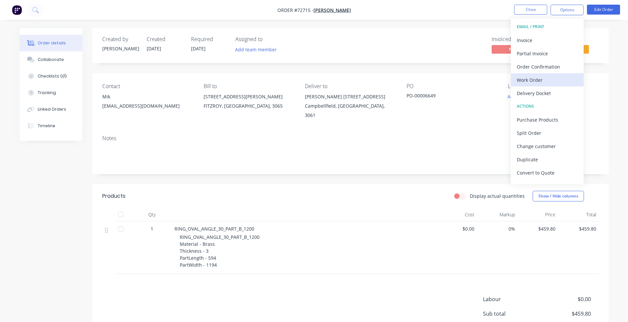
click at [537, 80] on div "Work Order" at bounding box center [547, 80] width 61 height 10
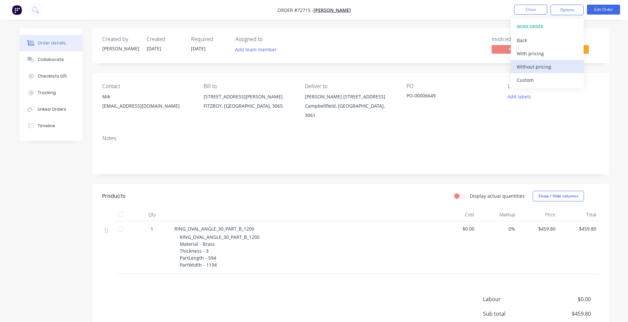
click at [541, 66] on div "Without pricing" at bounding box center [547, 67] width 61 height 10
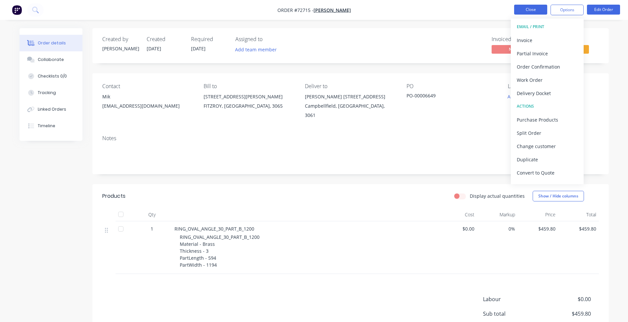
click at [535, 10] on button "Close" at bounding box center [530, 10] width 33 height 10
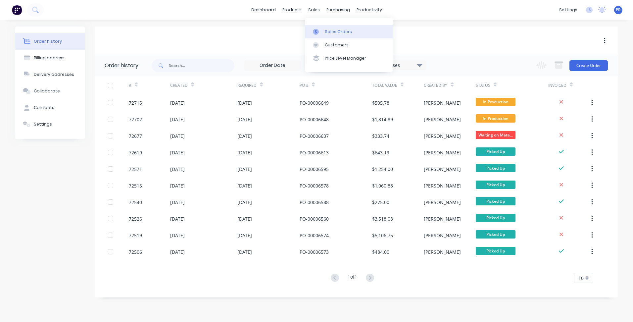
click at [330, 31] on div "Sales Orders" at bounding box center [338, 32] width 27 height 6
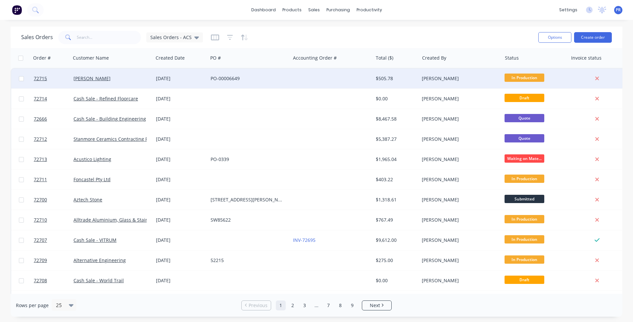
click at [489, 83] on div "[PERSON_NAME]" at bounding box center [460, 79] width 82 height 20
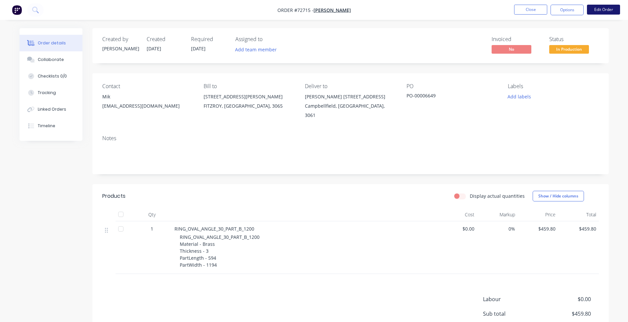
click at [607, 12] on button "Edit Order" at bounding box center [603, 10] width 33 height 10
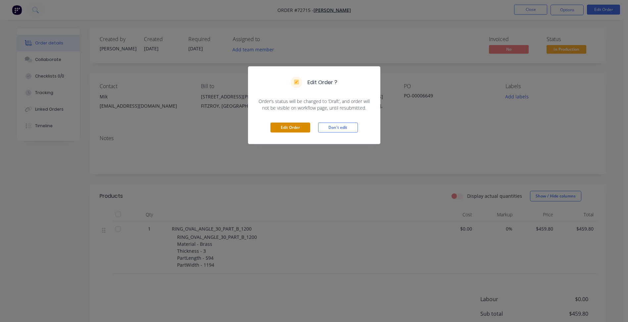
click at [286, 128] on button "Edit Order" at bounding box center [291, 128] width 40 height 10
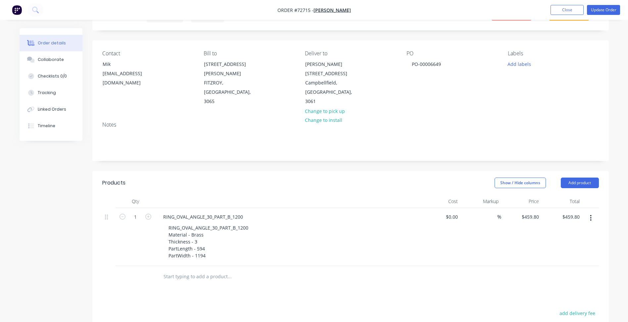
scroll to position [66, 0]
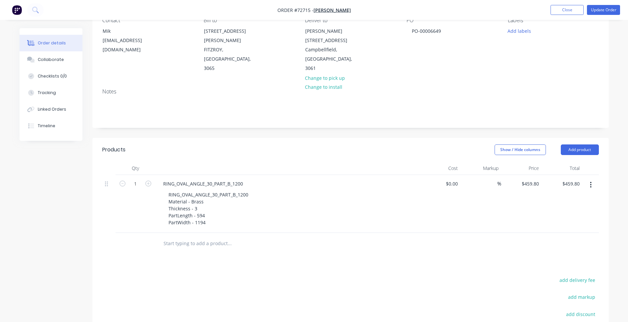
click at [536, 179] on div "$459.80 $459.80" at bounding box center [522, 204] width 41 height 58
click at [534, 179] on input "459.8" at bounding box center [531, 184] width 21 height 10
type input "$581.68"
click at [574, 10] on button "Close" at bounding box center [567, 10] width 33 height 10
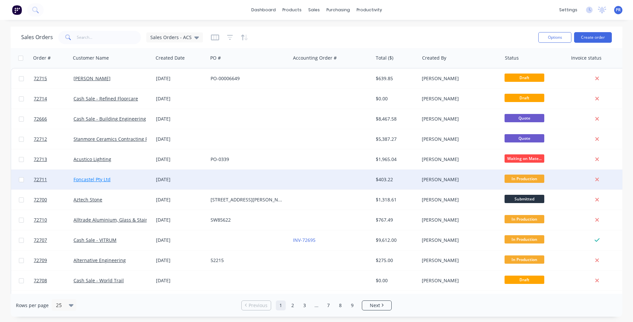
click at [91, 179] on link "Foncastel Pty Ltd" at bounding box center [92, 179] width 37 height 6
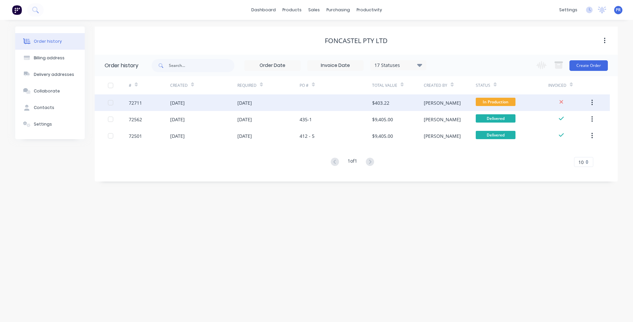
click at [525, 99] on div "In Production" at bounding box center [512, 102] width 73 height 17
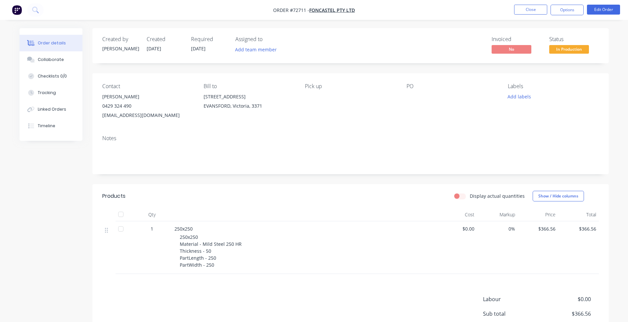
scroll to position [70, 0]
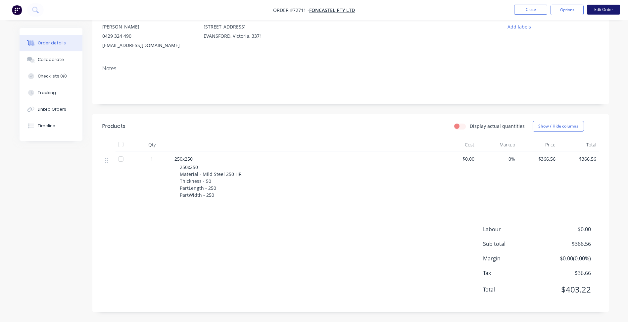
click at [603, 11] on button "Edit Order" at bounding box center [603, 10] width 33 height 10
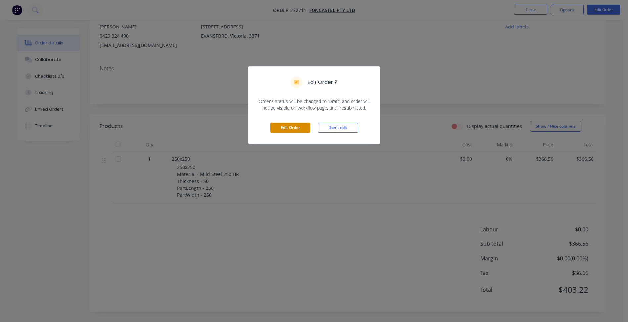
click at [272, 128] on button "Edit Order" at bounding box center [291, 128] width 40 height 10
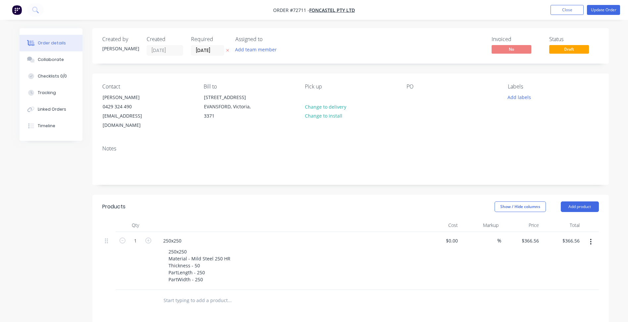
scroll to position [66, 0]
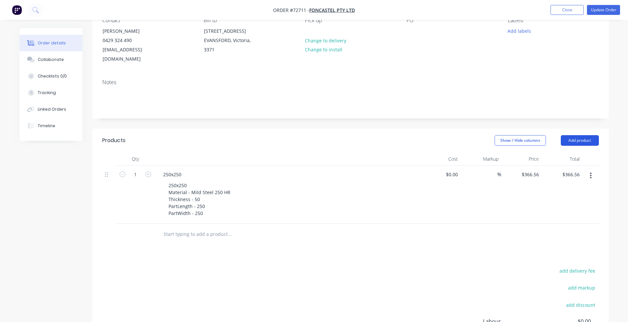
click at [581, 135] on button "Add product" at bounding box center [580, 140] width 38 height 11
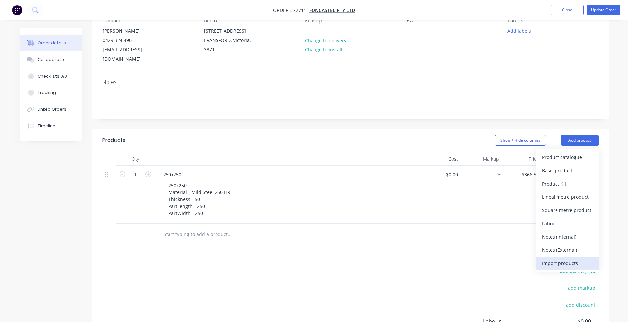
click at [575, 258] on div "Import products" at bounding box center [567, 263] width 51 height 10
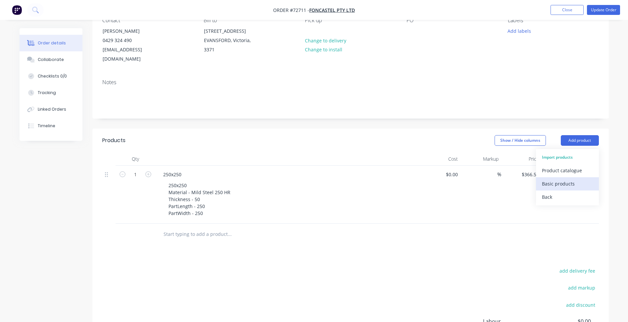
click at [568, 179] on div "Basic products" at bounding box center [567, 184] width 51 height 10
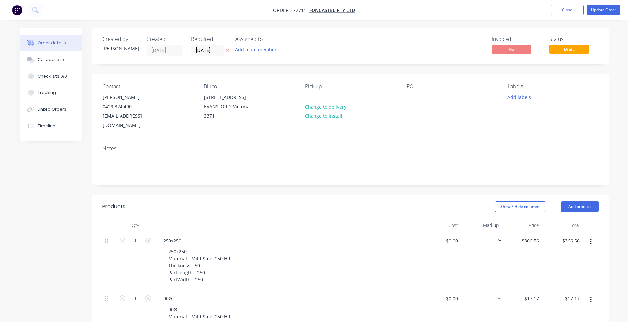
scroll to position [166, 0]
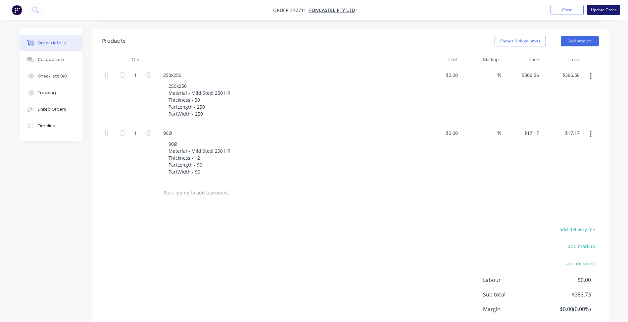
click at [599, 10] on button "Update Order" at bounding box center [603, 10] width 33 height 10
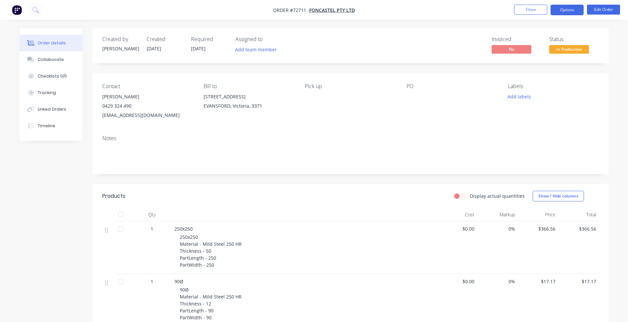
click at [565, 9] on button "Options" at bounding box center [567, 10] width 33 height 11
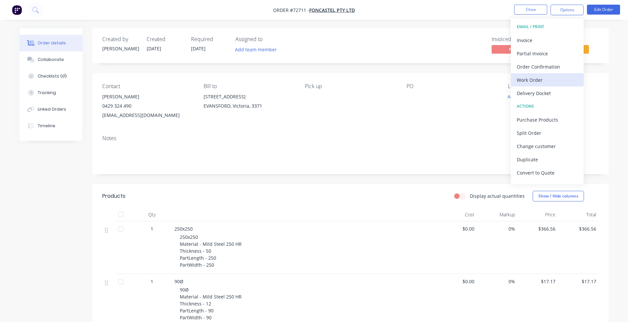
click at [532, 78] on div "Work Order" at bounding box center [547, 80] width 61 height 10
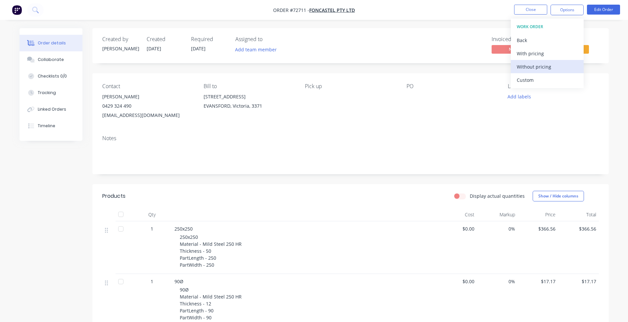
click at [535, 71] on div "Without pricing" at bounding box center [547, 67] width 61 height 10
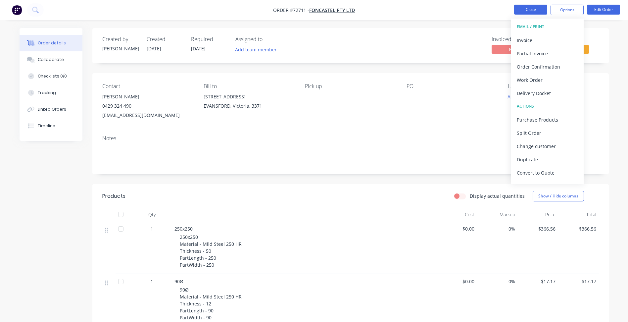
click at [525, 9] on button "Close" at bounding box center [530, 10] width 33 height 10
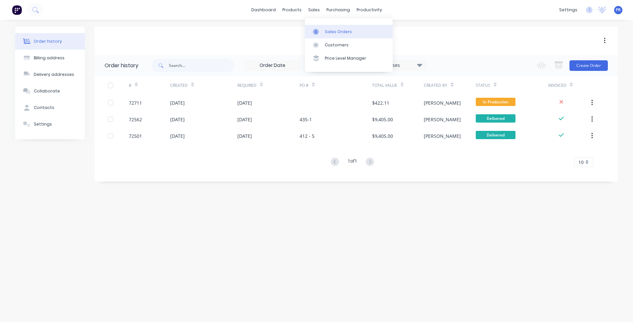
click at [331, 37] on link "Sales Orders" at bounding box center [349, 31] width 88 height 13
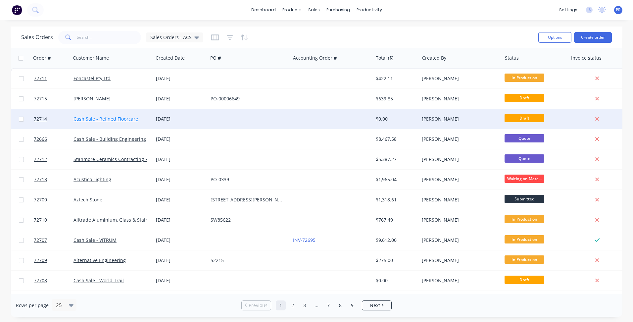
click at [112, 119] on link "Cash Sale - Refined Floorcare" at bounding box center [106, 119] width 65 height 6
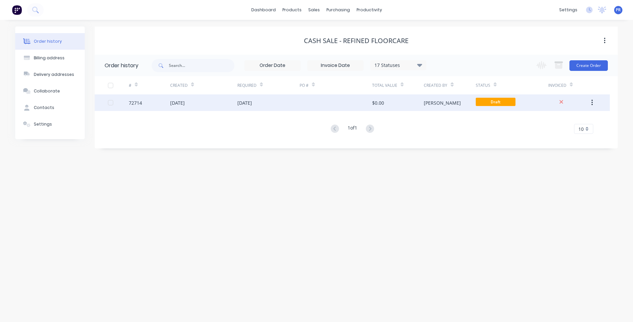
click at [407, 103] on div "$0.00" at bounding box center [398, 102] width 52 height 17
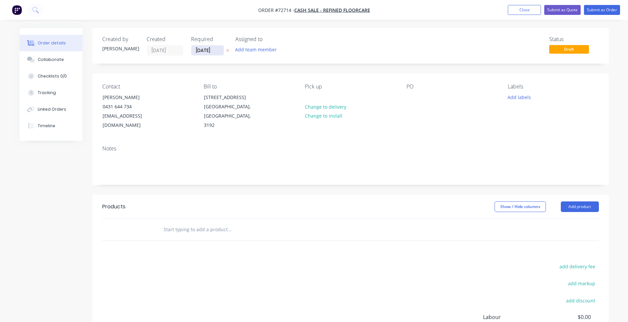
click at [207, 51] on input "[DATE]" at bounding box center [207, 50] width 32 height 10
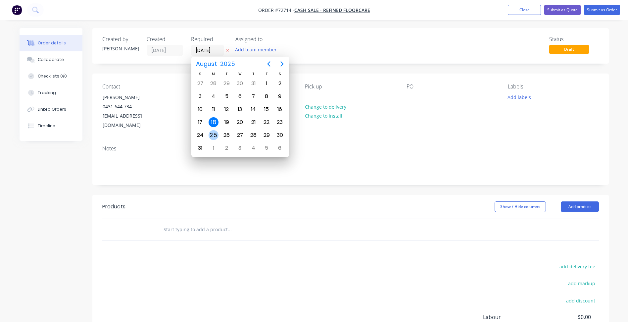
click at [215, 132] on div "25" at bounding box center [214, 135] width 10 height 10
type input "[DATE]"
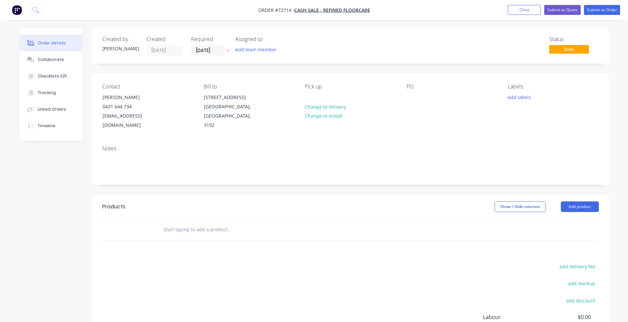
click at [285, 9] on span "Order #72714 -" at bounding box center [276, 10] width 36 height 6
copy span "72714"
click at [520, 11] on button "Close" at bounding box center [524, 10] width 33 height 10
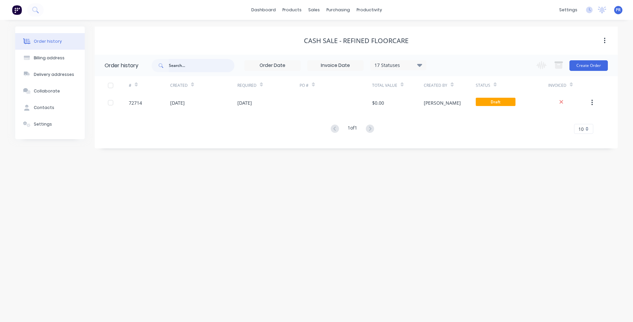
click at [187, 64] on input "text" at bounding box center [202, 65] width 66 height 13
type input "[PERSON_NAME]"
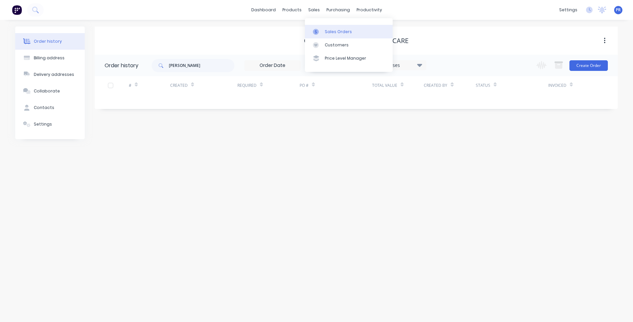
click at [328, 28] on link "Sales Orders" at bounding box center [349, 31] width 88 height 13
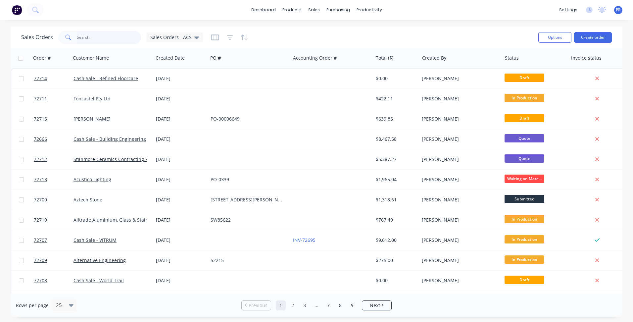
click at [93, 39] on input "text" at bounding box center [109, 37] width 65 height 13
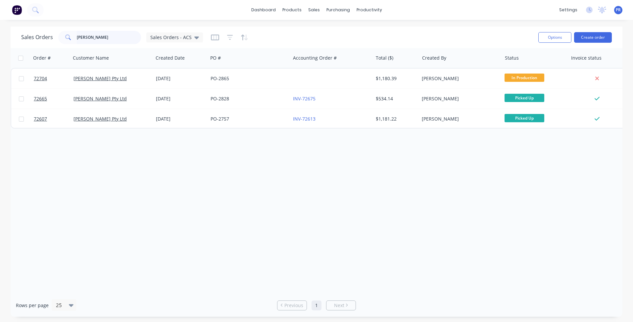
drag, startPoint x: 87, startPoint y: 39, endPoint x: 39, endPoint y: 35, distance: 47.5
click at [40, 35] on div "Sales Orders [PERSON_NAME] Sales Orders - ACS" at bounding box center [112, 37] width 182 height 13
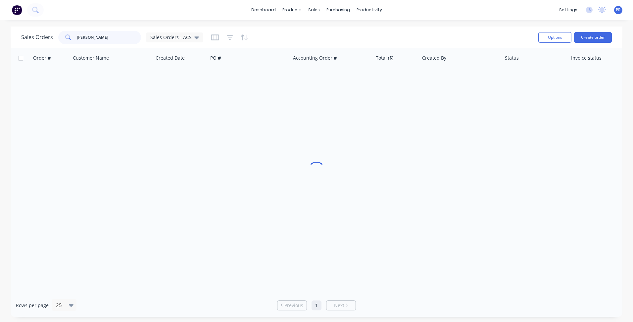
type input "[PERSON_NAME]"
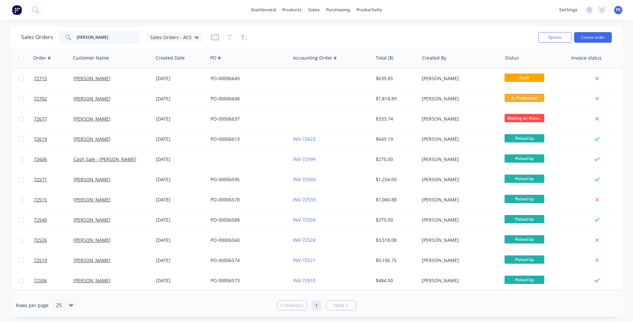
drag, startPoint x: 106, startPoint y: 36, endPoint x: 17, endPoint y: 31, distance: 89.6
click at [21, 31] on div "Sales Orders [PERSON_NAME] Orders - ACS Options Create order" at bounding box center [317, 37] width 612 height 22
drag, startPoint x: 105, startPoint y: 36, endPoint x: 26, endPoint y: 33, distance: 78.9
click at [27, 33] on div "Sales Orders [PERSON_NAME] Orders - ACS" at bounding box center [112, 37] width 182 height 13
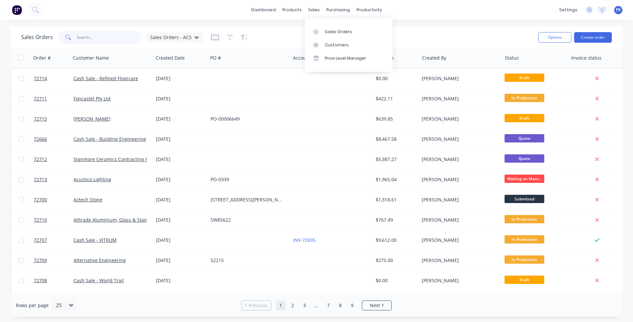
click at [100, 38] on input "text" at bounding box center [109, 37] width 65 height 13
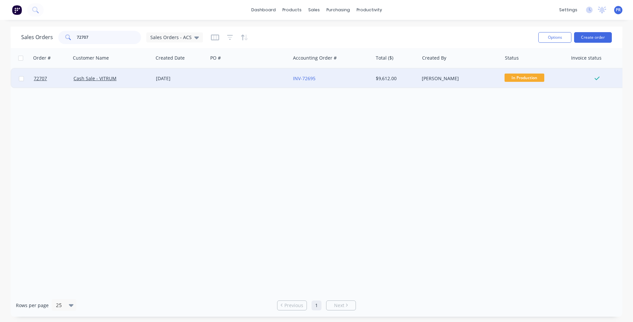
type input "72707"
click at [122, 79] on div "Cash Sale - VITRUM" at bounding box center [111, 78] width 74 height 7
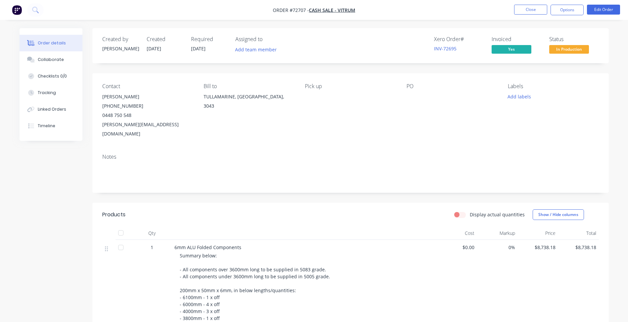
scroll to position [66, 0]
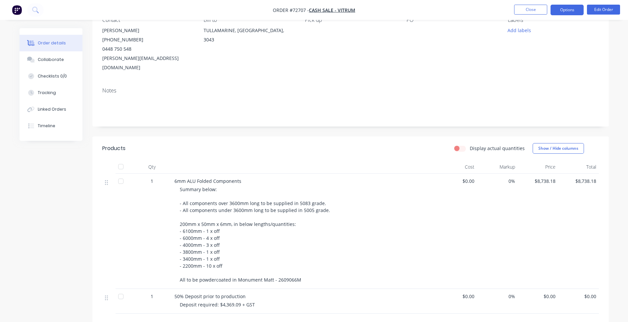
click at [562, 12] on button "Options" at bounding box center [567, 10] width 33 height 11
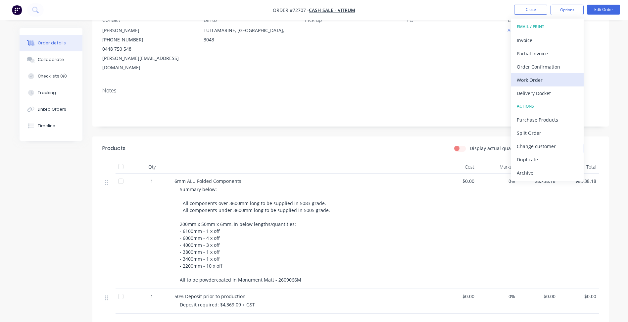
click at [535, 82] on div "Work Order" at bounding box center [547, 80] width 61 height 10
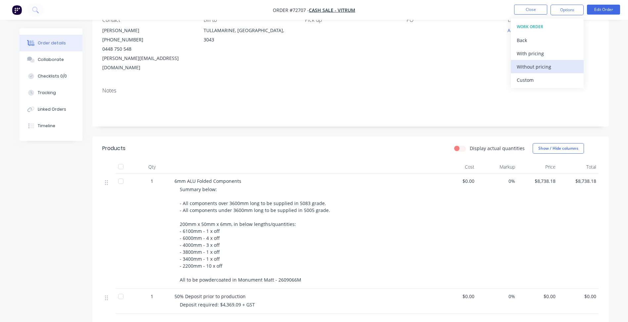
click at [538, 69] on div "Without pricing" at bounding box center [547, 67] width 61 height 10
click at [604, 11] on button "Edit Order" at bounding box center [603, 10] width 33 height 10
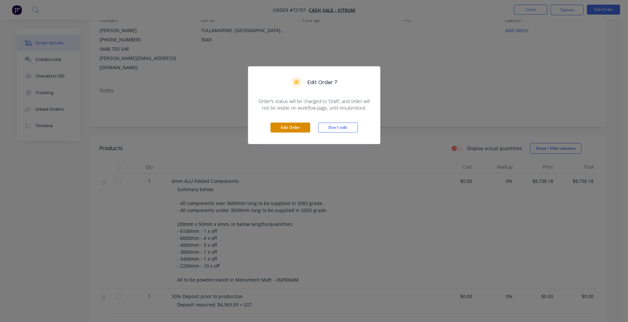
click at [295, 130] on button "Edit Order" at bounding box center [291, 128] width 40 height 10
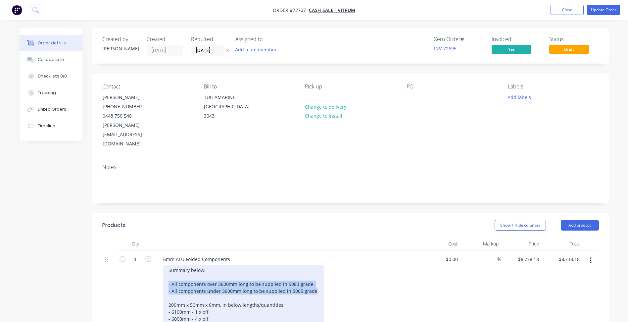
drag, startPoint x: 313, startPoint y: 272, endPoint x: 150, endPoint y: 266, distance: 163.1
click at [150, 266] on div "1 6mm ALU Folded Components Summary below: - All components over 3600mm long to…" at bounding box center [350, 310] width 497 height 121
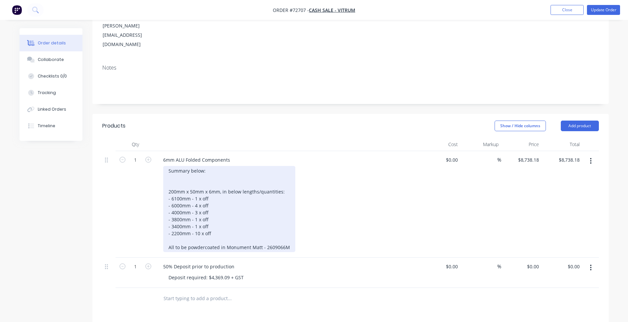
click at [287, 172] on div "Summary below: 200mm x 50mm x 6mm, in below lengths/quantities: - 6100mm - 1 x …" at bounding box center [229, 209] width 132 height 86
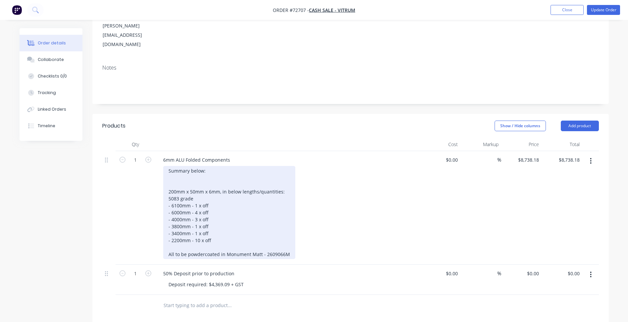
click at [219, 210] on div "Summary below: 200mm x 50mm x 6mm, in below lengths/quantities: 5083 grade - 61…" at bounding box center [229, 212] width 132 height 93
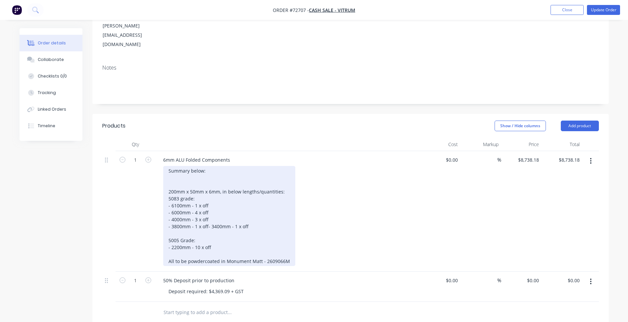
click at [282, 172] on div "Summary below: 200mm x 50mm x 6mm, in below lengths/quantities: 5083 grade: - 6…" at bounding box center [229, 216] width 132 height 100
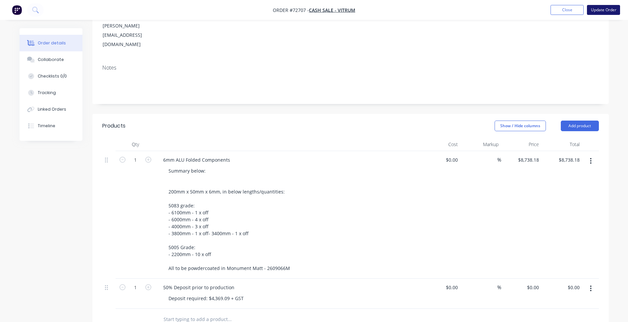
click at [604, 7] on button "Update Order" at bounding box center [603, 10] width 33 height 10
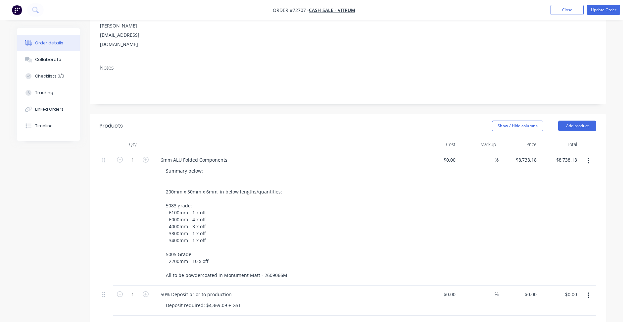
scroll to position [0, 0]
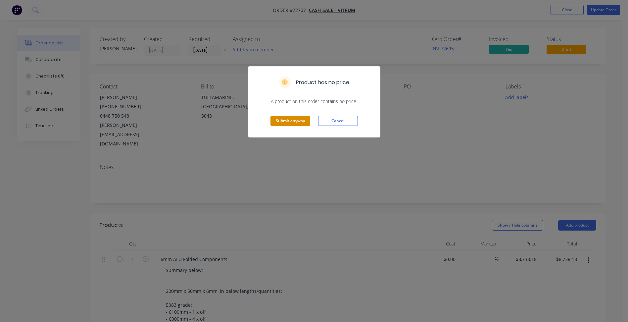
click at [286, 120] on button "Submit anyway" at bounding box center [291, 121] width 40 height 10
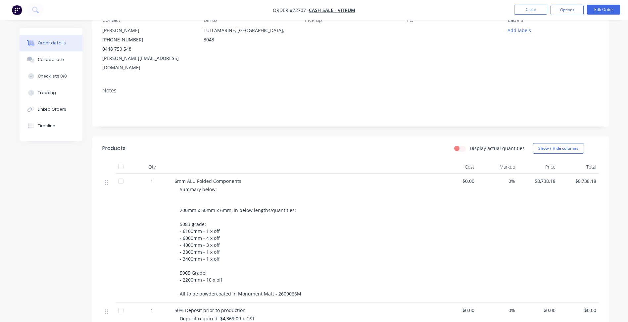
scroll to position [33, 0]
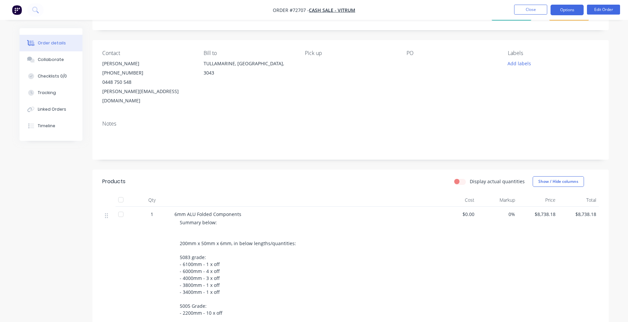
click at [563, 6] on button "Options" at bounding box center [567, 10] width 33 height 11
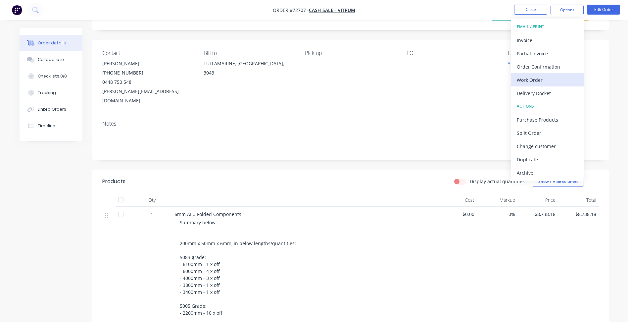
click at [544, 79] on div "Work Order" at bounding box center [547, 80] width 61 height 10
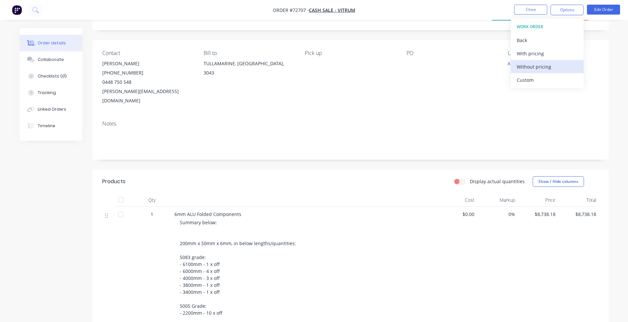
click at [543, 69] on div "Without pricing" at bounding box center [547, 67] width 61 height 10
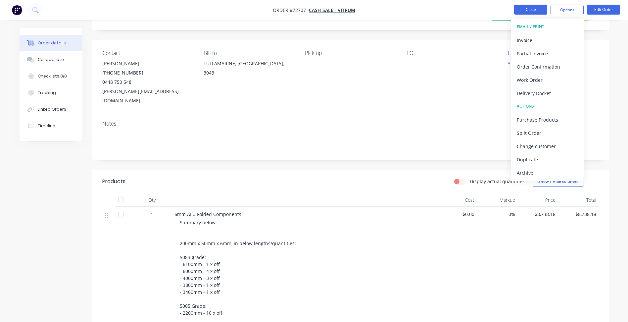
click at [524, 10] on button "Close" at bounding box center [530, 10] width 33 height 10
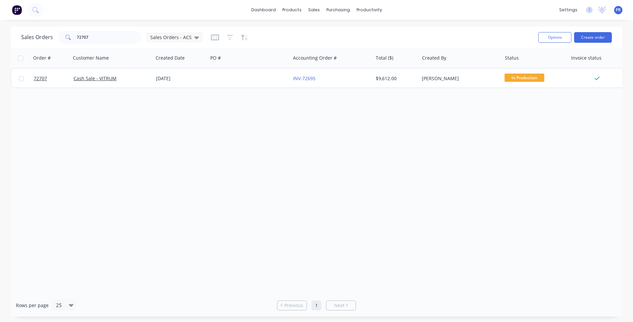
drag, startPoint x: 124, startPoint y: 159, endPoint x: 124, endPoint y: 117, distance: 41.7
click at [125, 159] on div "Order # Customer Name Created Date PO # Accounting Order # Total ($) Created By…" at bounding box center [317, 171] width 612 height 246
click at [327, 29] on div "Sales Orders" at bounding box center [338, 32] width 27 height 6
drag, startPoint x: 102, startPoint y: 37, endPoint x: 38, endPoint y: 30, distance: 64.6
click at [38, 31] on div "Sales Orders 72707 Sales Orders - ACS" at bounding box center [112, 37] width 182 height 13
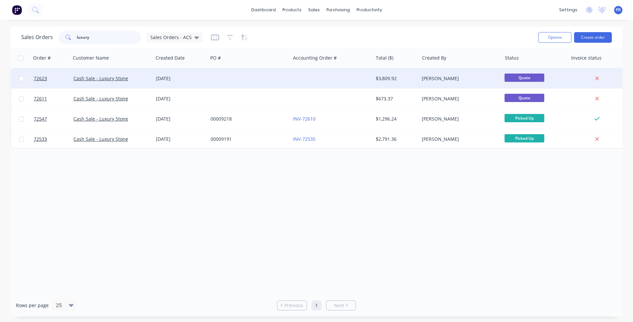
type input "luxury"
click at [417, 80] on div "$3,809.92" at bounding box center [396, 79] width 46 height 20
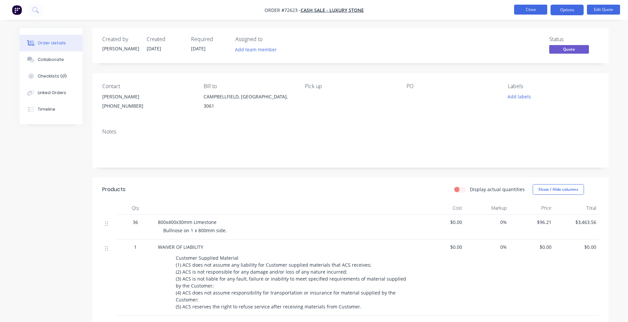
click at [531, 11] on button "Close" at bounding box center [530, 10] width 33 height 10
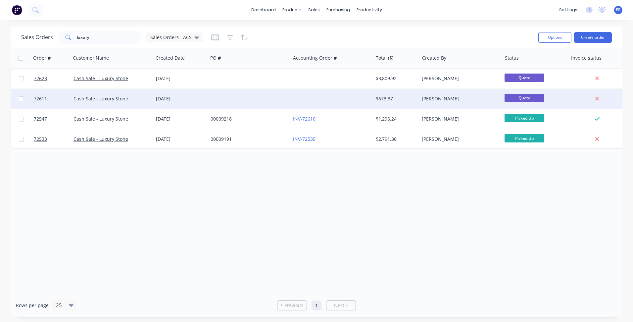
click at [142, 97] on div "Cash Sale - Luxury Stone" at bounding box center [111, 98] width 74 height 7
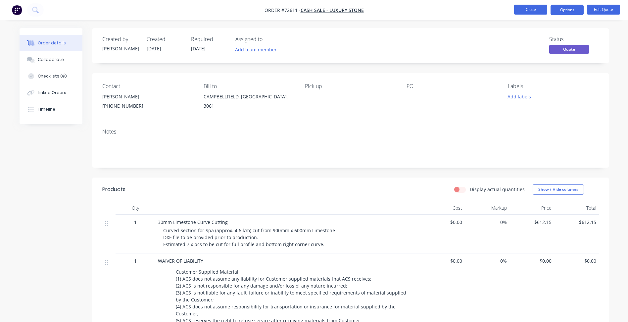
click at [527, 8] on button "Close" at bounding box center [530, 10] width 33 height 10
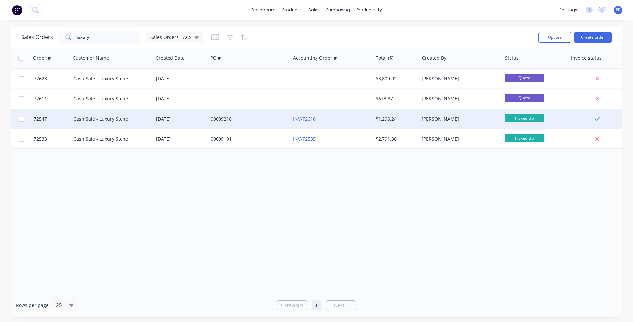
click at [437, 118] on div "[PERSON_NAME]" at bounding box center [459, 119] width 74 height 7
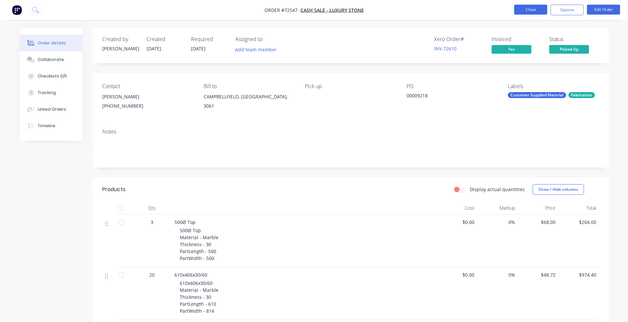
click at [533, 6] on button "Close" at bounding box center [530, 10] width 33 height 10
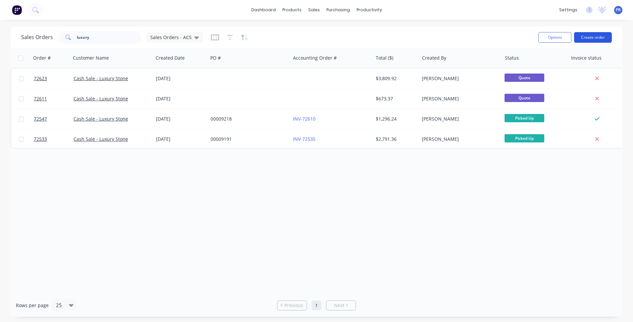
click at [594, 39] on button "Create order" at bounding box center [593, 37] width 38 height 11
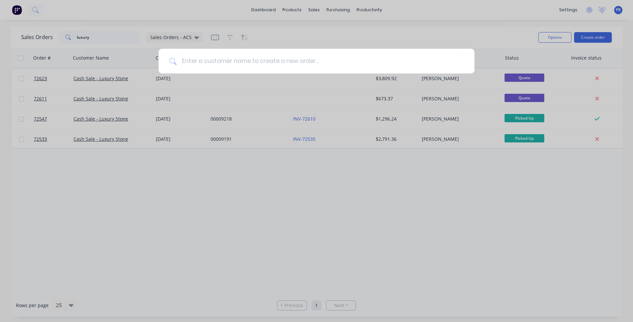
click at [278, 212] on div at bounding box center [316, 161] width 633 height 322
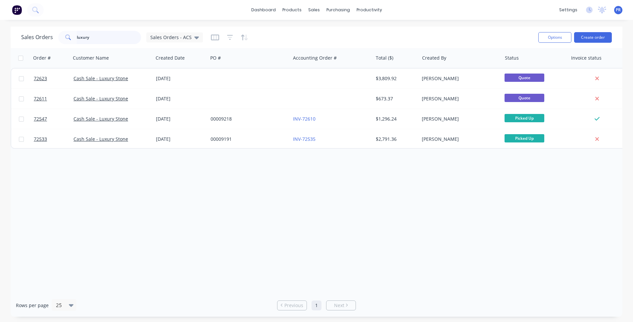
click at [109, 37] on input "luxury" at bounding box center [109, 37] width 65 height 13
click at [590, 36] on button "Create order" at bounding box center [593, 37] width 38 height 11
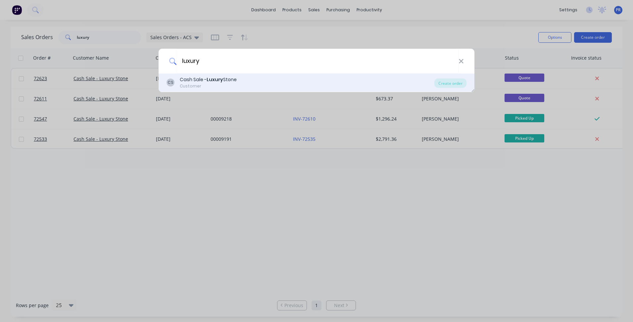
type input "luxury"
click at [235, 81] on div "Cash Sale - Luxury Stone" at bounding box center [208, 79] width 57 height 7
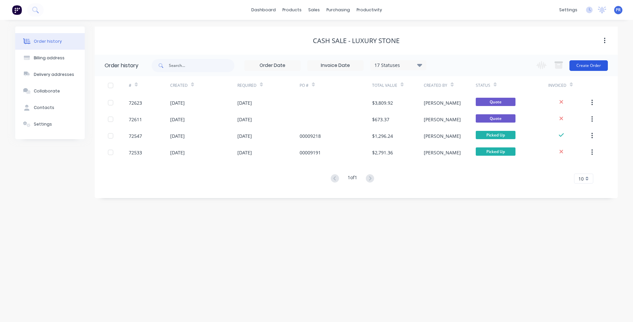
click at [582, 67] on button "Create Order" at bounding box center [589, 65] width 38 height 11
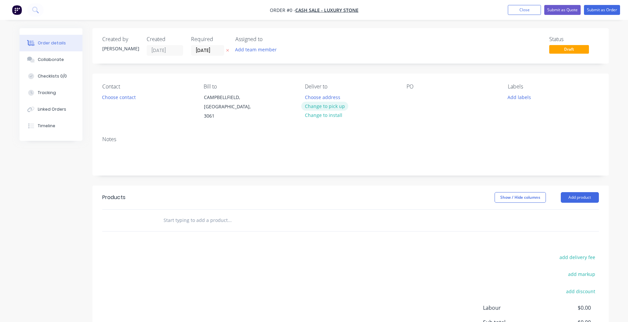
click at [328, 106] on button "Change to pick up" at bounding box center [324, 106] width 47 height 9
click at [114, 95] on button "Choose contact" at bounding box center [118, 96] width 41 height 9
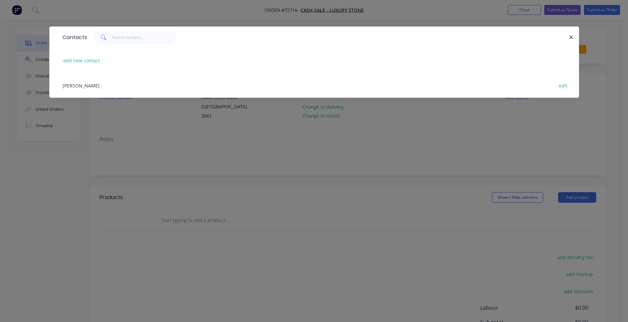
click at [84, 85] on span "[PERSON_NAME]" at bounding box center [81, 85] width 37 height 6
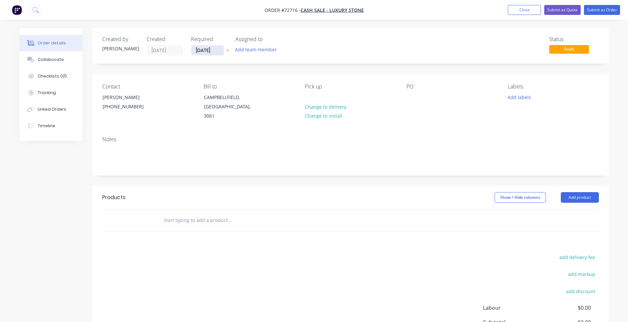
click at [211, 54] on input "[DATE]" at bounding box center [207, 50] width 32 height 10
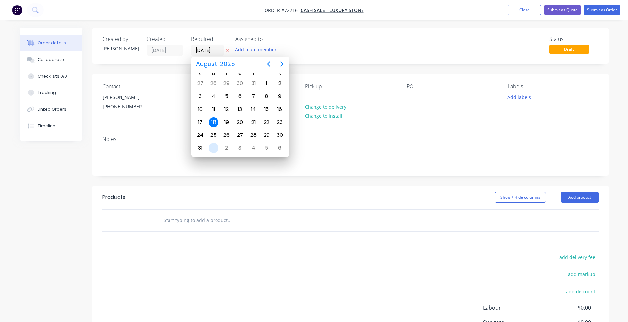
click at [212, 148] on div "1" at bounding box center [214, 148] width 10 height 10
type input "[DATE]"
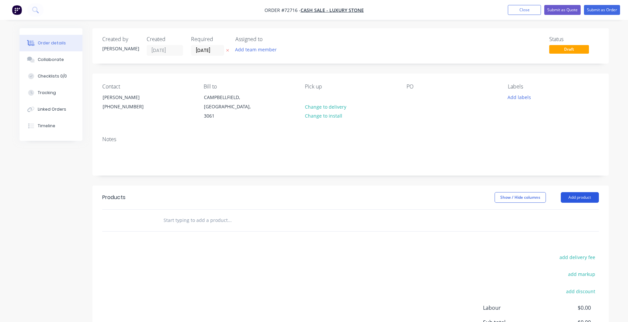
click at [566, 192] on button "Add product" at bounding box center [580, 197] width 38 height 11
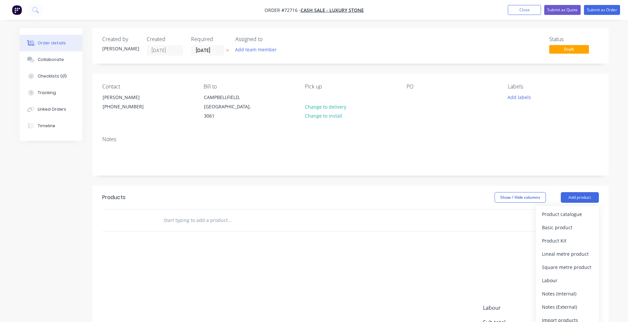
scroll to position [33, 0]
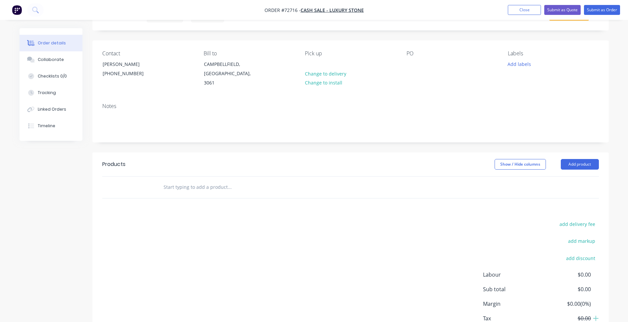
drag, startPoint x: 412, startPoint y: 188, endPoint x: 308, endPoint y: 176, distance: 104.1
click at [405, 187] on div at bounding box center [350, 188] width 497 height 22
drag, startPoint x: 600, startPoint y: 153, endPoint x: 590, endPoint y: 153, distance: 9.9
click at [600, 153] on header "Products Show / Hide columns Add product" at bounding box center [350, 164] width 517 height 24
click at [584, 159] on button "Add product" at bounding box center [580, 164] width 38 height 11
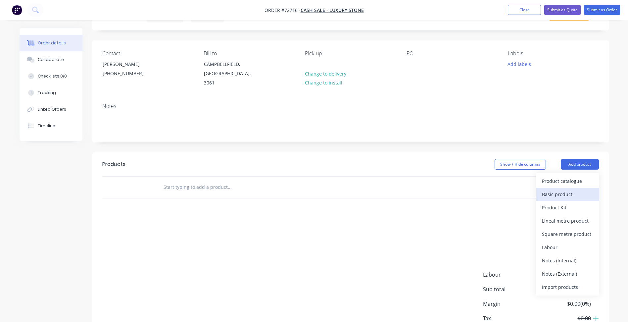
click at [569, 190] on div "Basic product" at bounding box center [567, 194] width 51 height 10
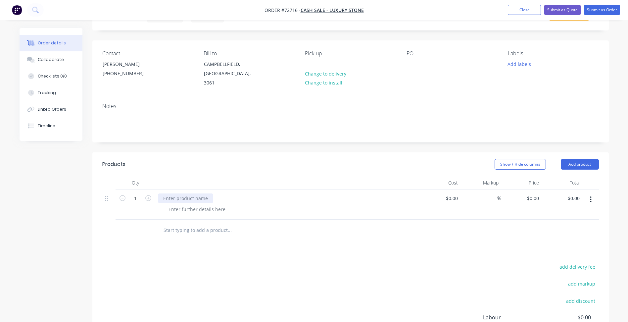
click at [187, 193] on div at bounding box center [185, 198] width 55 height 10
click at [203, 206] on div at bounding box center [197, 209] width 68 height 10
click at [330, 204] on div "600mm x 400mm x 20mm Marble with 75mm drop face on 600mm edge." at bounding box center [249, 209] width 172 height 10
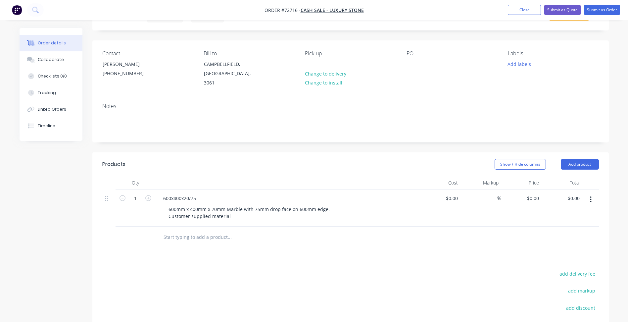
click at [594, 195] on button "button" at bounding box center [591, 199] width 16 height 12
click at [560, 225] on div "Duplicate" at bounding box center [567, 230] width 51 height 10
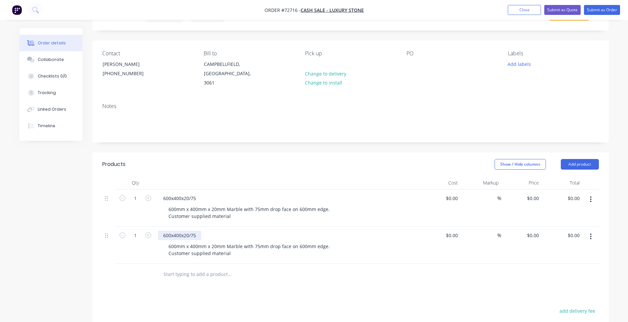
click at [184, 231] on div "600x400x20/75" at bounding box center [179, 236] width 43 height 10
click at [187, 231] on div "600x400x20/75" at bounding box center [179, 236] width 43 height 10
click at [269, 241] on div "600mm x 400mm x 20mm Marble with 75mm drop face on 600mm edge. Customer supplie…" at bounding box center [249, 249] width 172 height 17
click at [326, 241] on div "600mm x 400mm x 20mm Marble with 75mm drop face on 600mm edge. Customer supplie…" at bounding box center [249, 249] width 172 height 17
click at [143, 203] on input "1" at bounding box center [135, 198] width 17 height 10
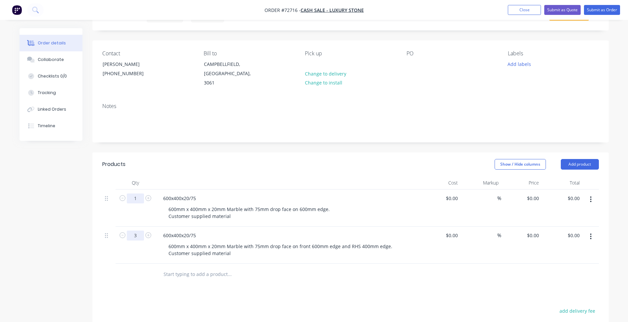
type input "3"
click at [135, 193] on input "1" at bounding box center [135, 198] width 17 height 10
type input "23"
click at [531, 189] on div "0 $0.00" at bounding box center [522, 207] width 41 height 37
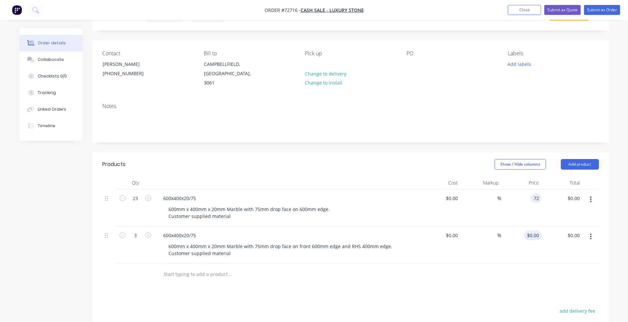
type input "$72.00"
type input "$1,656.00"
click at [533, 227] on div "0 $0.00" at bounding box center [522, 245] width 41 height 37
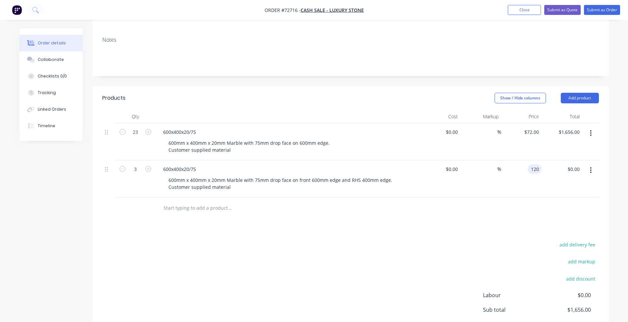
type input "$120.00"
type input "$360.00"
click at [256, 241] on div "add delivery fee add markup add discount Labour $0.00 Sub total $1,656.00 Margi…" at bounding box center [350, 304] width 497 height 128
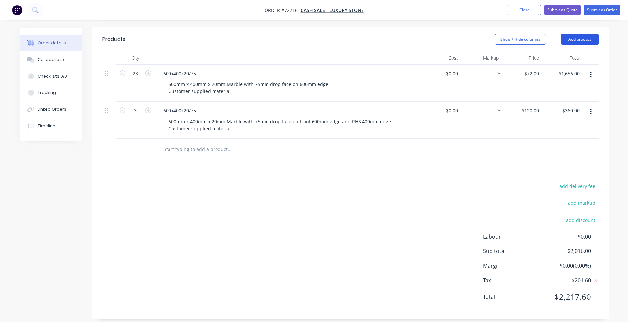
click at [587, 34] on button "Add product" at bounding box center [580, 39] width 38 height 11
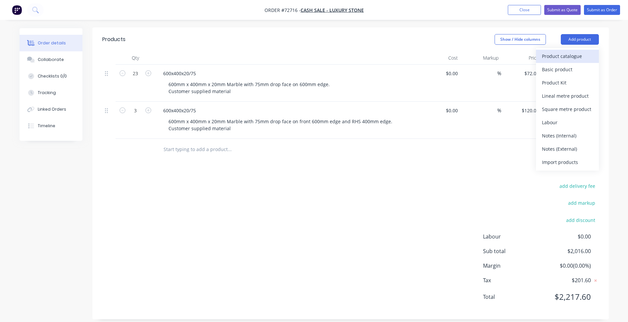
click at [564, 51] on div "Product catalogue" at bounding box center [567, 56] width 51 height 10
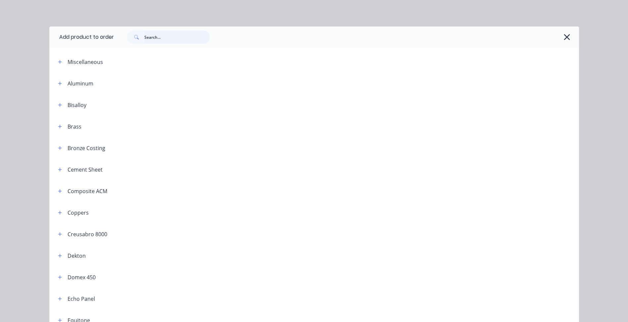
click at [159, 36] on input "text" at bounding box center [177, 36] width 66 height 13
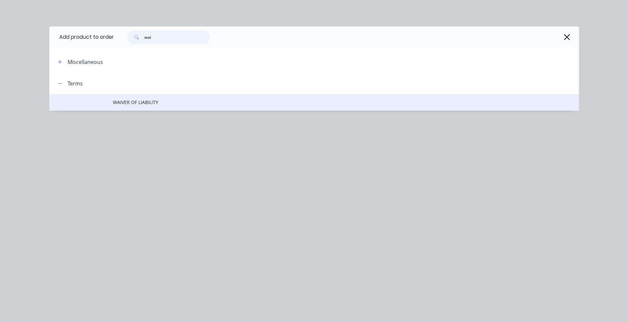
type input "wai"
click at [149, 100] on span "WAIVER OF LIABILITY" at bounding box center [299, 102] width 373 height 7
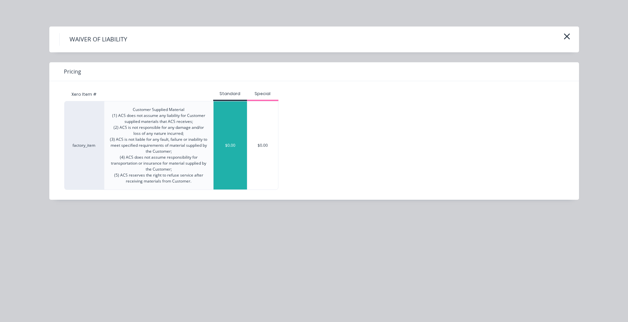
click at [226, 113] on div "$0.00" at bounding box center [230, 145] width 33 height 88
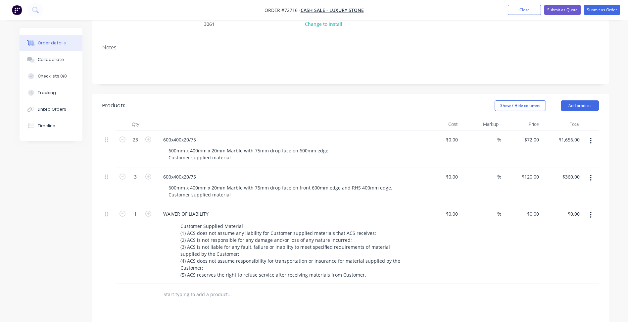
scroll to position [0, 0]
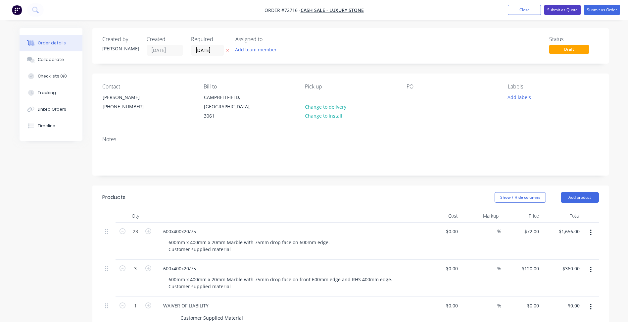
click at [553, 12] on button "Submit as Quote" at bounding box center [563, 10] width 36 height 10
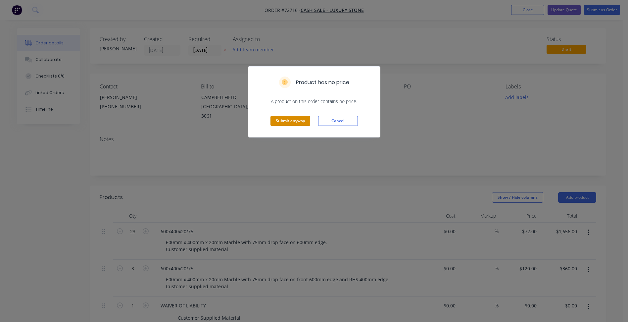
drag, startPoint x: 291, startPoint y: 122, endPoint x: 504, endPoint y: 35, distance: 230.3
click at [291, 122] on button "Submit anyway" at bounding box center [291, 121] width 40 height 10
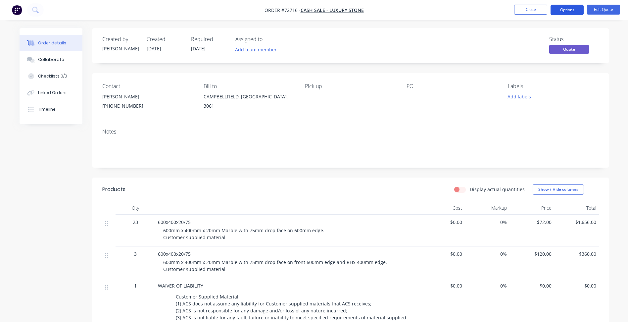
click at [573, 10] on button "Options" at bounding box center [567, 10] width 33 height 11
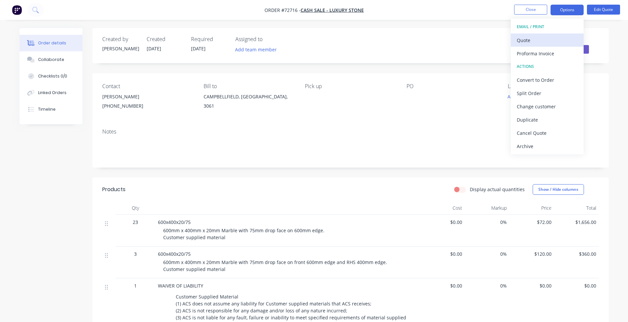
click at [543, 39] on div "Quote" at bounding box center [547, 40] width 61 height 10
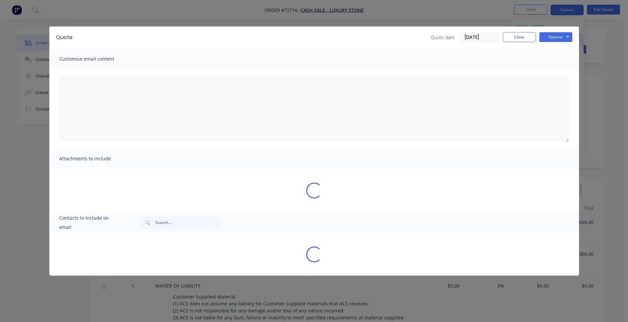
type textarea "A PDF copy of the quote has been attached to this email. To view your quote onl…"
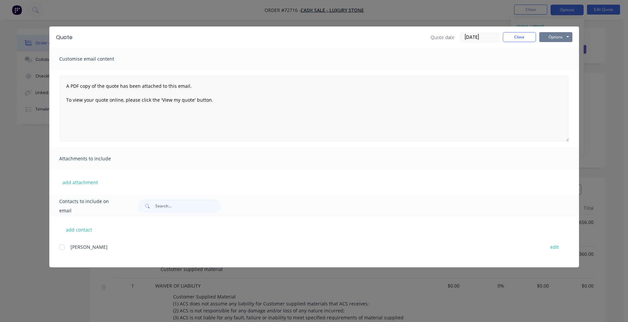
click at [559, 39] on button "Options" at bounding box center [556, 37] width 33 height 10
click at [560, 47] on button "Preview" at bounding box center [561, 48] width 42 height 11
click at [520, 35] on button "Close" at bounding box center [519, 37] width 33 height 10
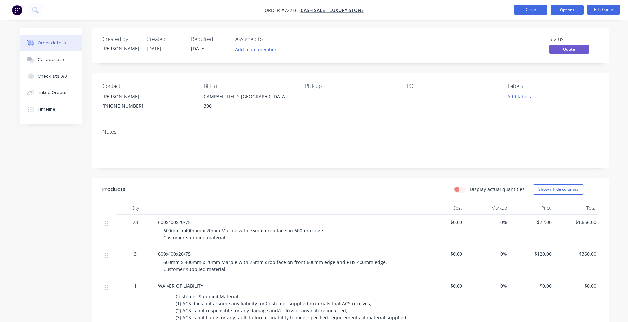
click at [520, 11] on button "Close" at bounding box center [530, 10] width 33 height 10
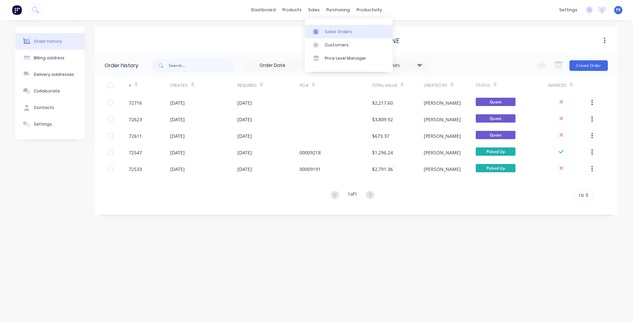
click at [334, 34] on div "Sales Orders" at bounding box center [338, 32] width 27 height 6
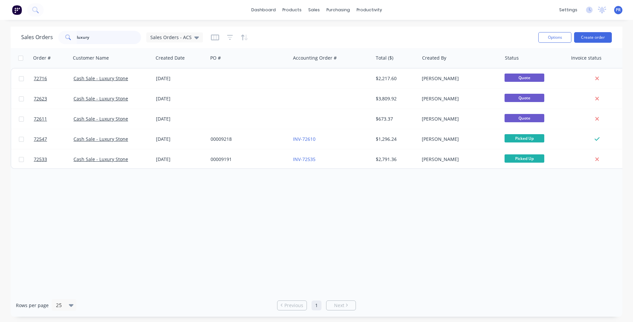
drag, startPoint x: 101, startPoint y: 39, endPoint x: 48, endPoint y: 34, distance: 53.5
click at [58, 36] on div "luxury" at bounding box center [99, 37] width 83 height 13
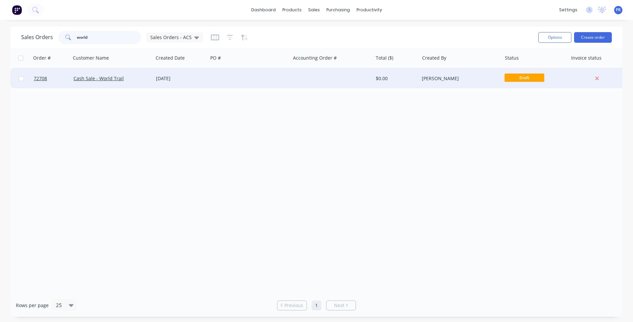
type input "world"
click at [484, 78] on div "[PERSON_NAME]" at bounding box center [459, 78] width 74 height 7
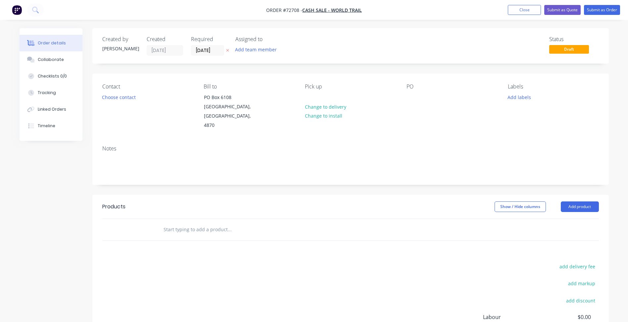
scroll to position [33, 0]
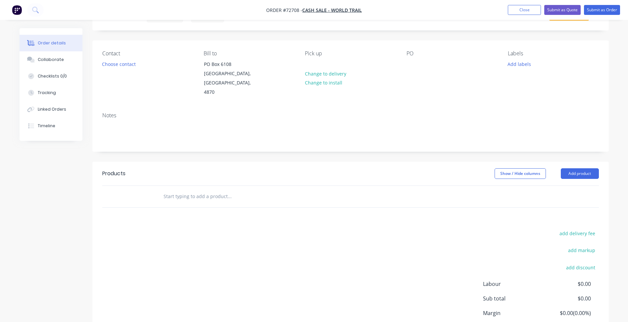
click at [595, 162] on header "Products Show / Hide columns Add product" at bounding box center [350, 174] width 517 height 24
click at [215, 191] on input "text" at bounding box center [229, 196] width 132 height 13
type input "C"
click at [578, 168] on button "Add product" at bounding box center [580, 173] width 38 height 11
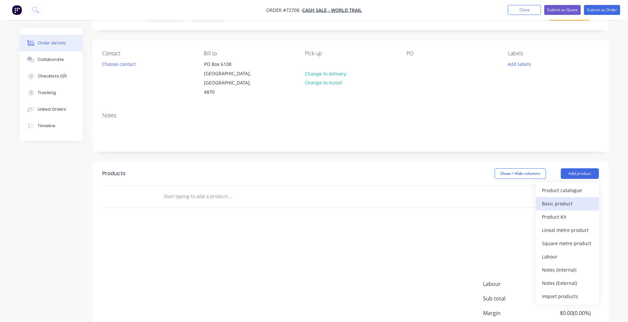
click at [566, 199] on div "Basic product" at bounding box center [567, 204] width 51 height 10
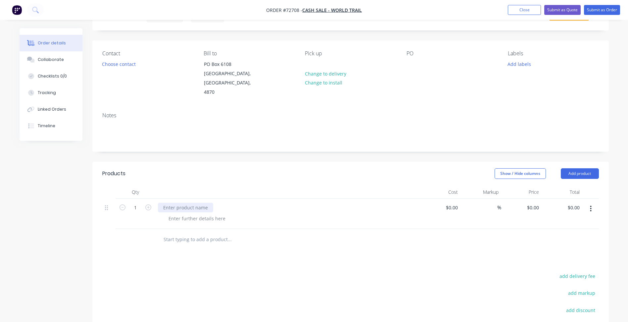
click at [202, 203] on div at bounding box center [185, 208] width 55 height 10
click at [190, 214] on div at bounding box center [197, 219] width 68 height 10
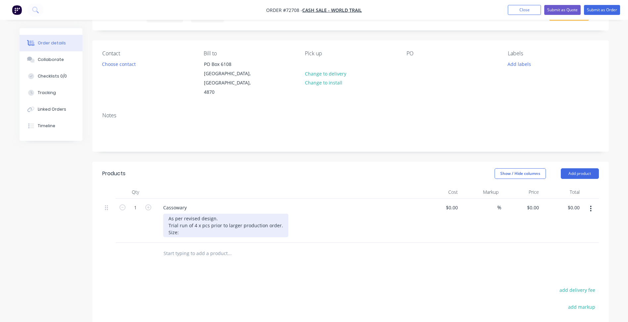
click at [192, 225] on div "As per revised design. Trial run of 4 x pcs prior to larger production order. S…" at bounding box center [225, 226] width 125 height 24
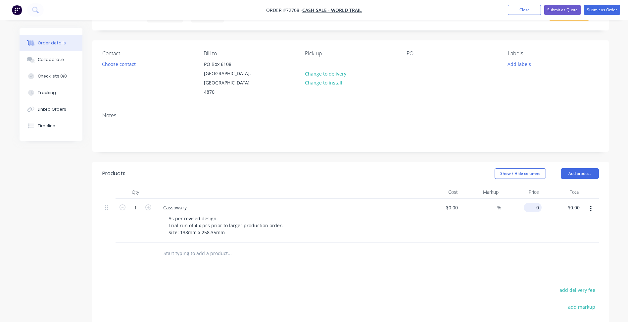
click at [534, 203] on div "0 $0.00" at bounding box center [533, 208] width 18 height 10
type input "$61.59"
click at [591, 205] on icon "button" at bounding box center [591, 208] width 2 height 7
click at [565, 235] on div "Duplicate" at bounding box center [567, 240] width 51 height 10
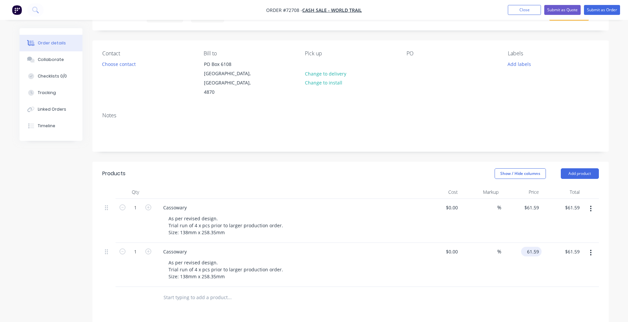
click at [533, 247] on input "61.59" at bounding box center [533, 252] width 18 height 10
type input "$60.92"
click at [177, 247] on div "Cassowary" at bounding box center [175, 252] width 34 height 10
click at [179, 247] on div "Cassowary" at bounding box center [175, 252] width 34 height 10
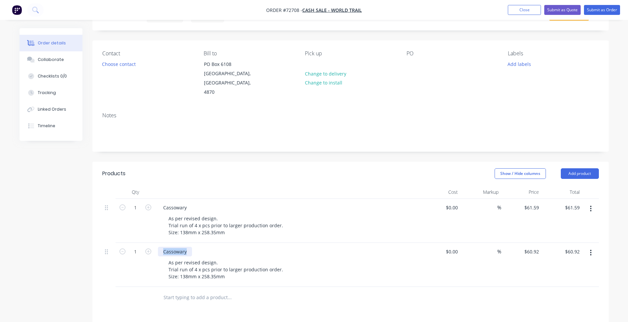
click at [179, 247] on div "Cassowary" at bounding box center [175, 252] width 34 height 10
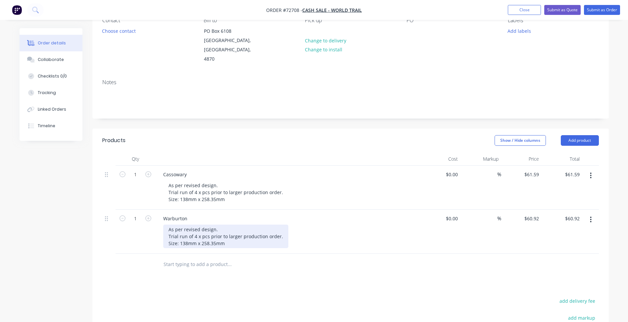
drag, startPoint x: 211, startPoint y: 221, endPoint x: 215, endPoint y: 221, distance: 3.6
click at [211, 225] on div "As per revised design. Trial run of 4 x pcs prior to larger production order. S…" at bounding box center [225, 237] width 125 height 24
click at [203, 236] on div "As per revised design. Trial run of 4 x pcs prior to larger production order. S…" at bounding box center [225, 237] width 125 height 24
drag, startPoint x: 215, startPoint y: 234, endPoint x: 202, endPoint y: 235, distance: 13.3
click at [202, 235] on div "As per revised design. Trial run of 4 x pcs prior to larger production order. S…" at bounding box center [225, 237] width 125 height 24
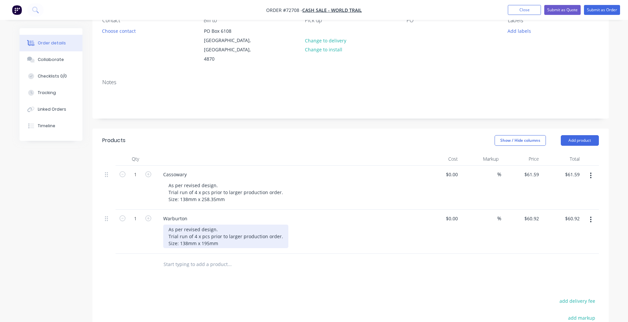
drag, startPoint x: 188, startPoint y: 235, endPoint x: 207, endPoint y: 239, distance: 19.7
click at [188, 235] on div "As per revised design. Trial run of 4 x pcs prior to larger production order. S…" at bounding box center [225, 237] width 125 height 24
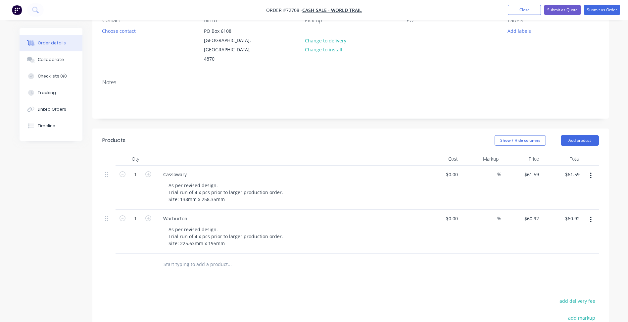
click at [190, 272] on div "Products Show / Hide columns Add product Qty Cost Markup Price Total 1 Cassowar…" at bounding box center [350, 282] width 517 height 306
